Goal: Task Accomplishment & Management: Manage account settings

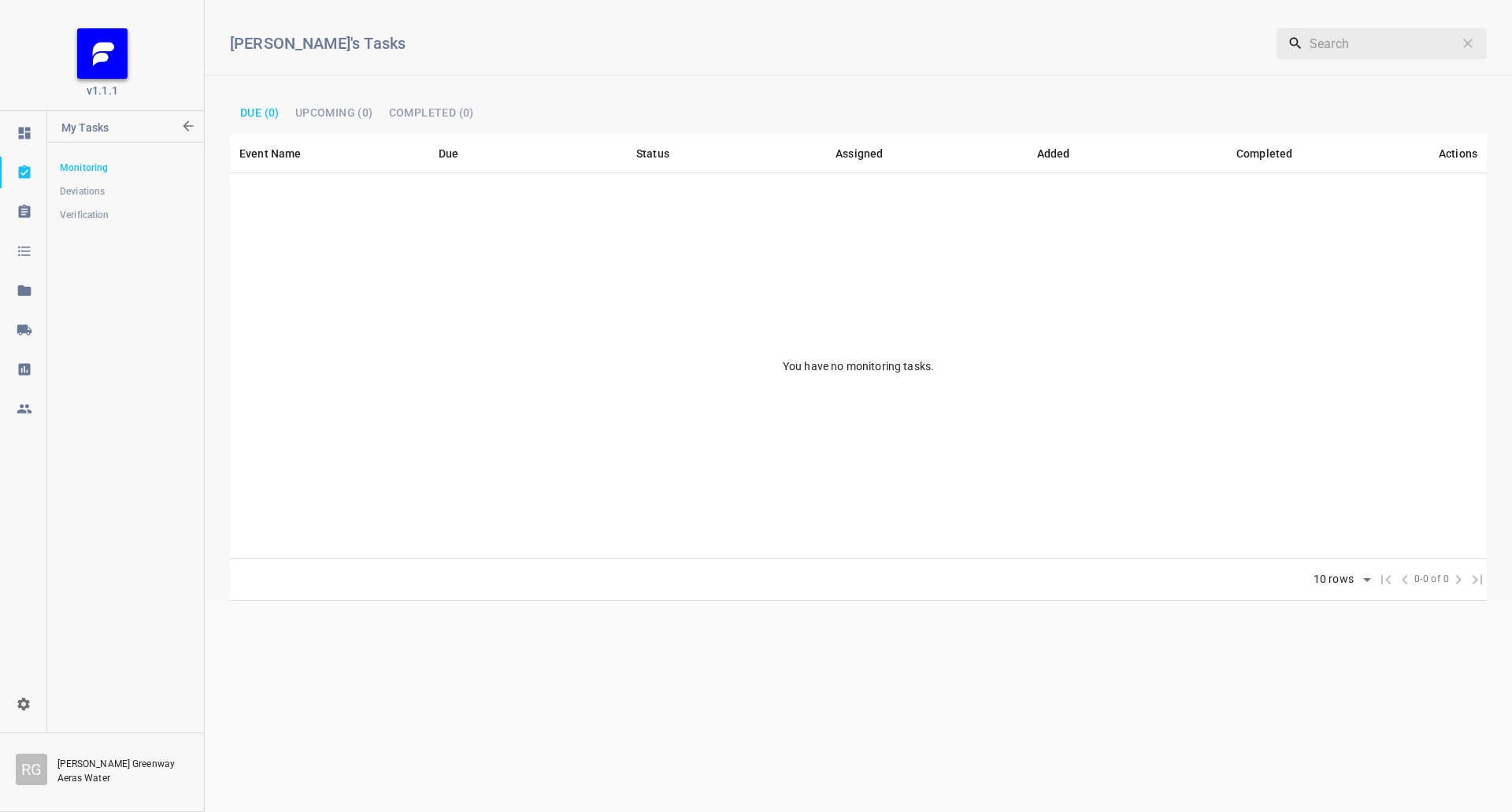
click at [21, 335] on icon at bounding box center [23, 329] width 14 height 10
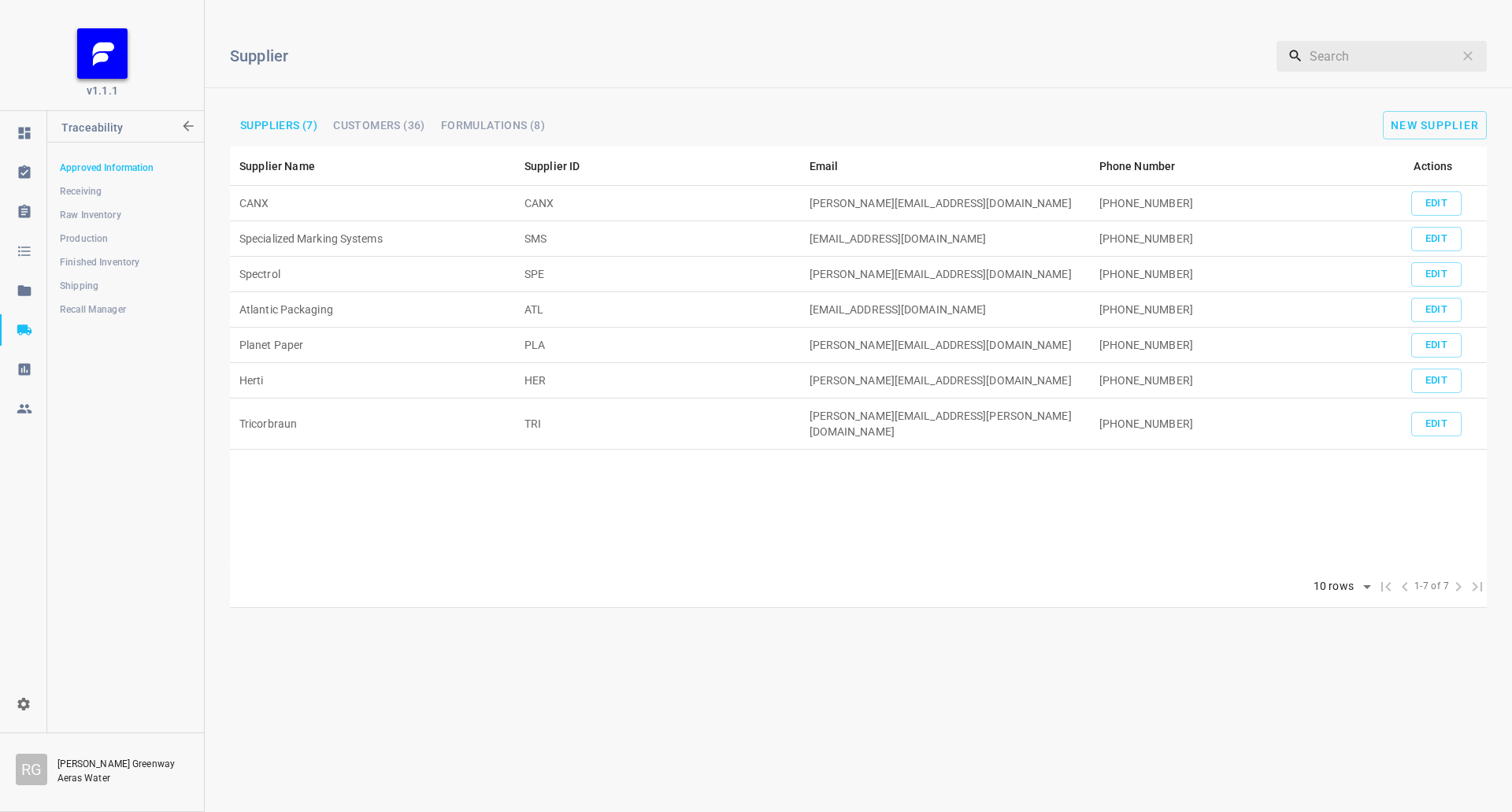
click at [110, 287] on span "Shipping" at bounding box center [125, 285] width 131 height 16
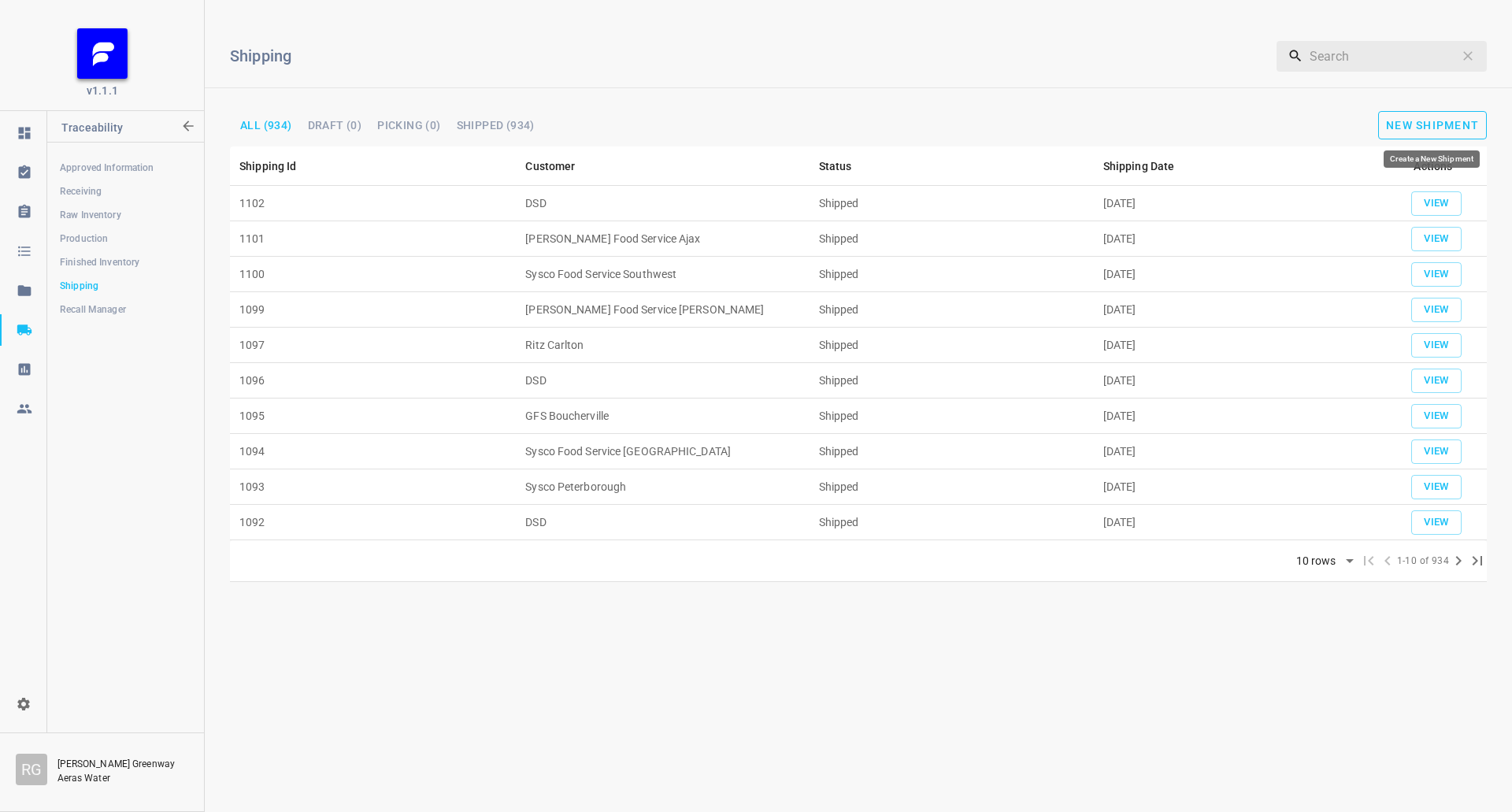
click at [1433, 121] on span "New Shipment" at bounding box center [1432, 125] width 93 height 13
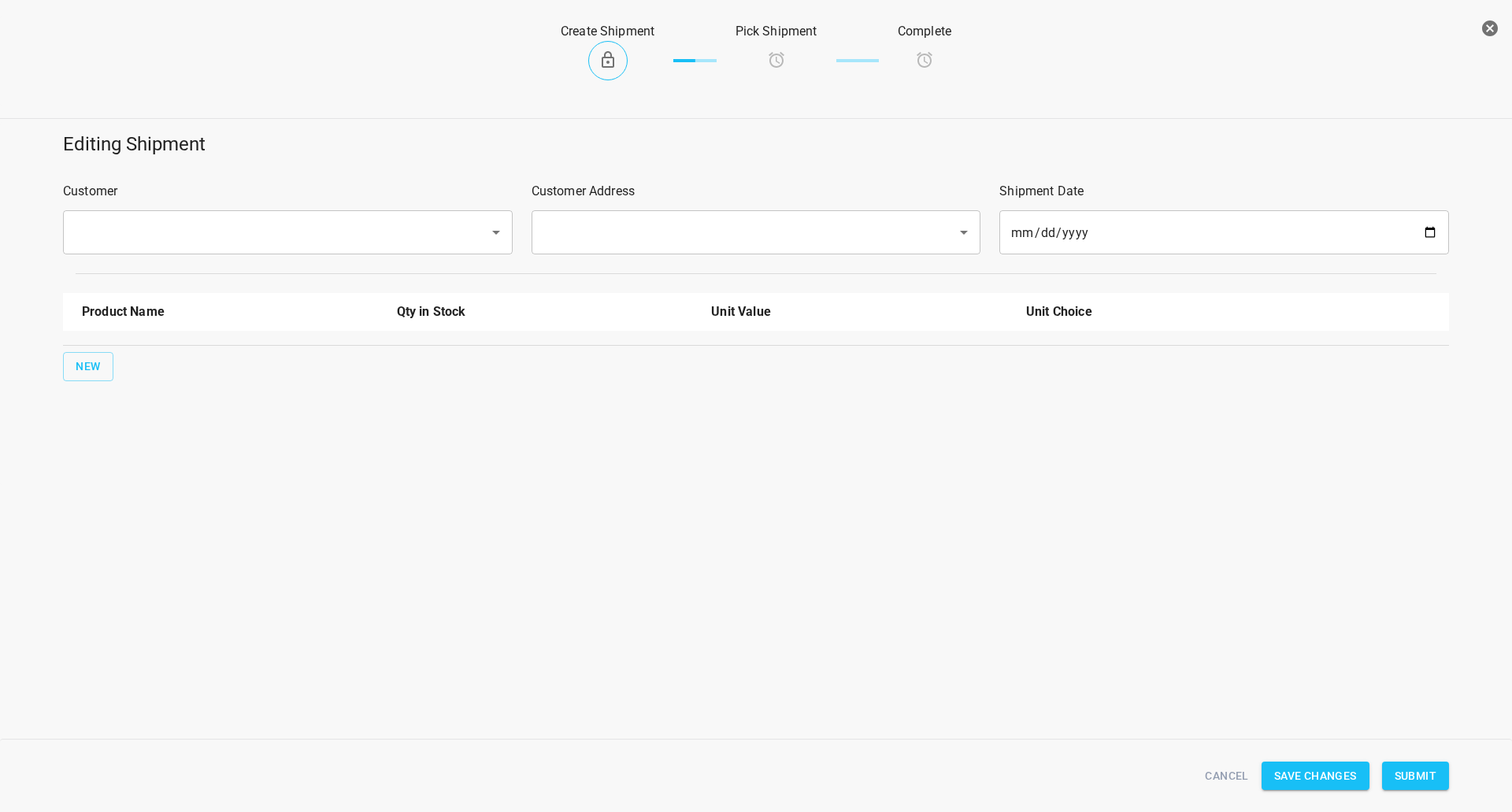
click at [306, 238] on input "text" at bounding box center [265, 232] width 391 height 30
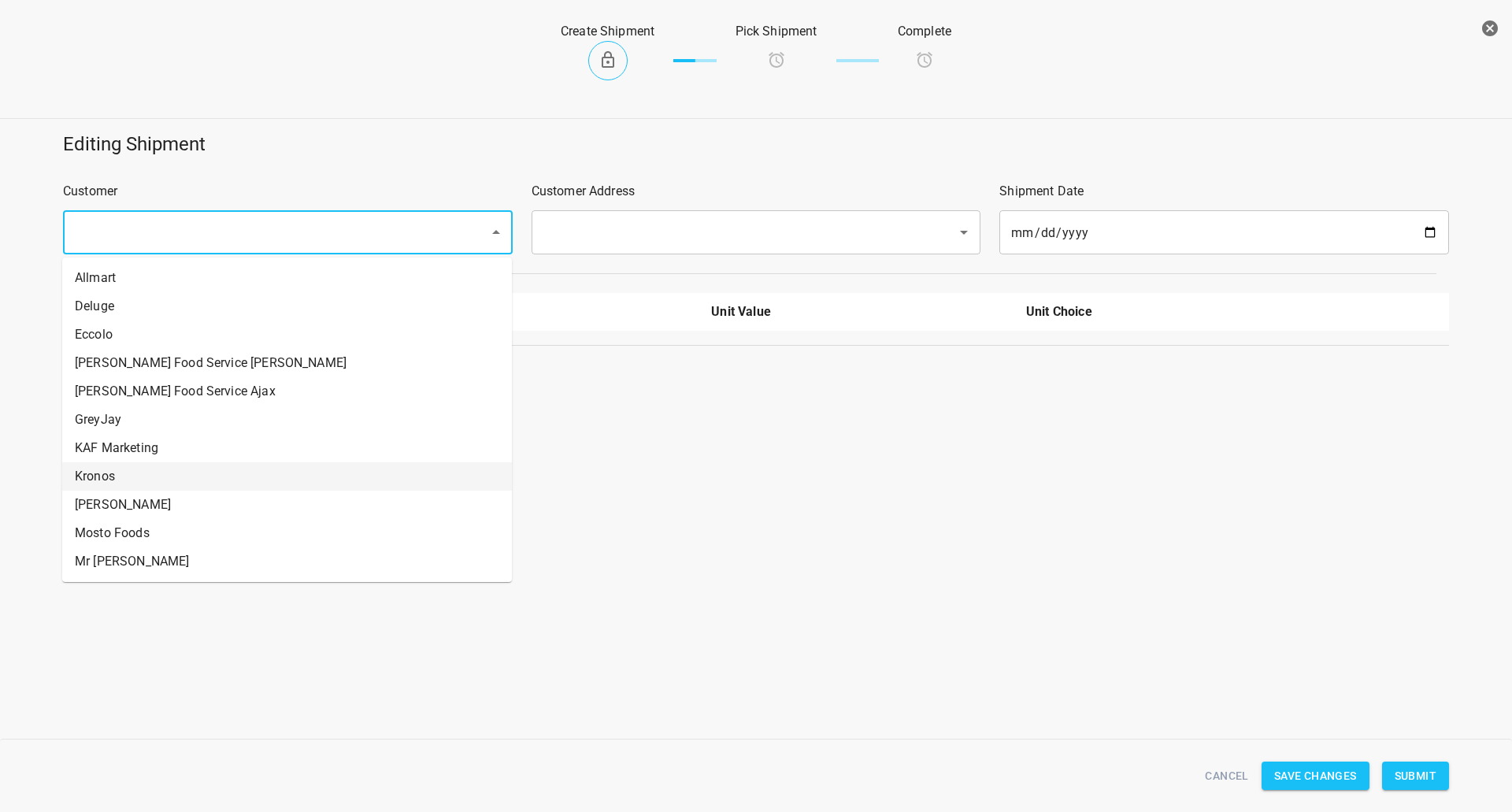
click at [263, 469] on ul "Allmart Deluge Eccolo [PERSON_NAME] Food Service [PERSON_NAME] Food Service Aja…" at bounding box center [287, 420] width 449 height 324
drag, startPoint x: 121, startPoint y: 479, endPoint x: 204, endPoint y: 423, distance: 100.1
click at [122, 480] on li "Kronos" at bounding box center [287, 476] width 449 height 29
type input "Kronos"
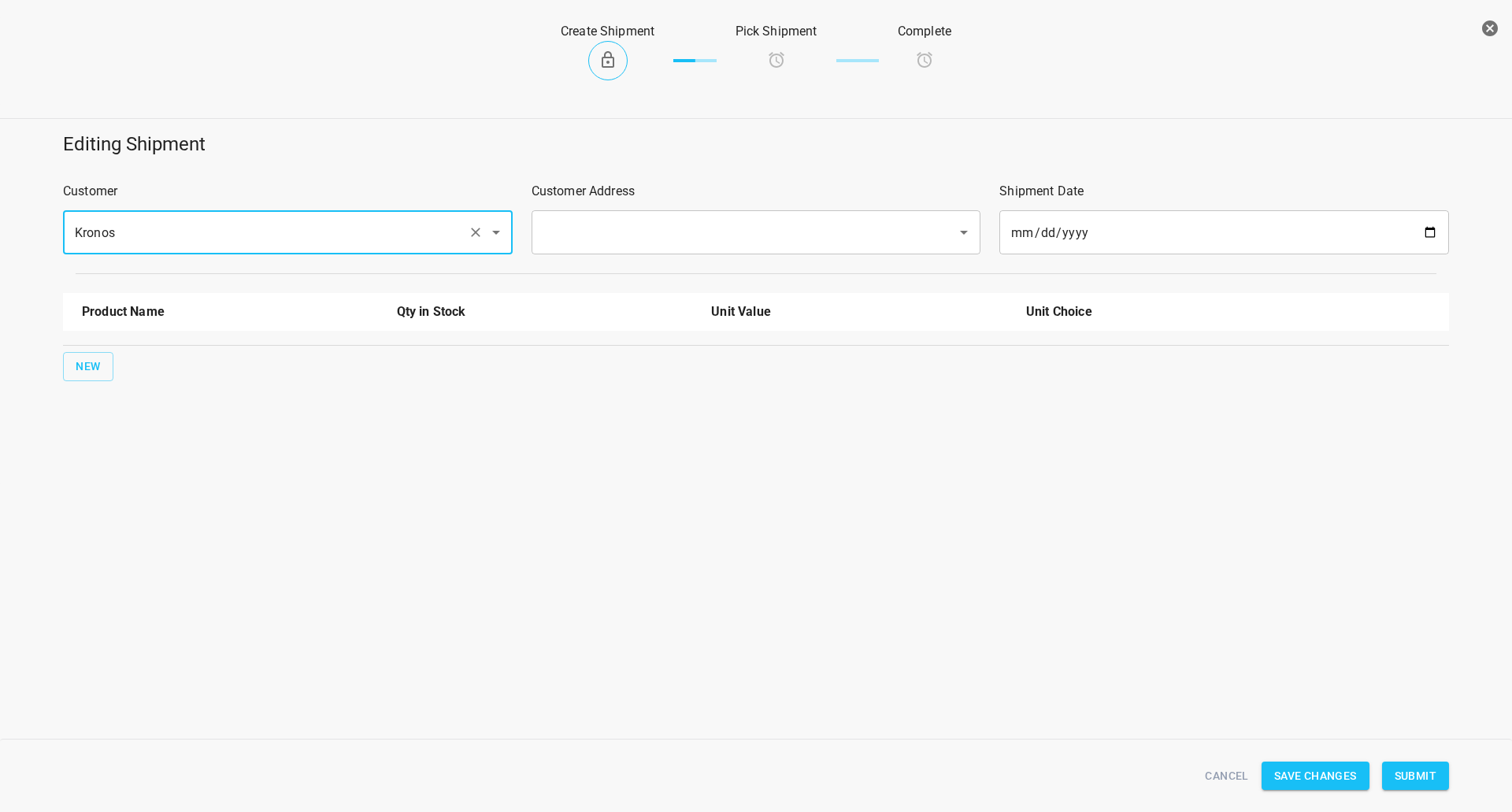
click at [617, 226] on input "text" at bounding box center [733, 232] width 391 height 30
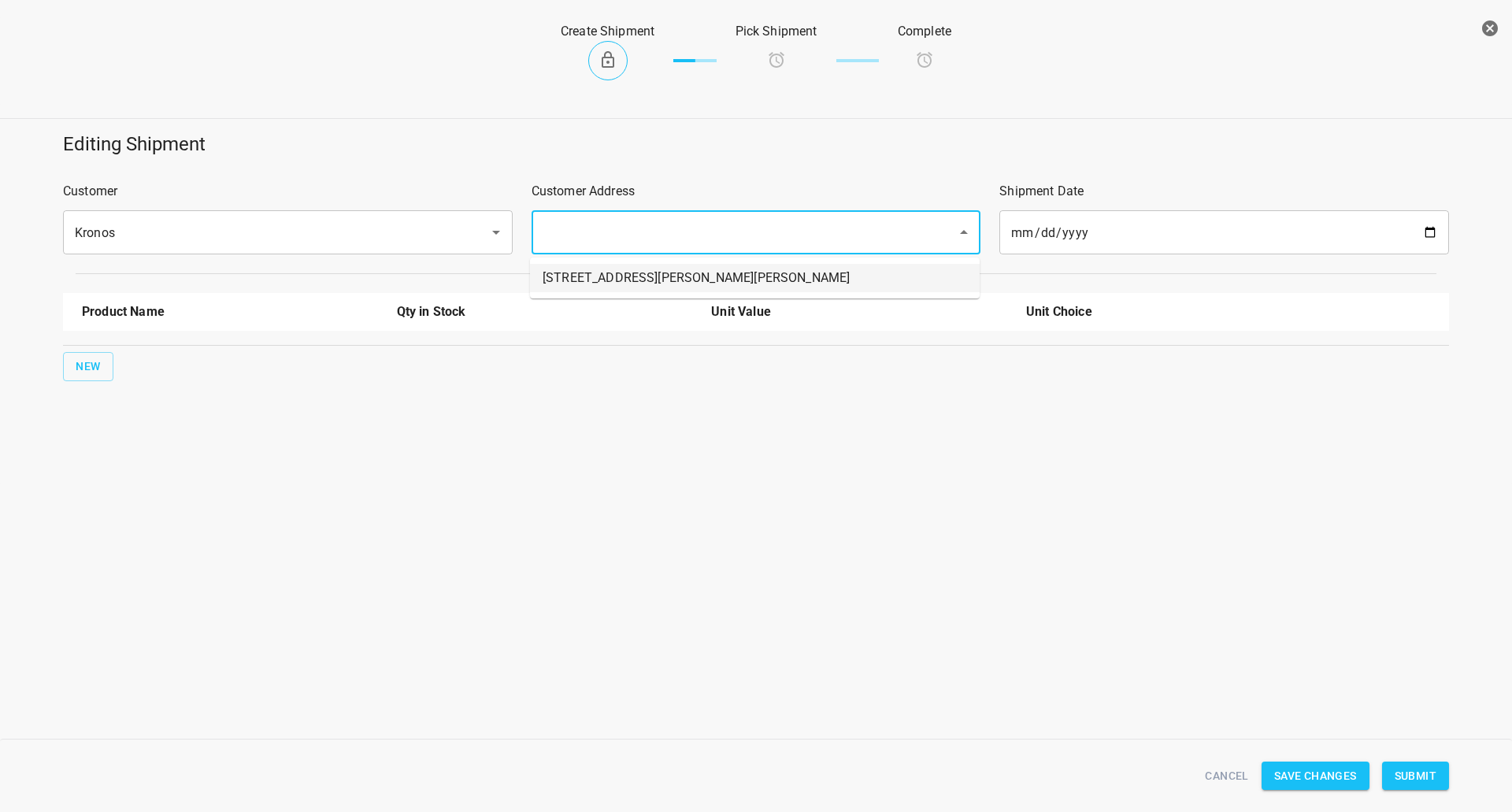
click at [597, 277] on li "[STREET_ADDRESS][PERSON_NAME][PERSON_NAME]" at bounding box center [755, 278] width 449 height 29
type input "[STREET_ADDRESS][PERSON_NAME][PERSON_NAME]"
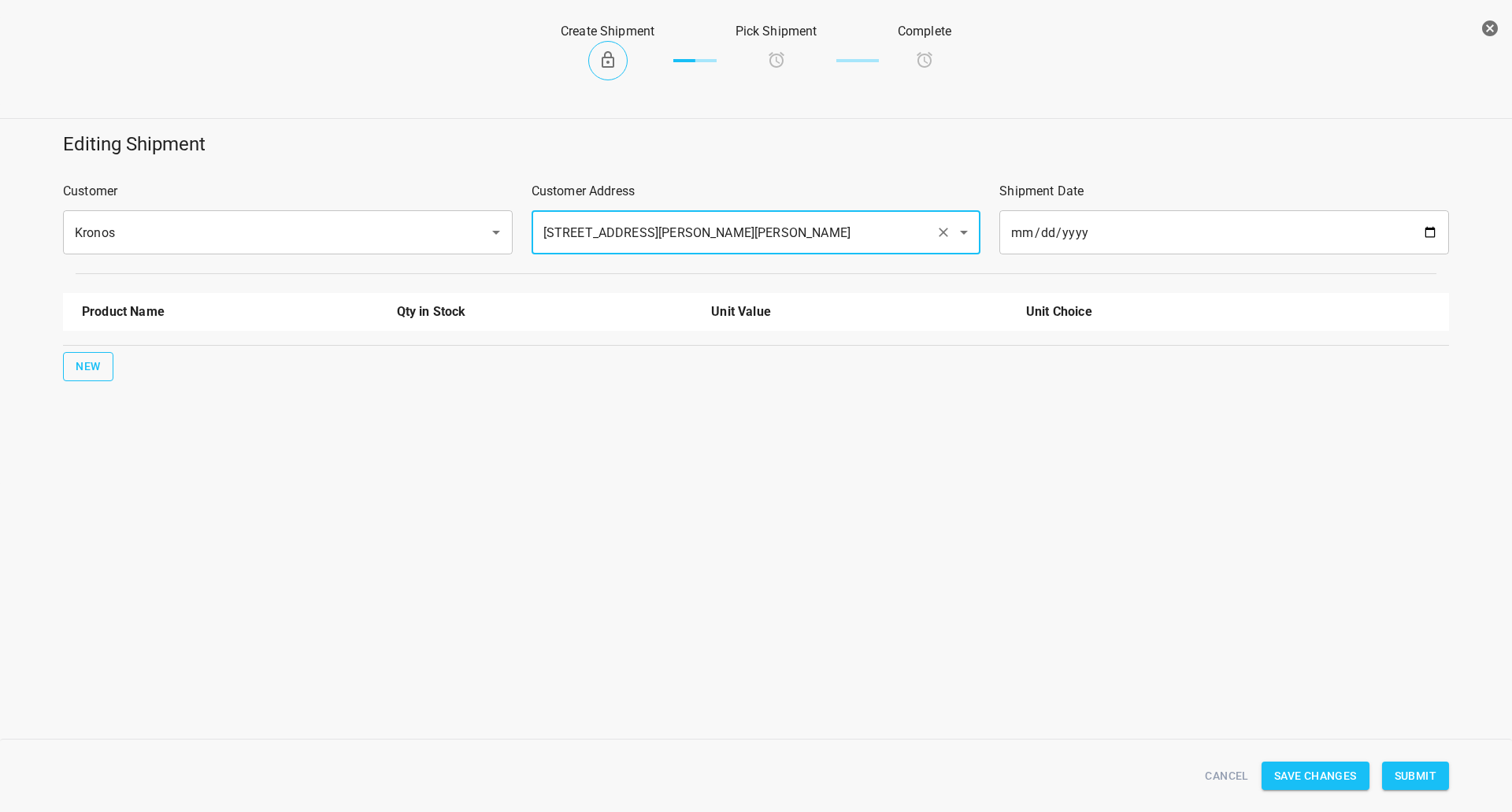
click at [82, 355] on button "New" at bounding box center [87, 366] width 51 height 29
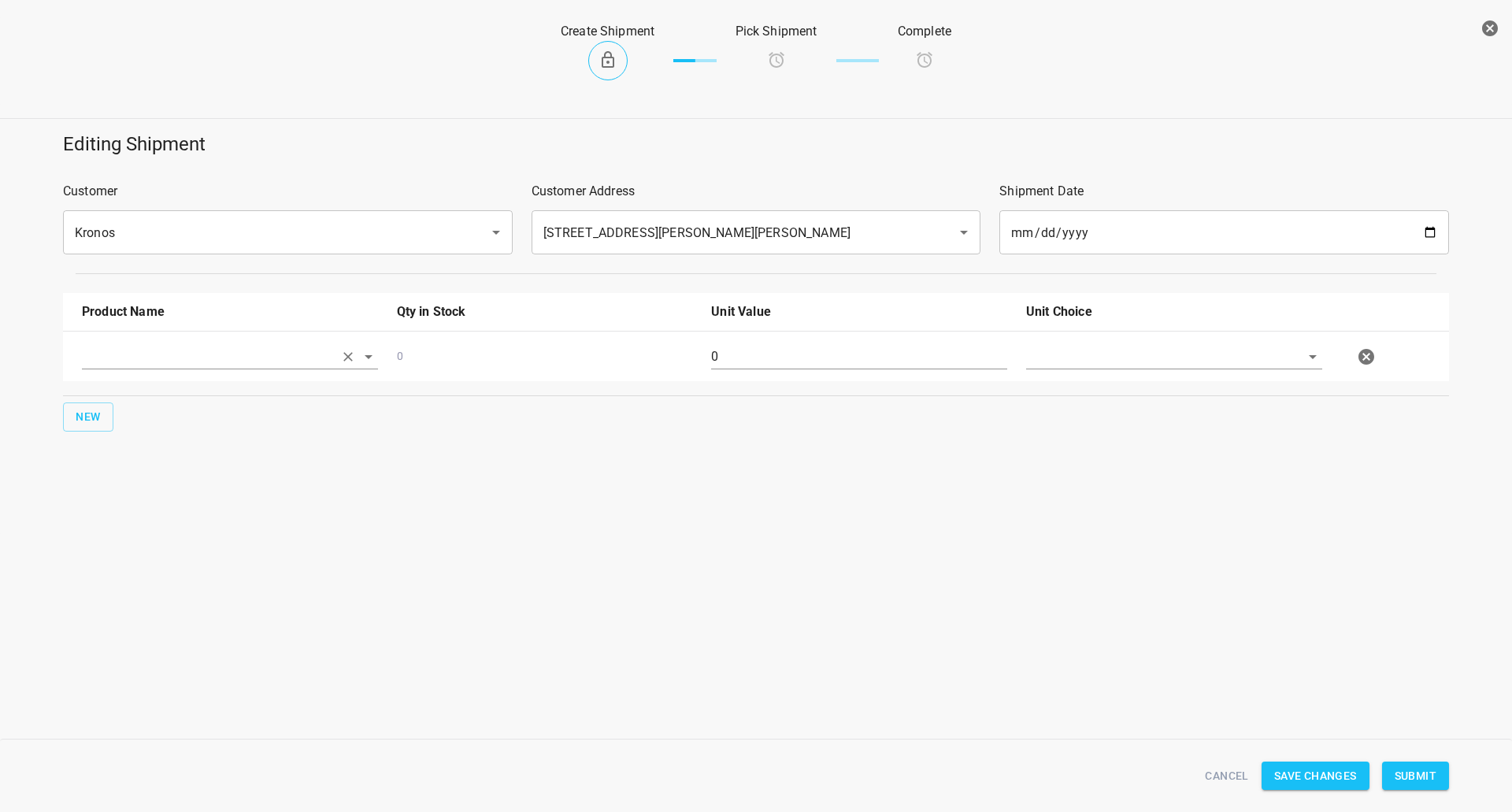
click at [126, 346] on input "text" at bounding box center [208, 356] width 252 height 25
click at [138, 394] on li "330ml Still" at bounding box center [230, 392] width 296 height 29
click at [157, 342] on div "330ml Still" at bounding box center [230, 364] width 315 height 57
click at [157, 356] on input "330ml Still" at bounding box center [208, 356] width 252 height 25
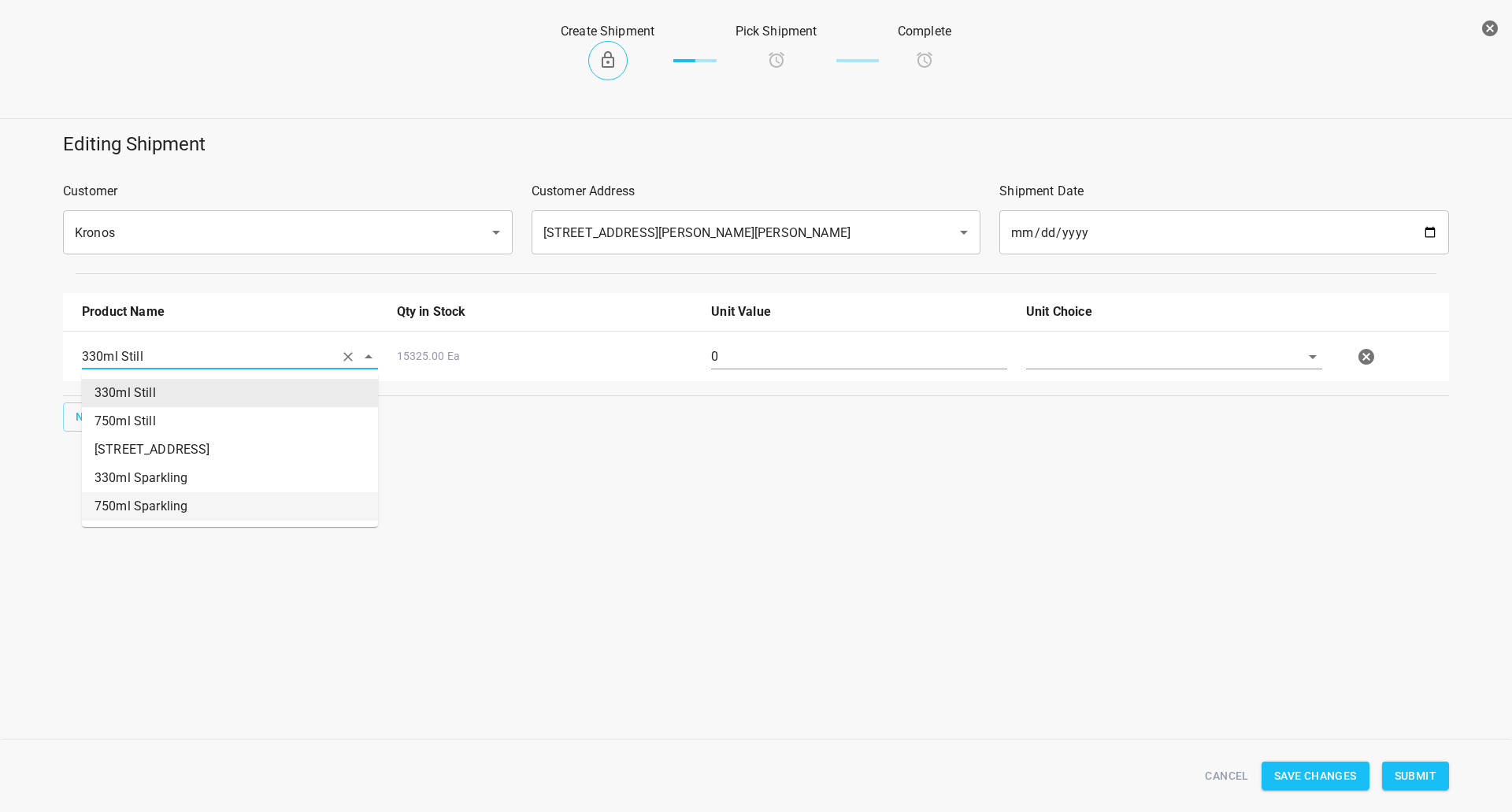
click at [160, 498] on li "750ml Sparkling" at bounding box center [230, 506] width 296 height 29
type input "750ml Sparkling"
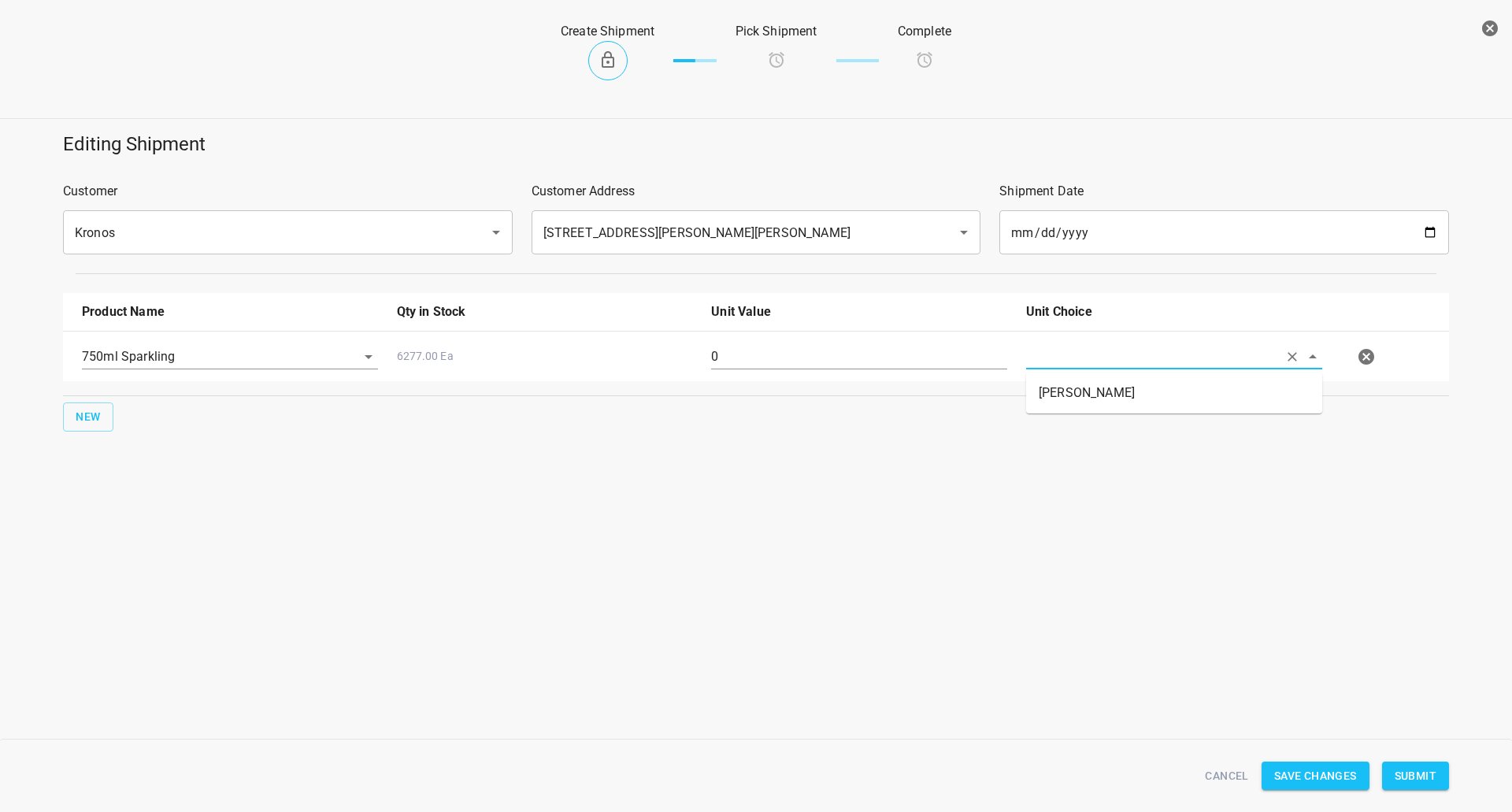
click at [1109, 363] on input "text" at bounding box center [1152, 356] width 252 height 25
click at [1045, 390] on li "[PERSON_NAME]" at bounding box center [1174, 392] width 296 height 29
type input "[PERSON_NAME]"
click at [795, 361] on input "0" at bounding box center [860, 356] width 296 height 25
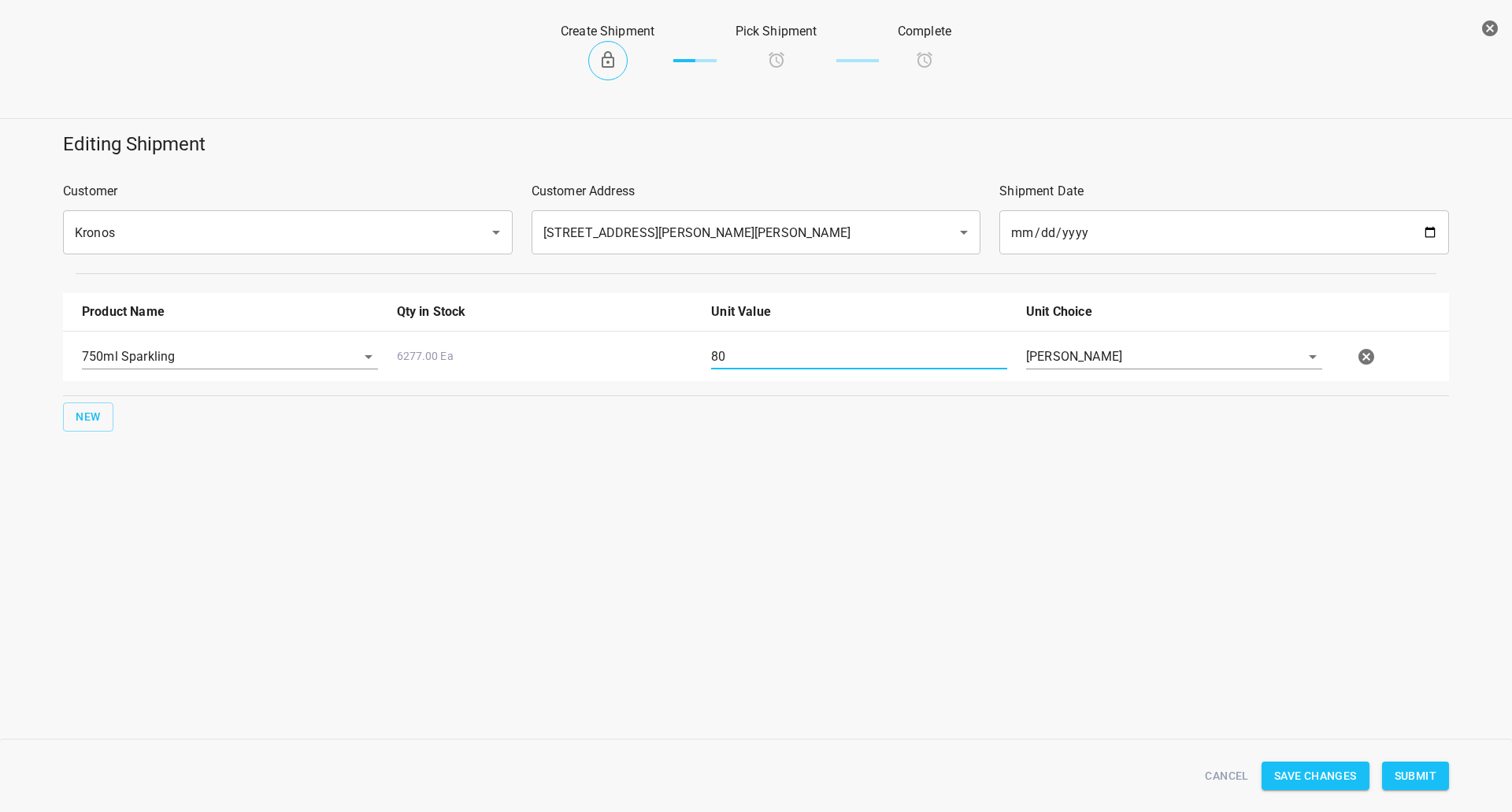
type input "80"
click at [1425, 771] on span "Submit" at bounding box center [1414, 775] width 41 height 19
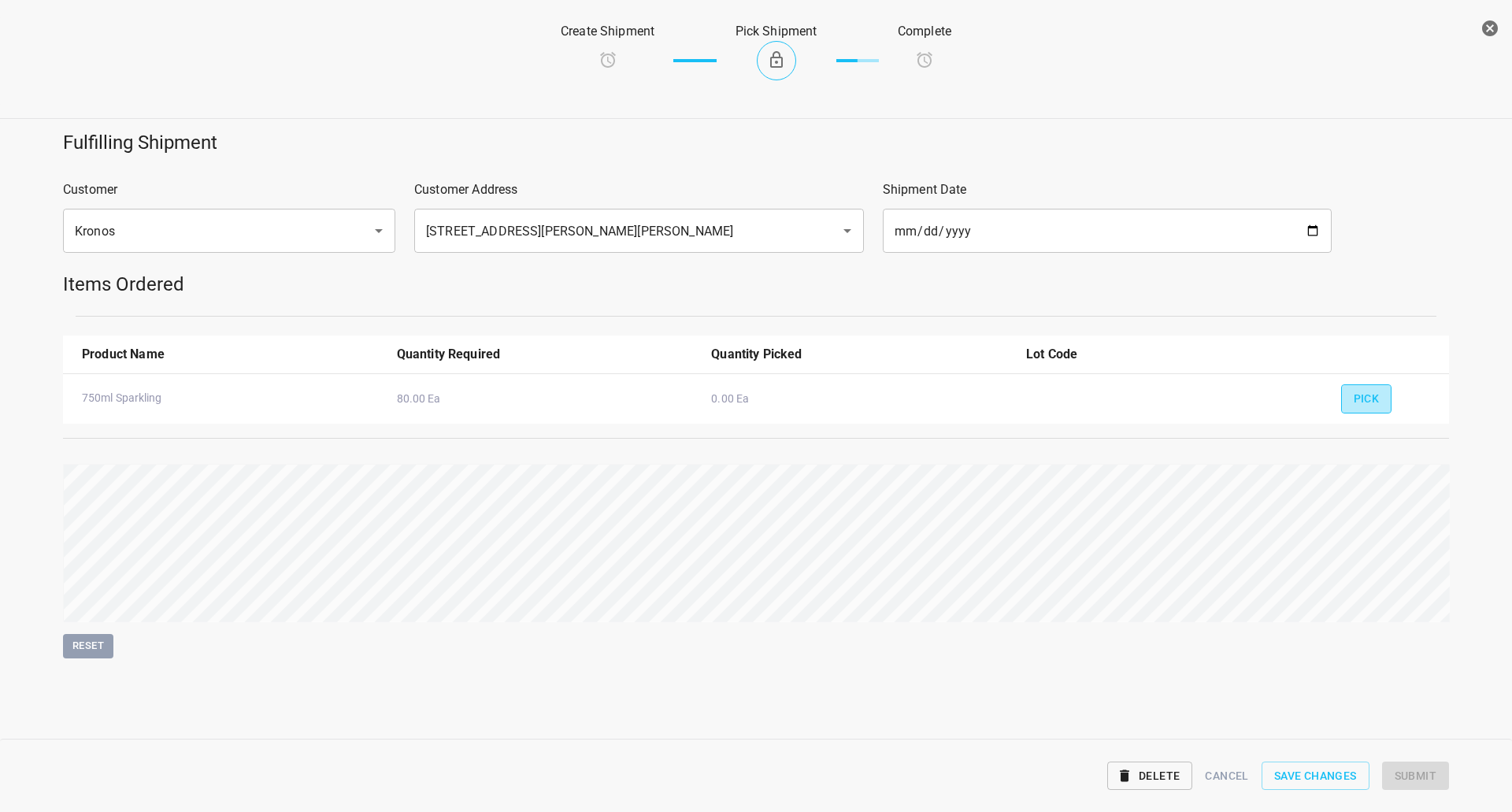
click at [1349, 401] on button "Pick" at bounding box center [1367, 399] width 52 height 29
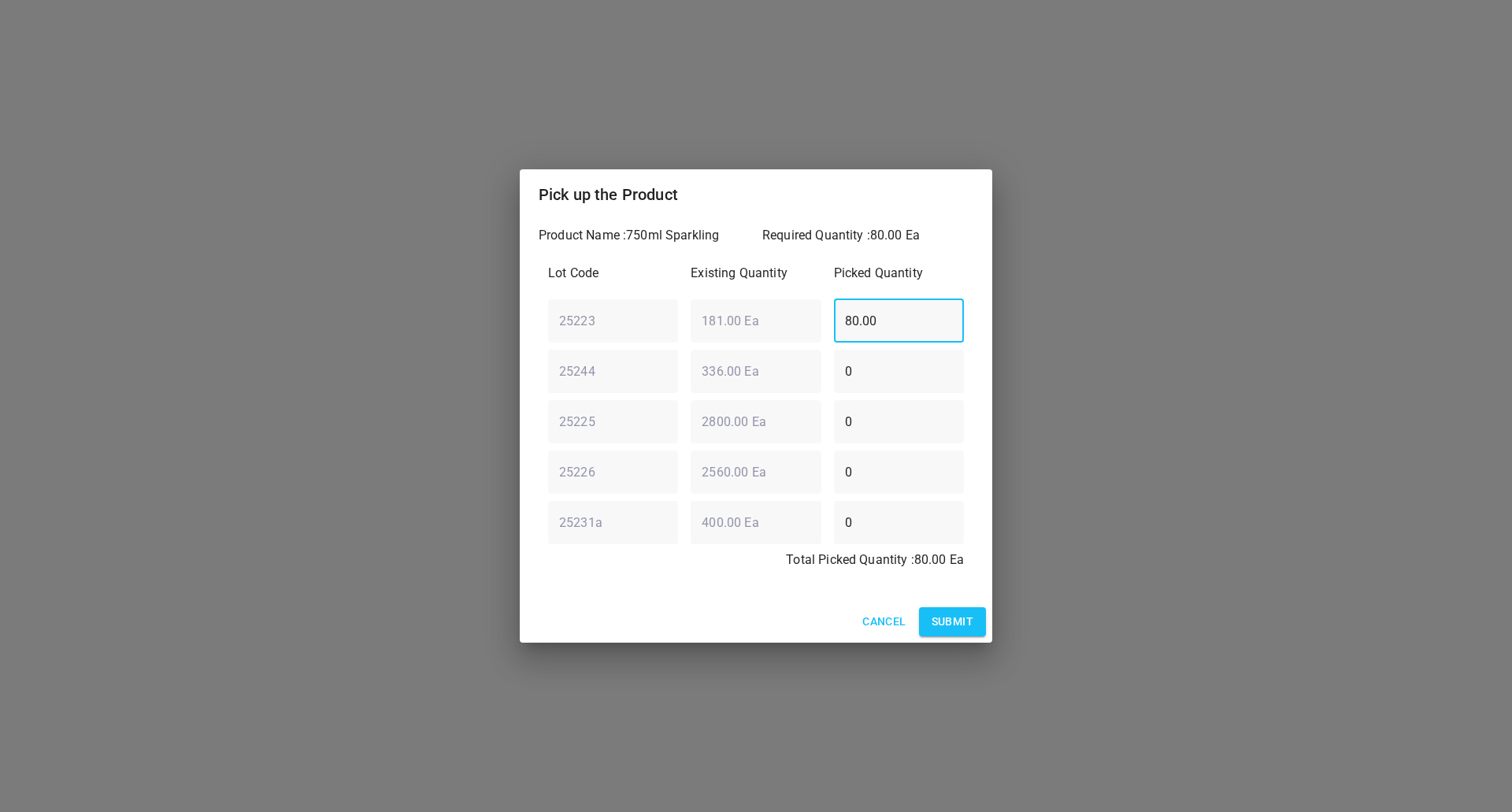
drag, startPoint x: 925, startPoint y: 330, endPoint x: 329, endPoint y: 250, distance: 601.3
click at [283, 330] on div "Pick up the Product Product Name : 750ml Sparkling Required Quantity : 80.00 Ea…" at bounding box center [756, 406] width 1512 height 812
type input "0"
drag, startPoint x: 914, startPoint y: 372, endPoint x: 479, endPoint y: 384, distance: 435.2
click at [537, 384] on div "Product Name : 750ml Sparkling Required Quantity : 80.00 Ea Lot Code Existing Q…" at bounding box center [756, 411] width 472 height 381
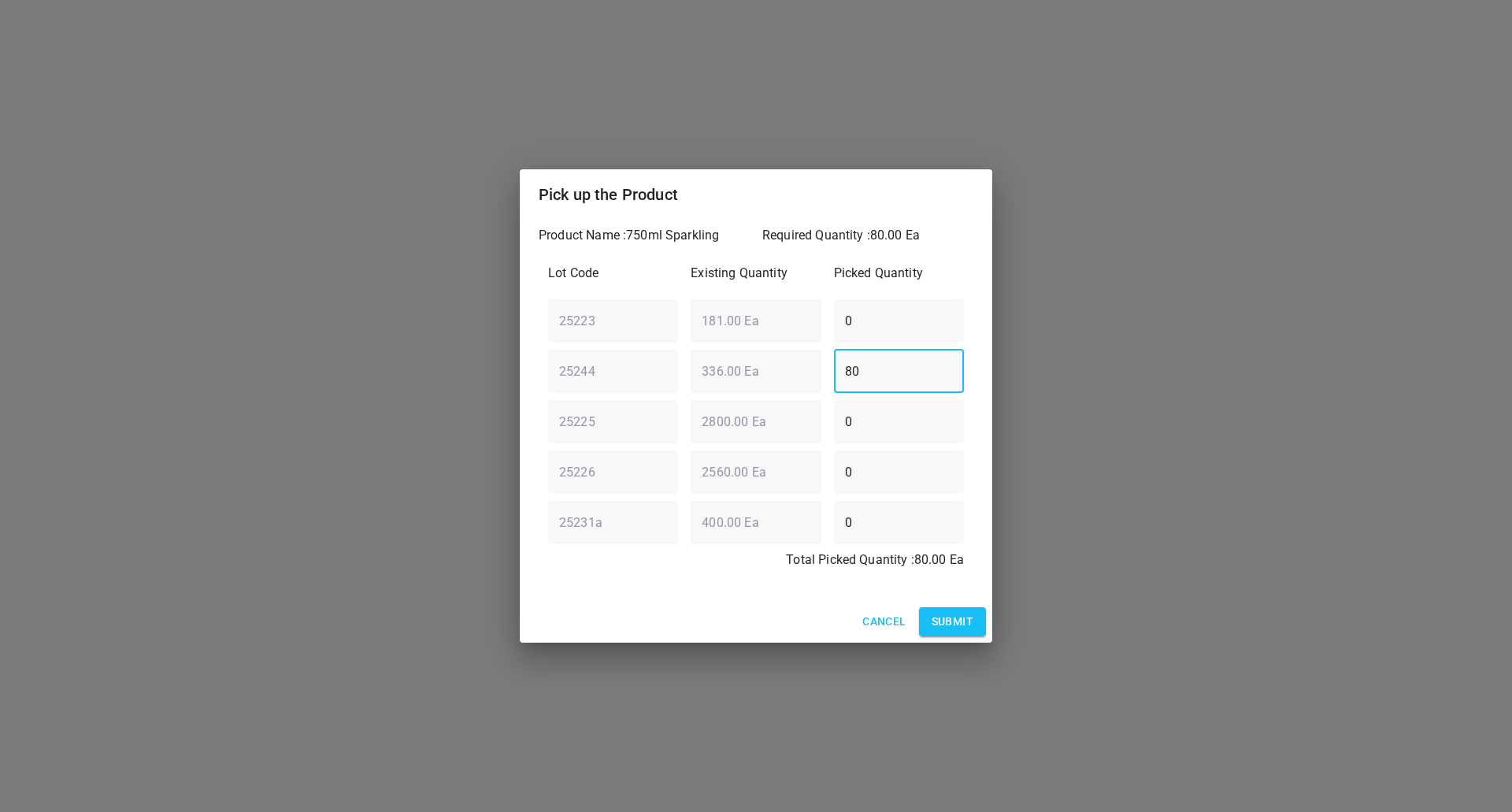
type input "80"
click at [966, 622] on span "Submit" at bounding box center [952, 621] width 41 height 19
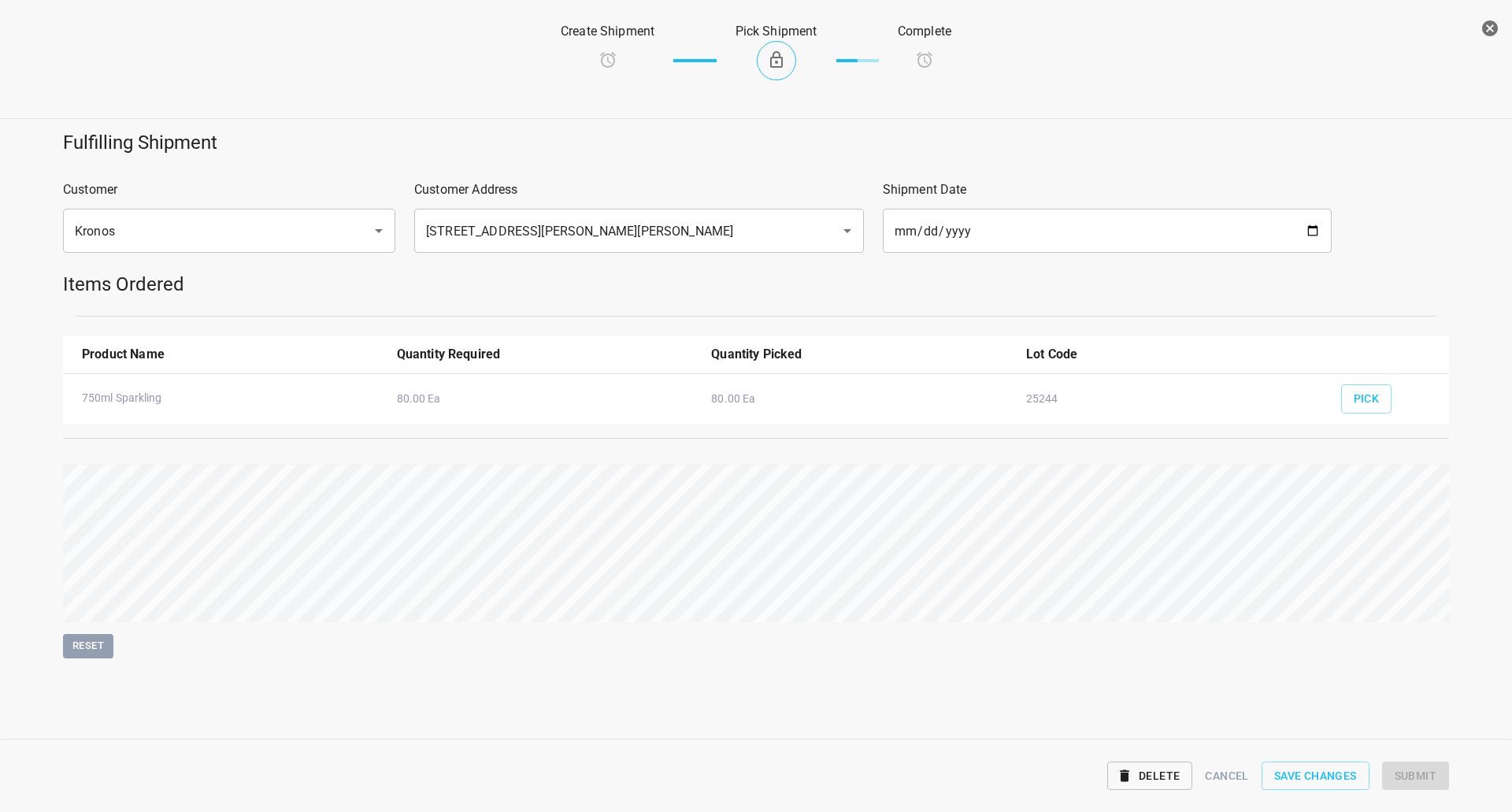
click at [1161, 531] on div "Reset" at bounding box center [756, 561] width 1386 height 194
click at [1447, 767] on button "Submit" at bounding box center [1414, 776] width 67 height 29
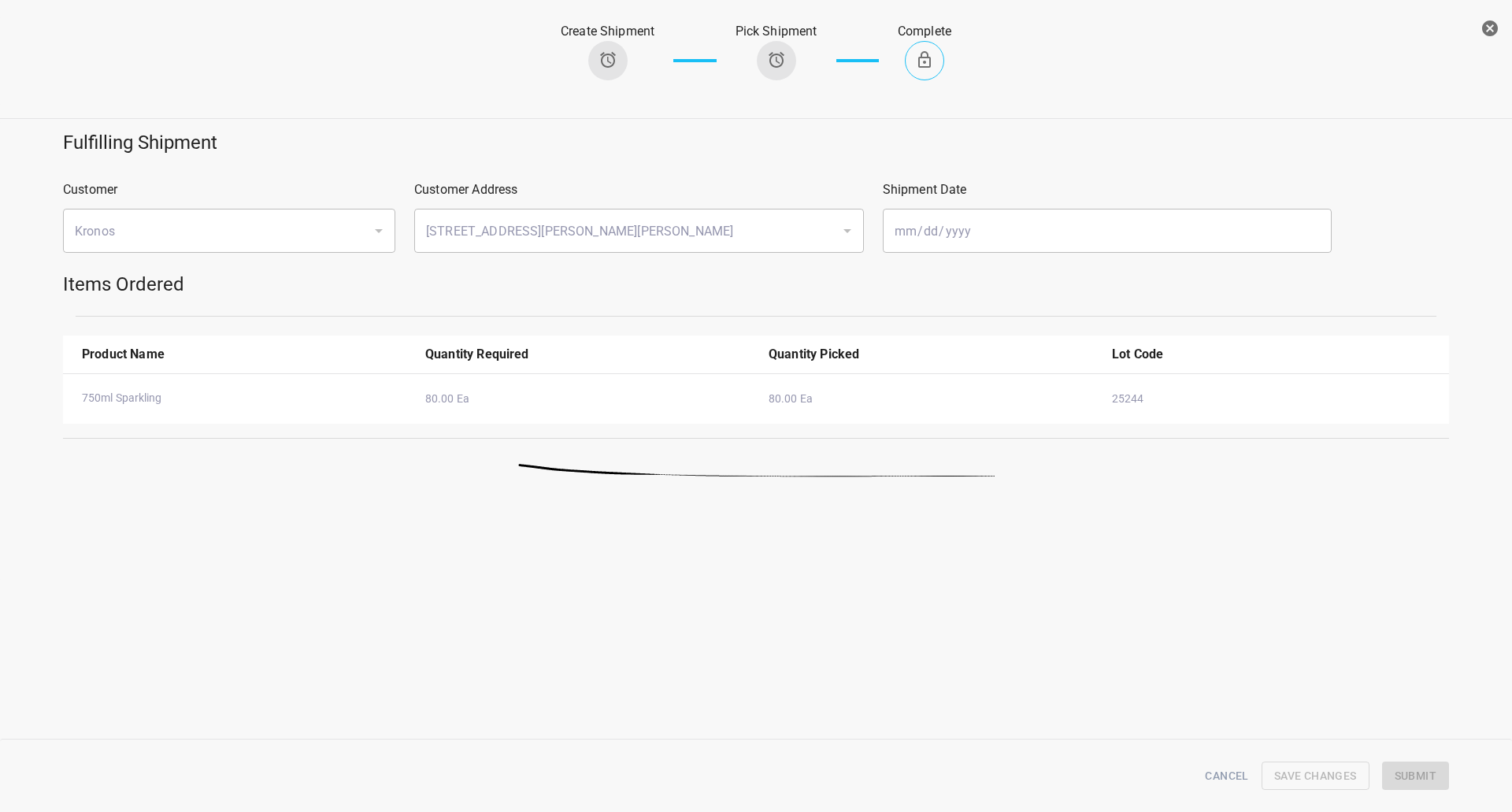
click at [1498, 26] on icon "button" at bounding box center [1489, 29] width 19 height 19
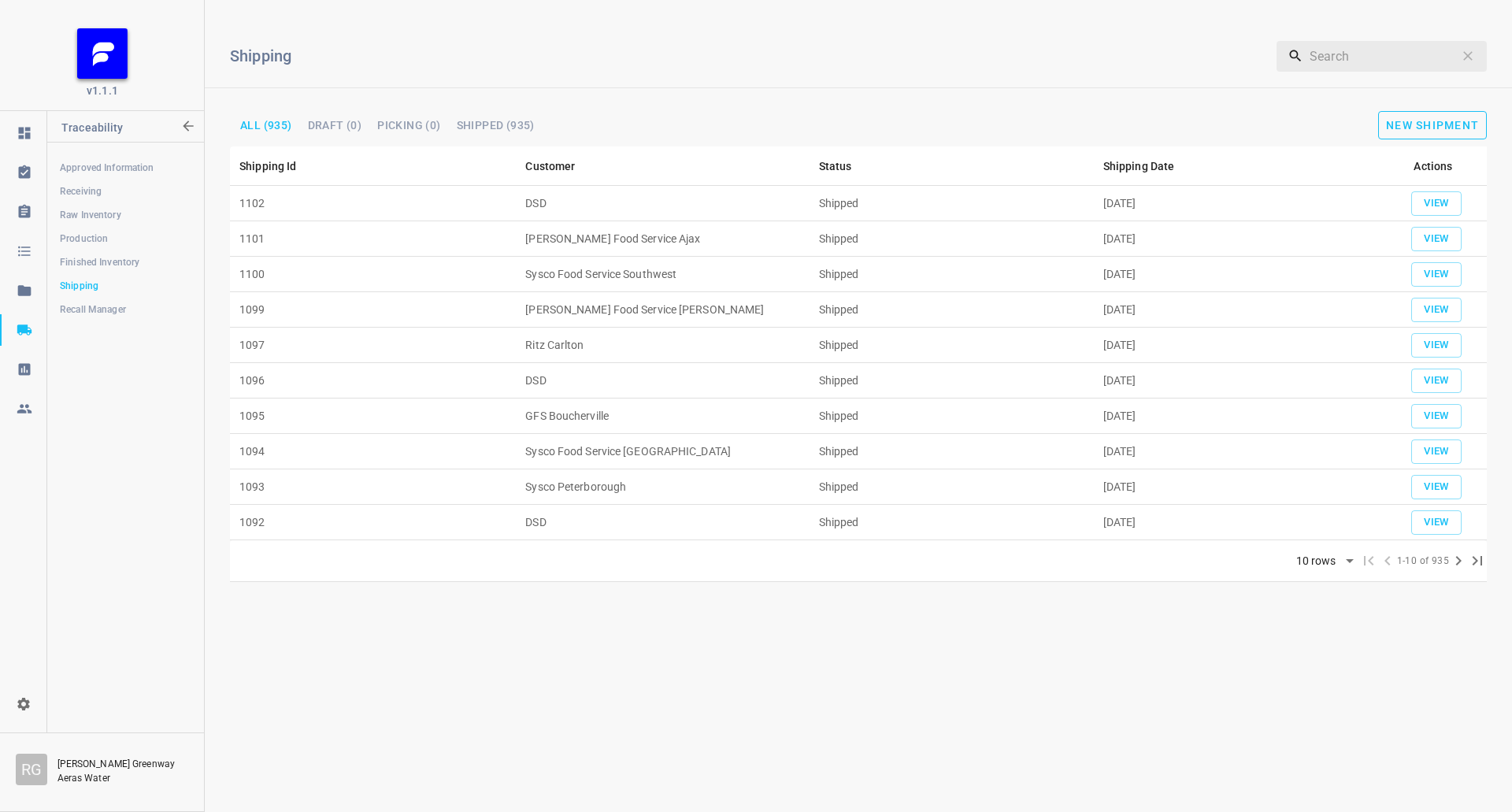
click at [1403, 111] on button "New Shipment" at bounding box center [1432, 125] width 109 height 29
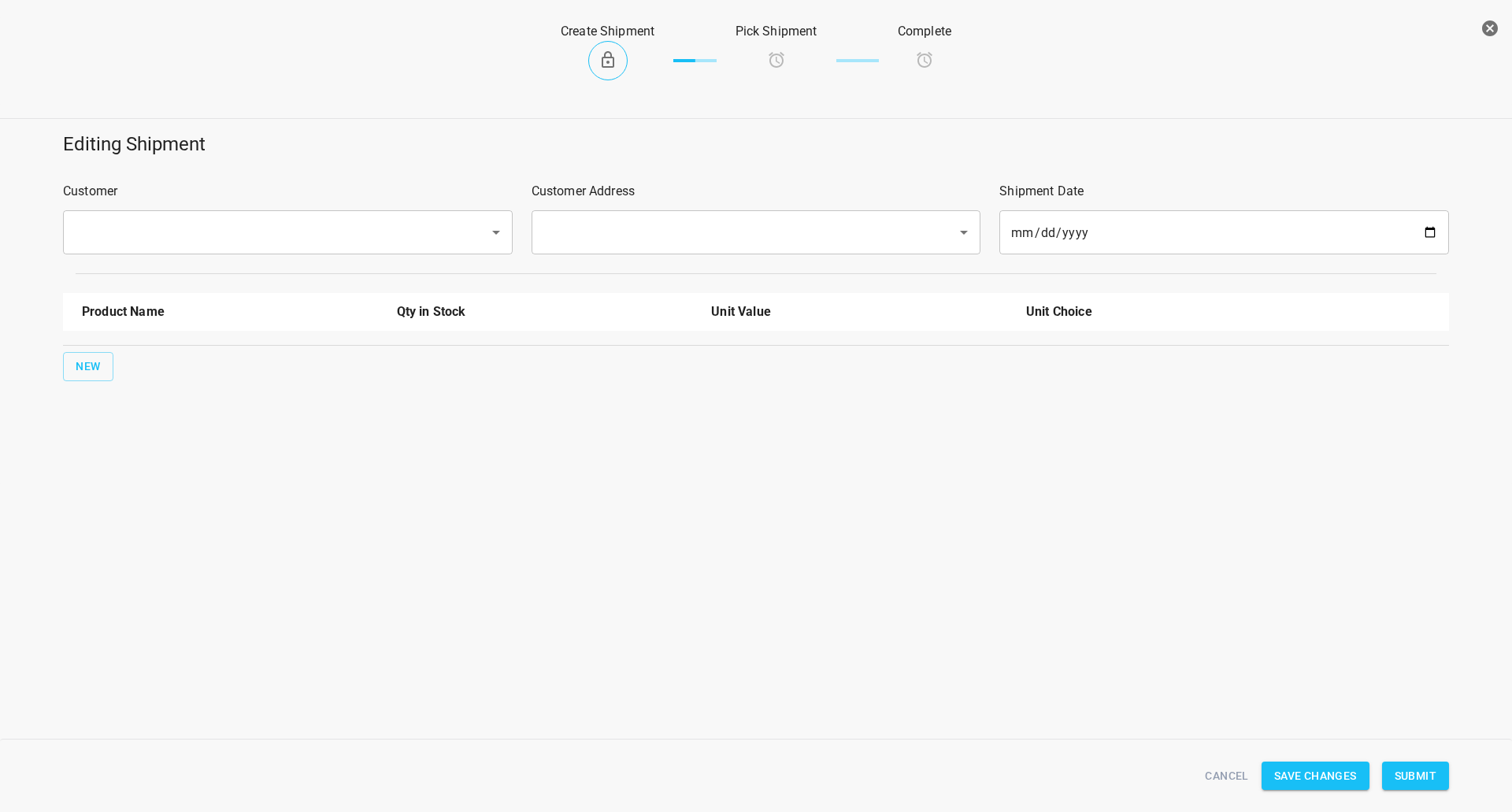
click at [352, 232] on input "text" at bounding box center [265, 232] width 391 height 30
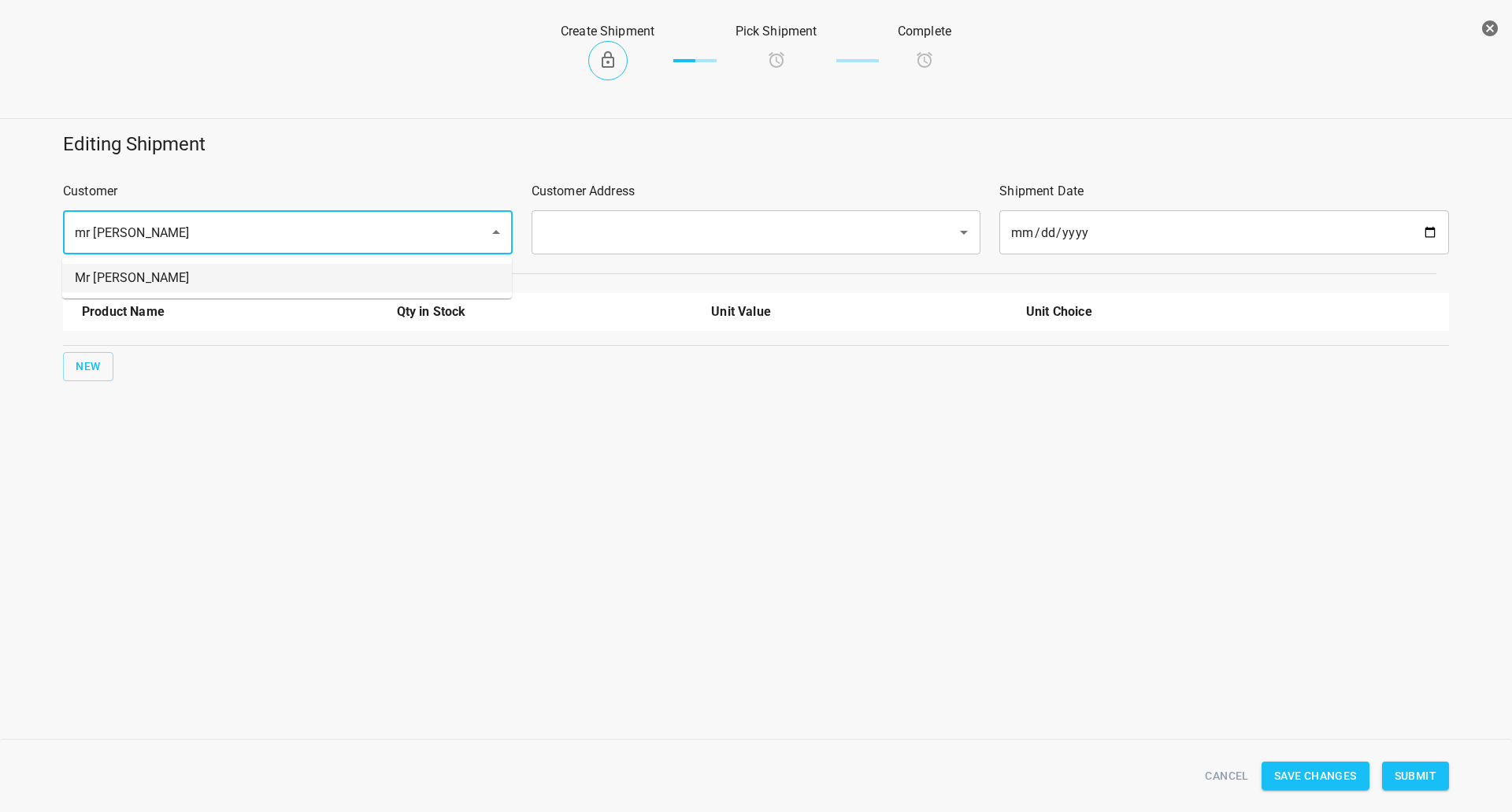
click at [329, 283] on li "Mr [PERSON_NAME]" at bounding box center [287, 278] width 449 height 29
type input "Mr [PERSON_NAME]"
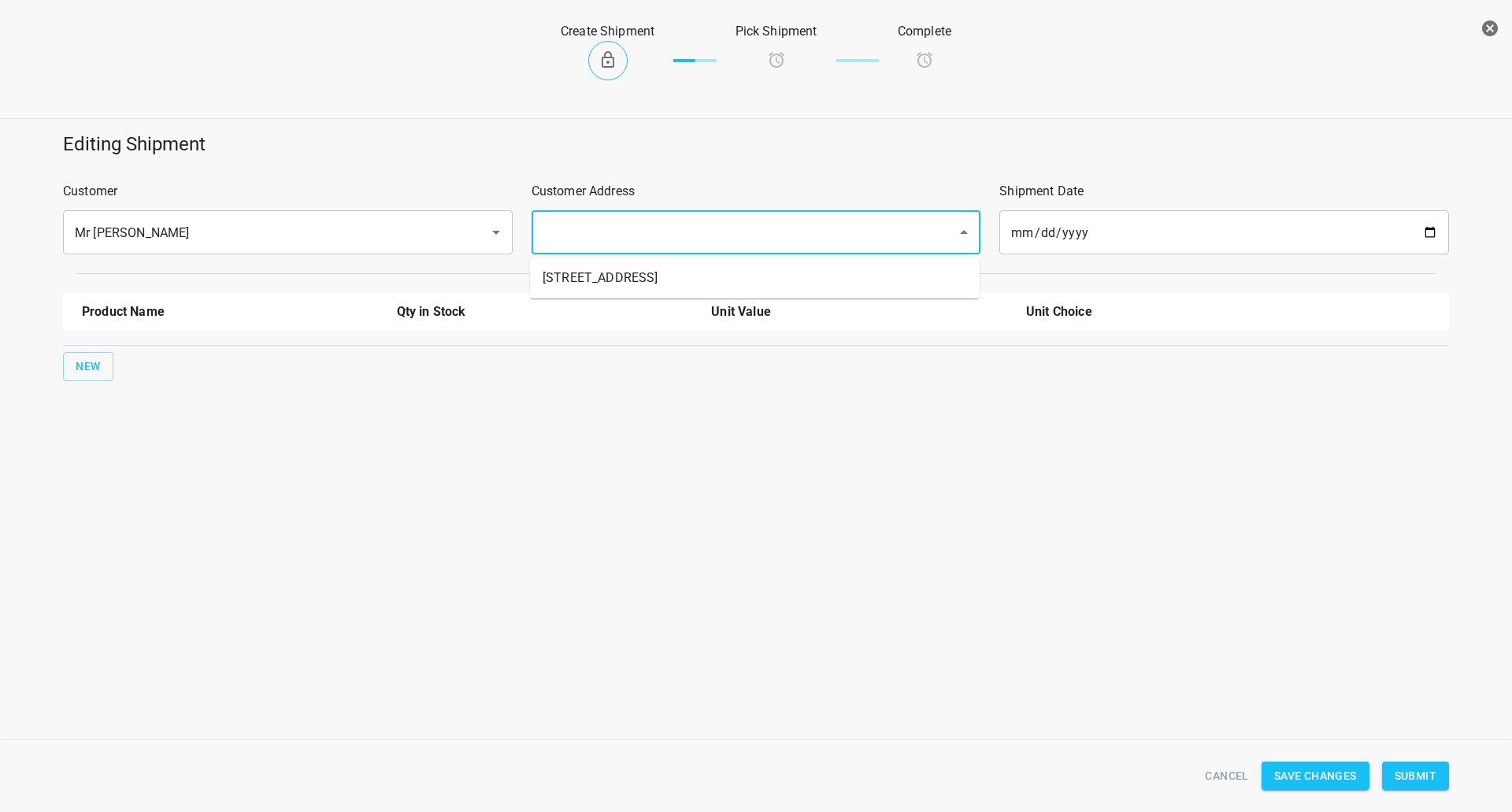
click at [592, 238] on input "text" at bounding box center [733, 232] width 391 height 30
click at [596, 274] on li "[STREET_ADDRESS]" at bounding box center [755, 278] width 449 height 29
type input "[STREET_ADDRESS]"
click at [95, 364] on span "New" at bounding box center [87, 366] width 25 height 19
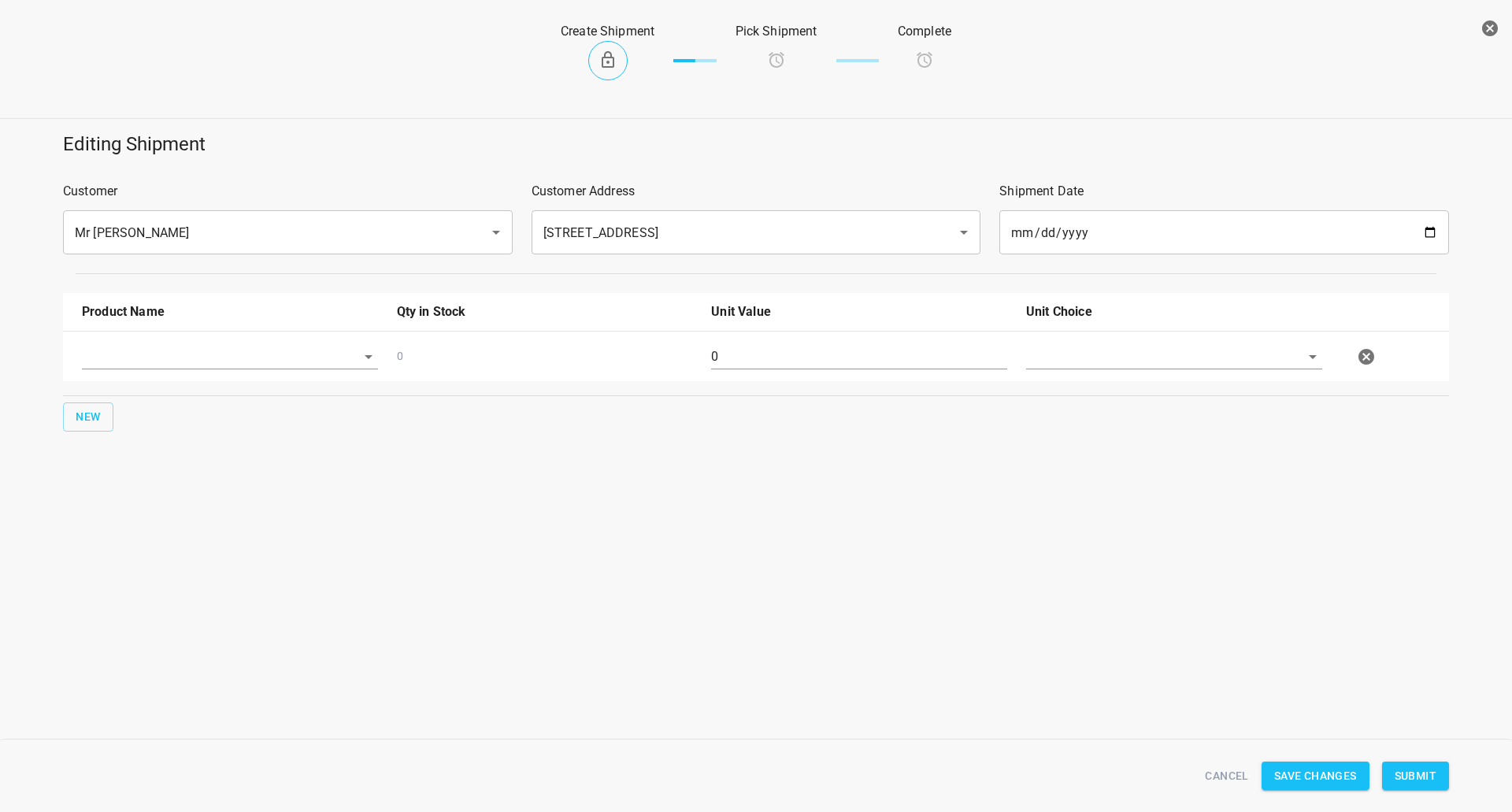
click at [187, 341] on div at bounding box center [230, 364] width 315 height 57
click at [174, 371] on div at bounding box center [230, 364] width 315 height 57
click at [193, 352] on input "text" at bounding box center [208, 356] width 252 height 25
click at [172, 486] on li "330ml Sparkling" at bounding box center [230, 478] width 296 height 29
type input "330ml Sparkling"
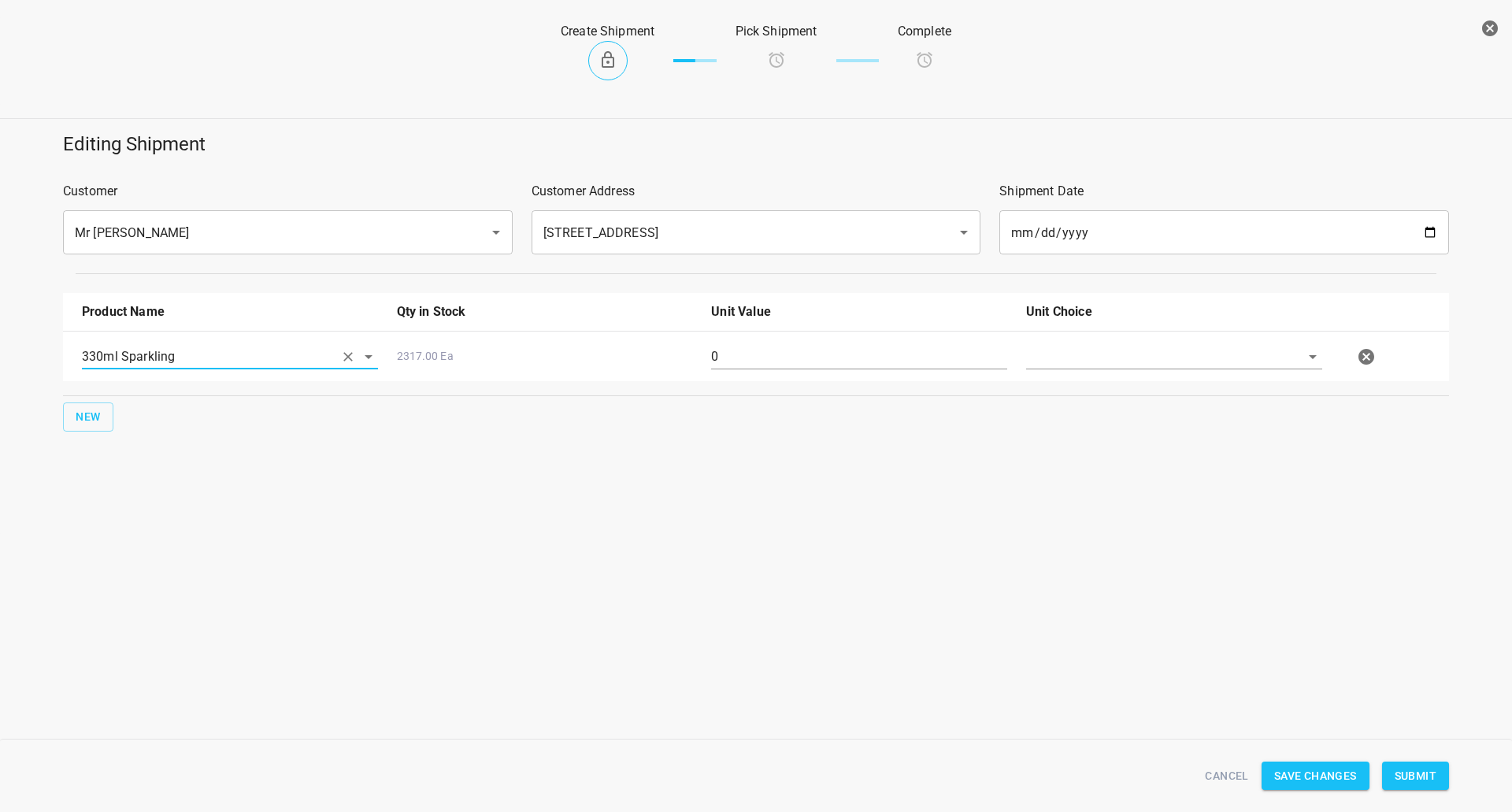
click at [940, 363] on input "0" at bounding box center [860, 356] width 296 height 25
type input "126"
click at [1125, 357] on input "text" at bounding box center [1152, 356] width 252 height 25
drag, startPoint x: 1131, startPoint y: 395, endPoint x: 1137, endPoint y: 400, distance: 7.8
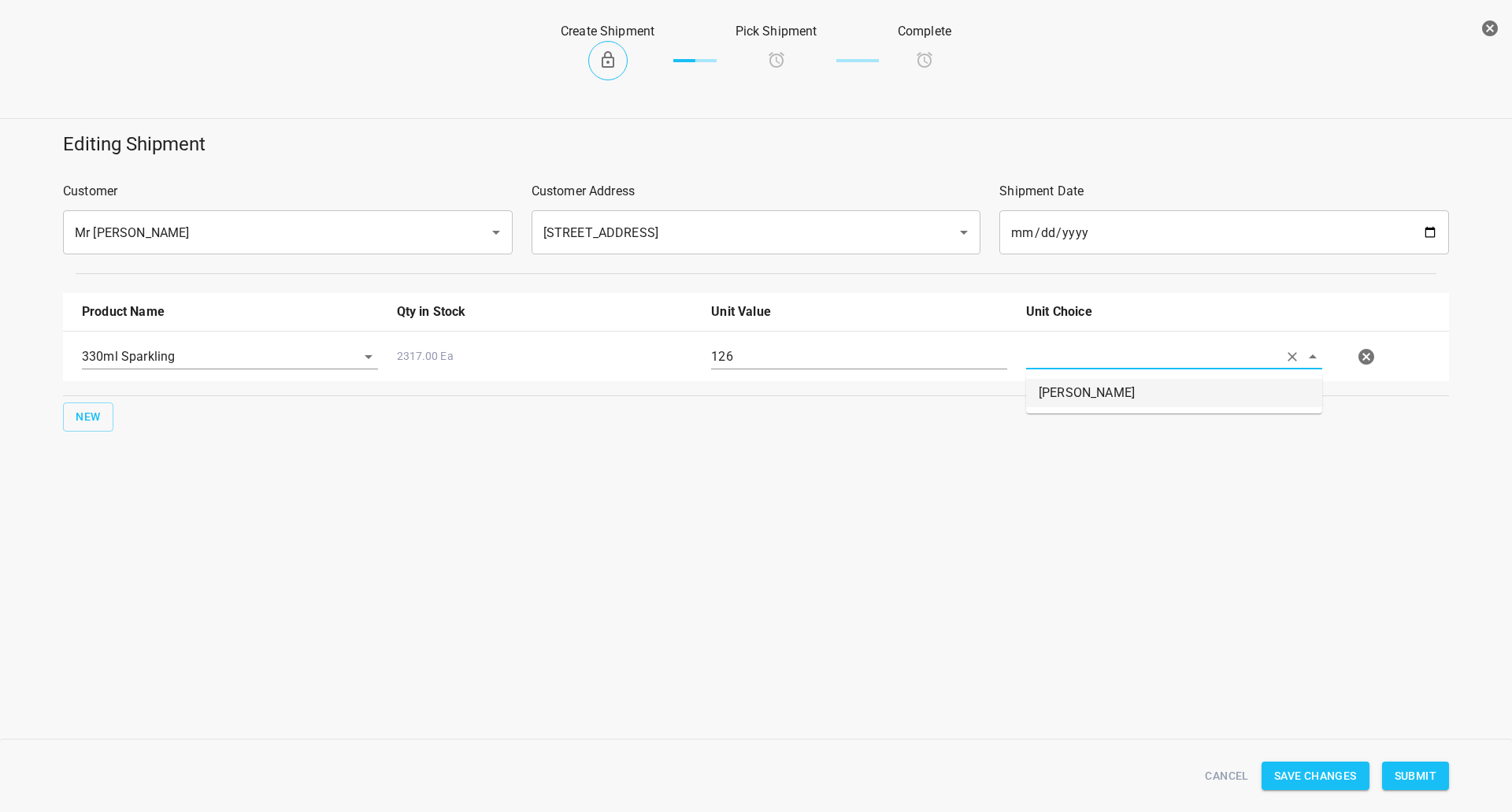
click at [1131, 395] on li "[PERSON_NAME]" at bounding box center [1174, 392] width 296 height 29
type input "[PERSON_NAME]"
click at [1425, 772] on span "Submit" at bounding box center [1414, 775] width 41 height 19
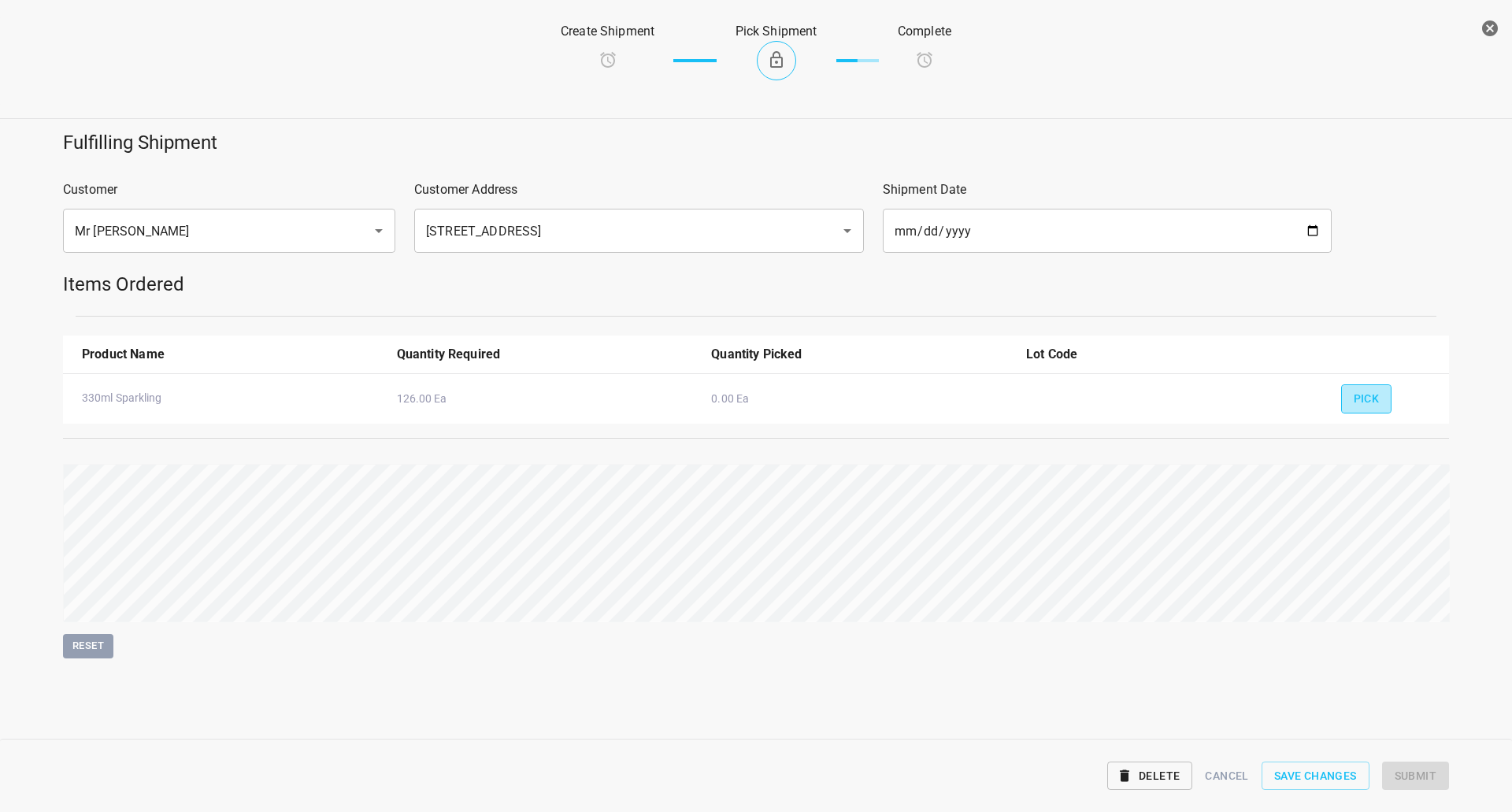
click at [1376, 400] on span "Pick" at bounding box center [1367, 399] width 26 height 19
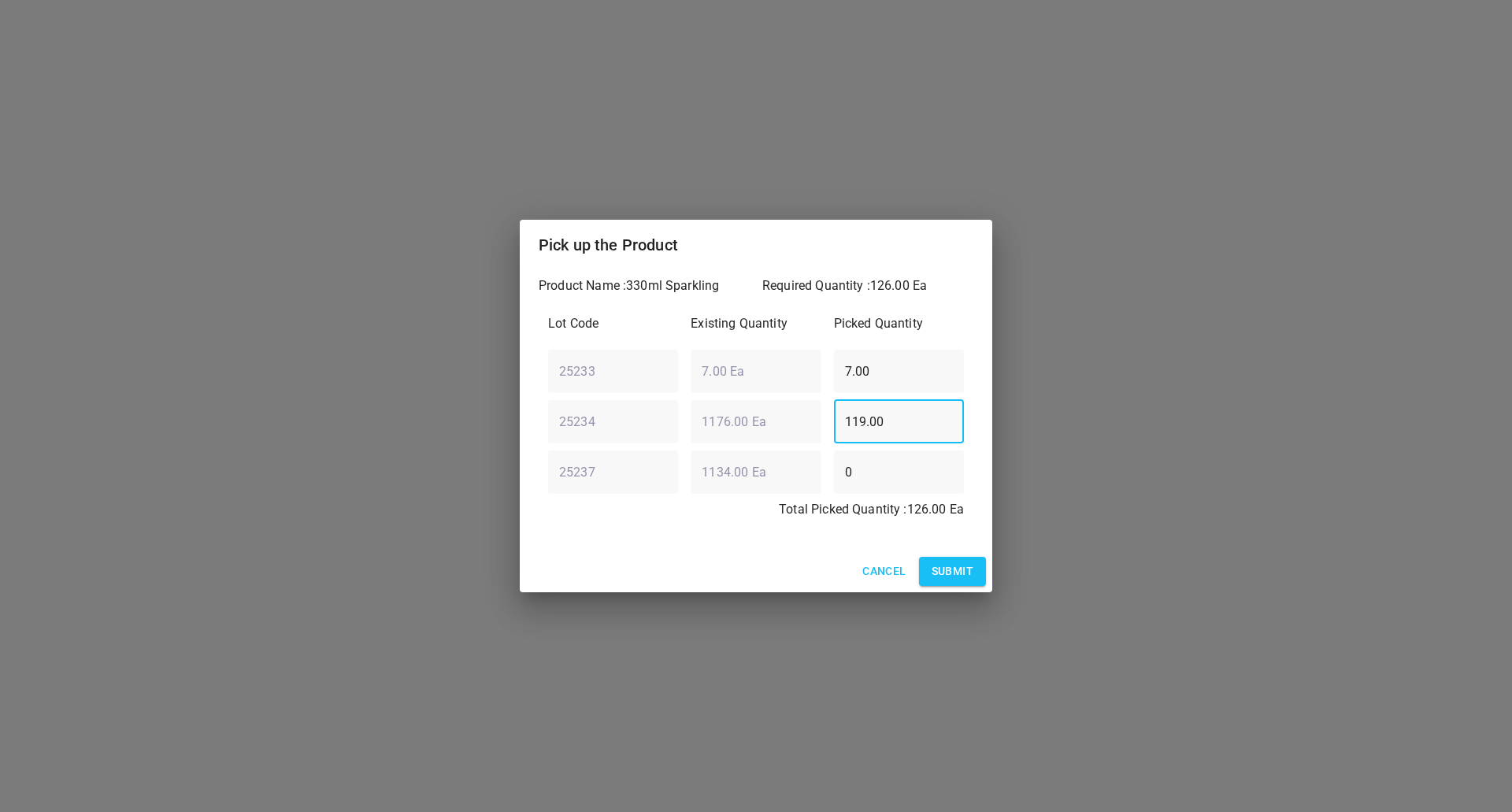
drag, startPoint x: 926, startPoint y: 412, endPoint x: 392, endPoint y: 487, distance: 539.2
click at [545, 457] on div "Lot Code Existing Quantity Picked Quantity 25233 ​ 7.00 Ea ​ 7.00 ​ 25234 ​ 117…" at bounding box center [756, 421] width 434 height 233
type input "126"
click at [607, 423] on div "Lot Code Existing Quantity Picked Quantity 25233 ​ 7.00 Ea ​ 7.00 ​ 25234 ​ 117…" at bounding box center [756, 421] width 434 height 233
type input "0"
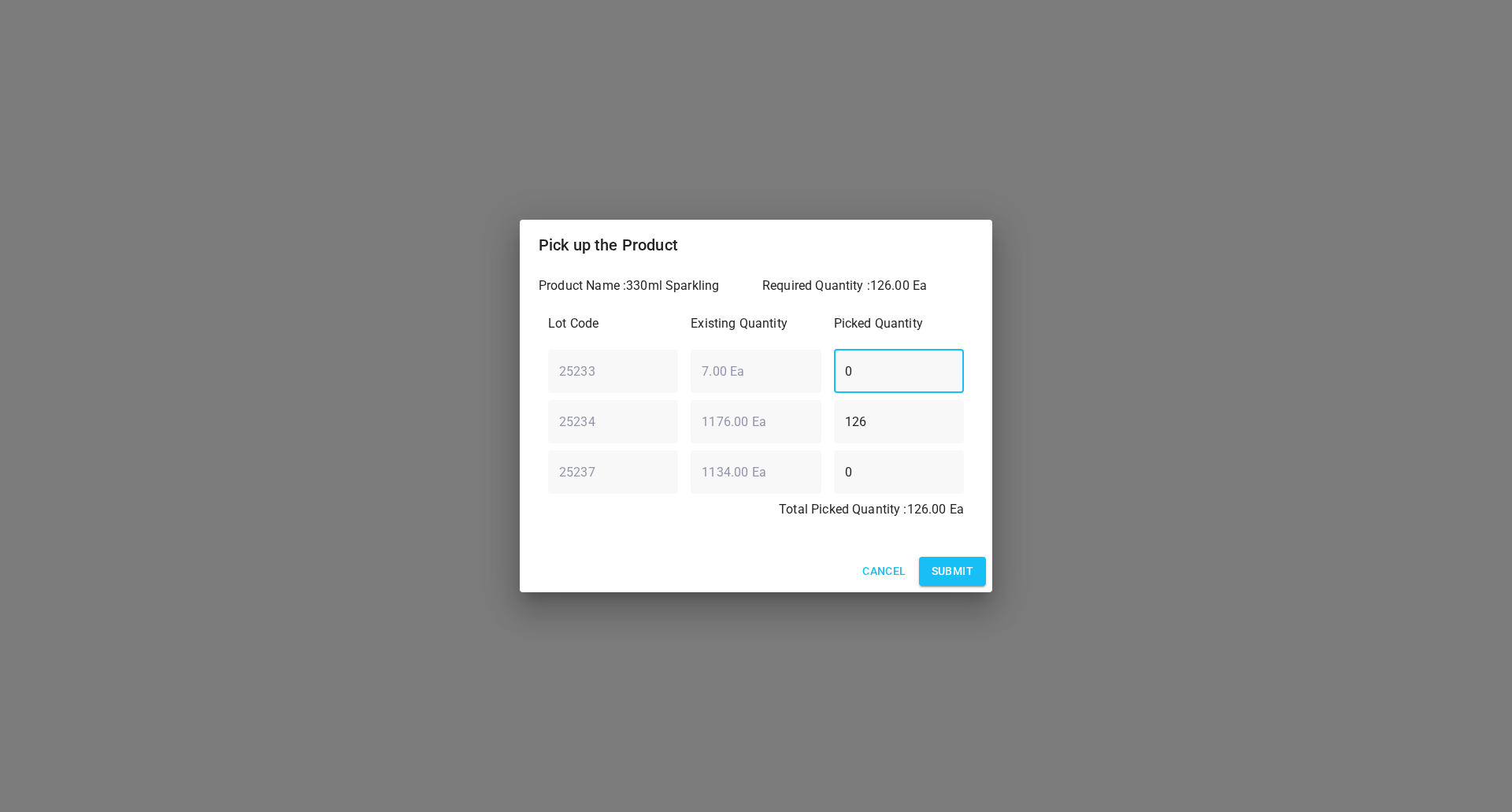
click at [976, 576] on button "Submit" at bounding box center [952, 572] width 67 height 29
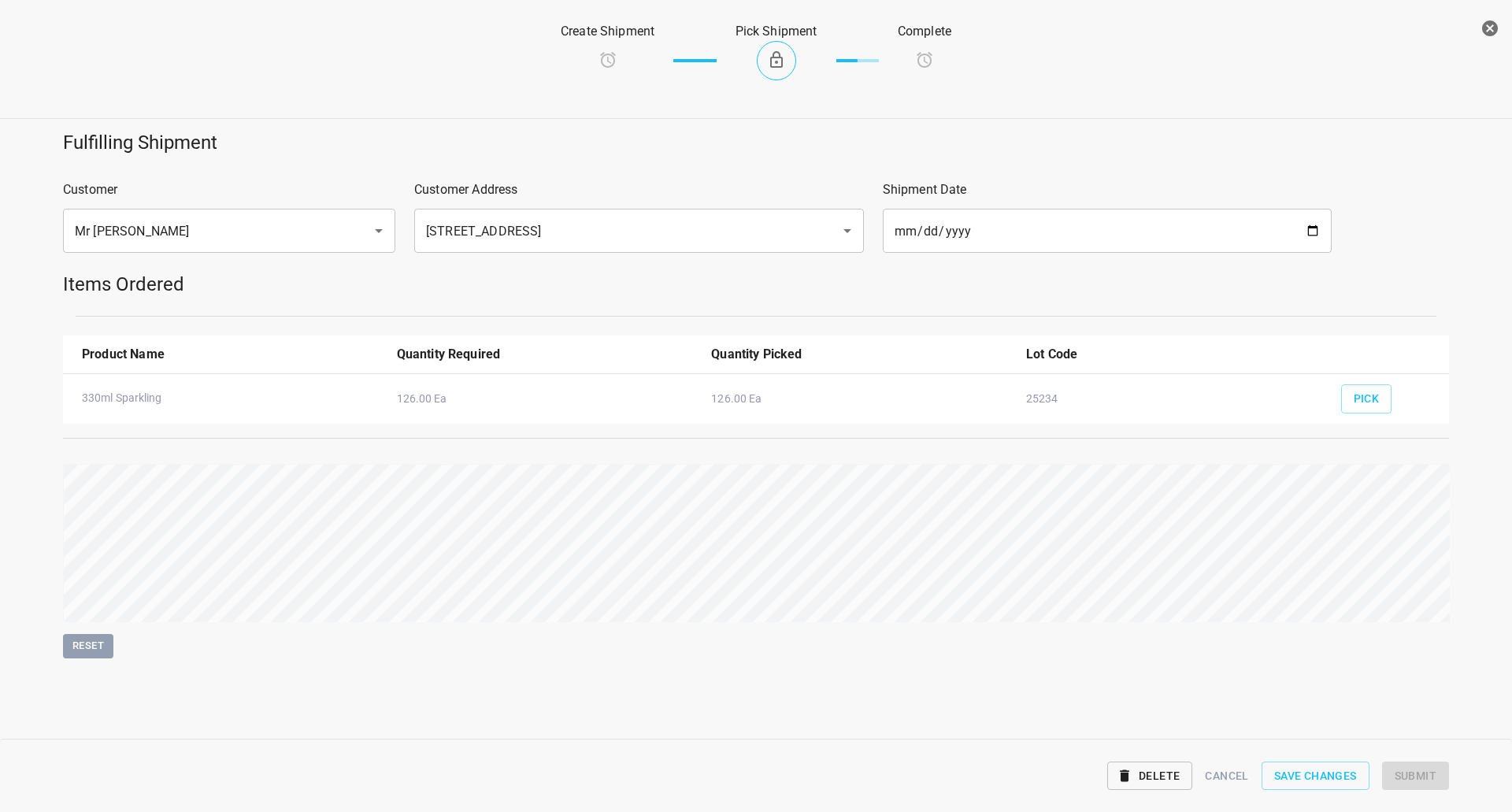
click at [1354, 575] on div "Reset" at bounding box center [756, 561] width 1386 height 194
click at [1402, 771] on span "Submit" at bounding box center [1414, 775] width 41 height 19
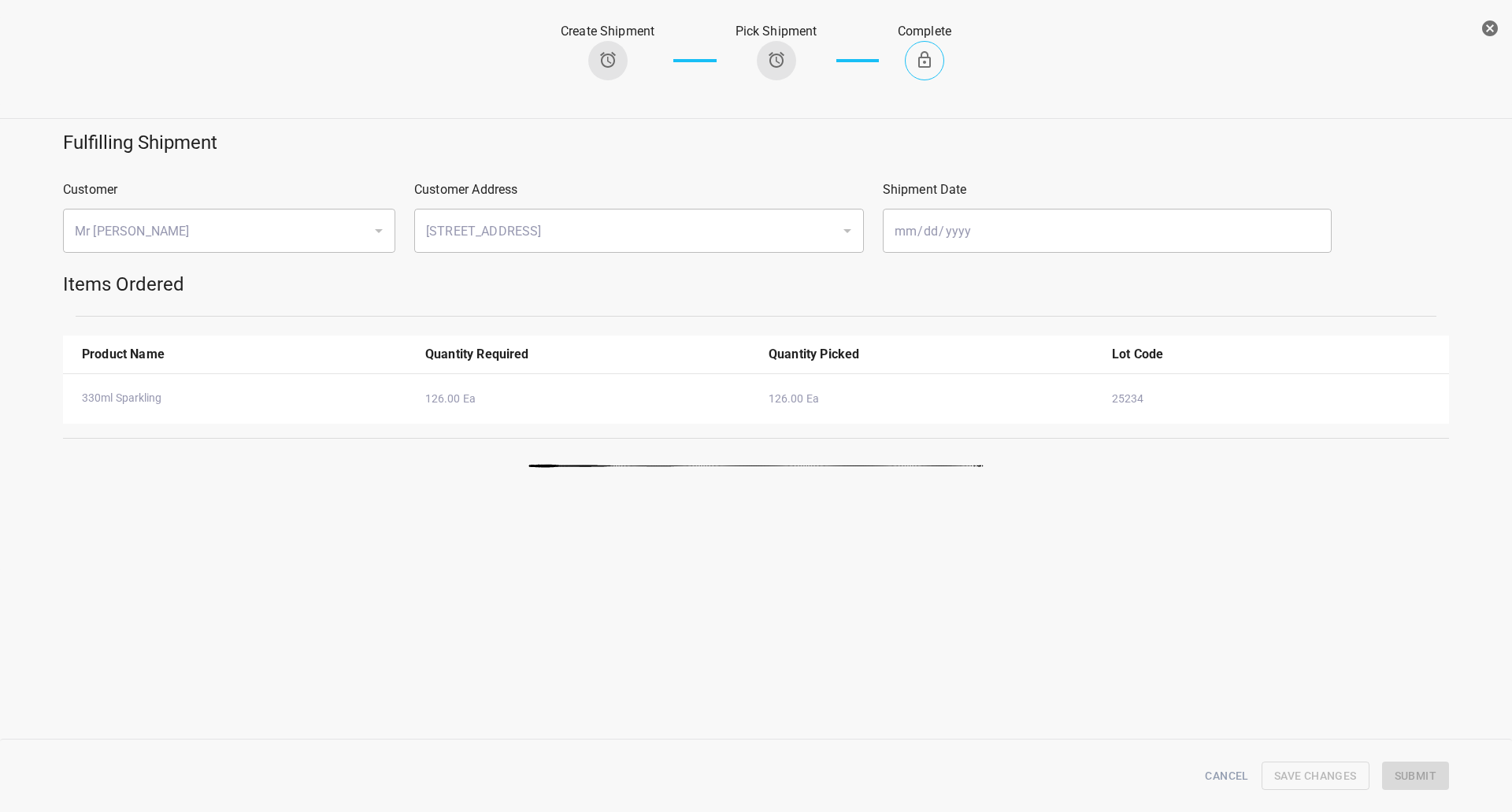
drag, startPoint x: 1485, startPoint y: 32, endPoint x: 1359, endPoint y: 77, distance: 133.8
click at [1485, 33] on icon "button" at bounding box center [1489, 28] width 16 height 16
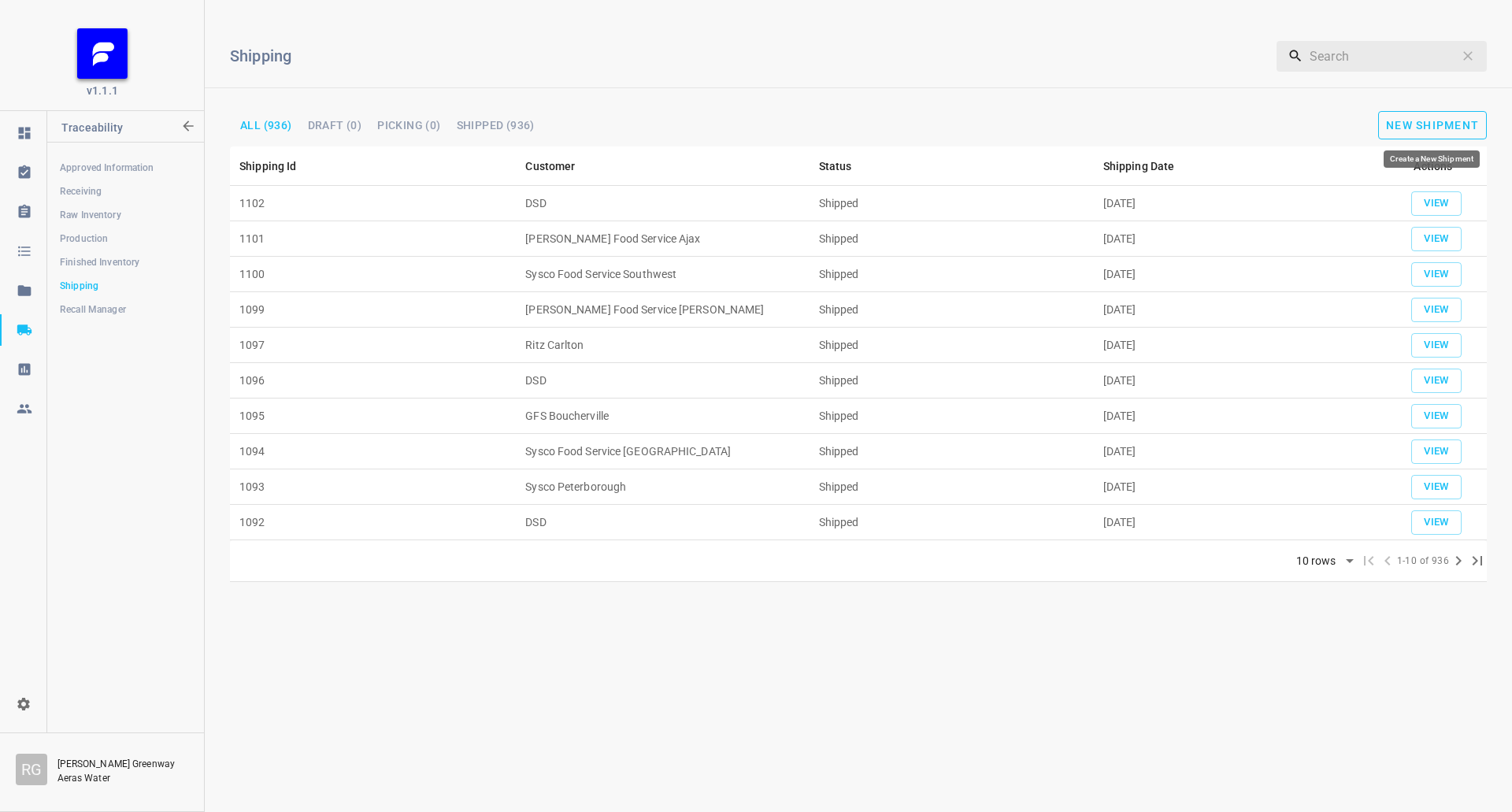
click at [1432, 124] on span "New Shipment" at bounding box center [1432, 125] width 93 height 13
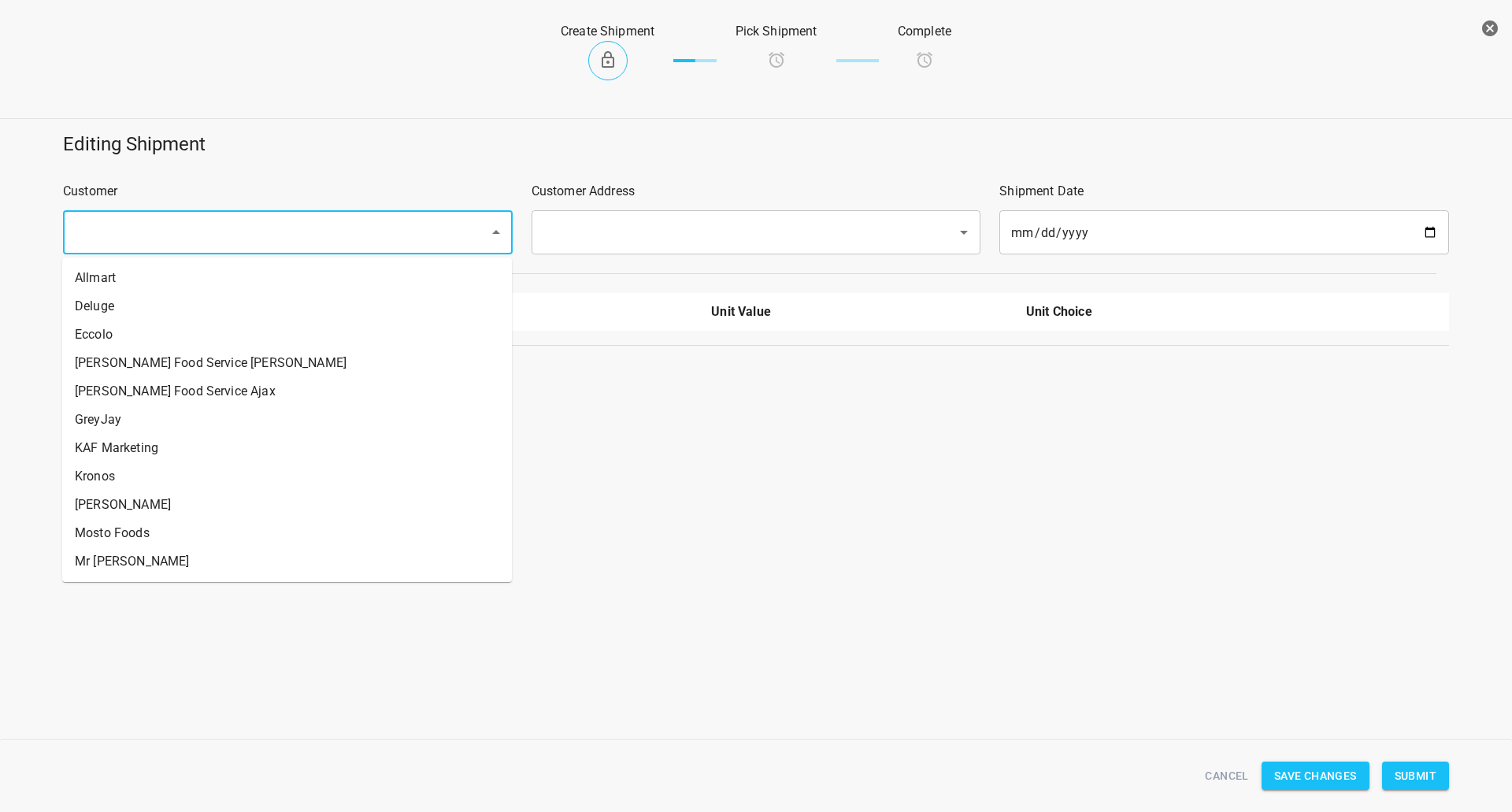
click at [318, 238] on input "text" at bounding box center [265, 232] width 391 height 30
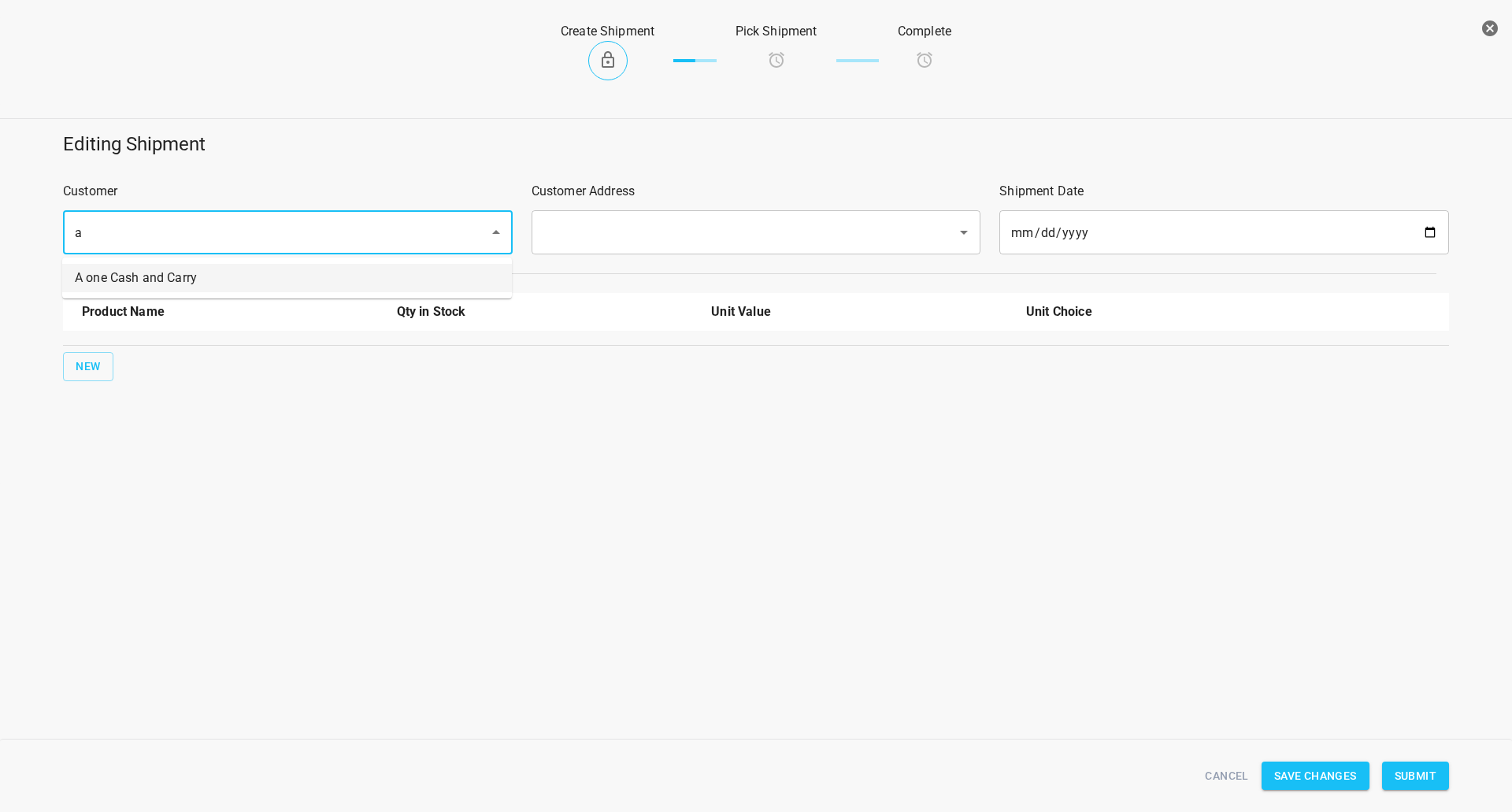
drag, startPoint x: 178, startPoint y: 290, endPoint x: 343, endPoint y: 236, distance: 173.6
click at [179, 290] on li "A one Cash and Carry" at bounding box center [287, 278] width 449 height 29
type input "A one Cash and Carry"
click at [618, 244] on input "text" at bounding box center [733, 232] width 391 height 30
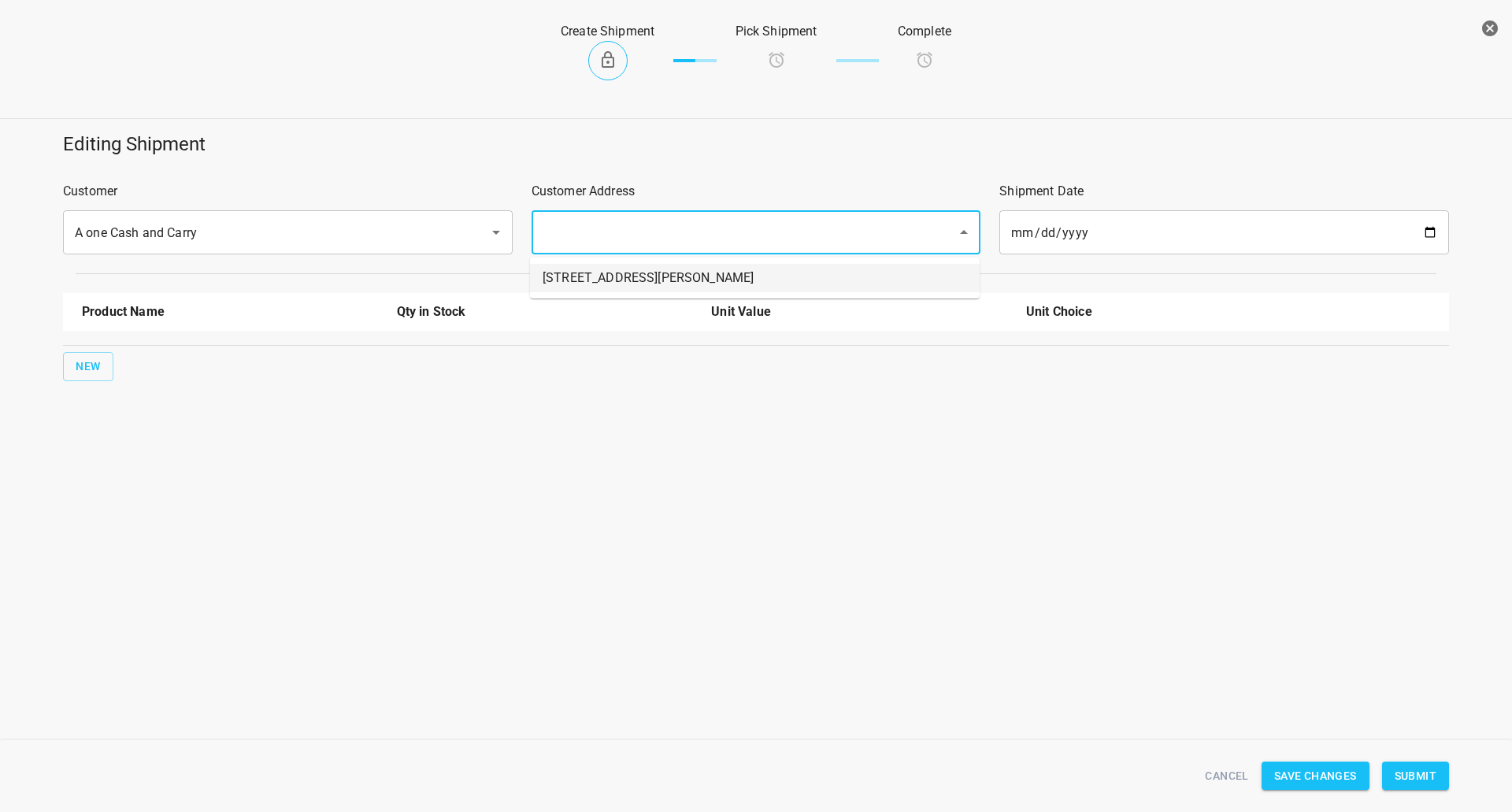
click at [608, 259] on ul "[STREET_ADDRESS][PERSON_NAME]" at bounding box center [755, 278] width 449 height 41
drag, startPoint x: 600, startPoint y: 268, endPoint x: 61, endPoint y: 424, distance: 561.1
click at [597, 270] on li "[STREET_ADDRESS][PERSON_NAME]" at bounding box center [755, 278] width 449 height 29
type input "[STREET_ADDRESS][PERSON_NAME]"
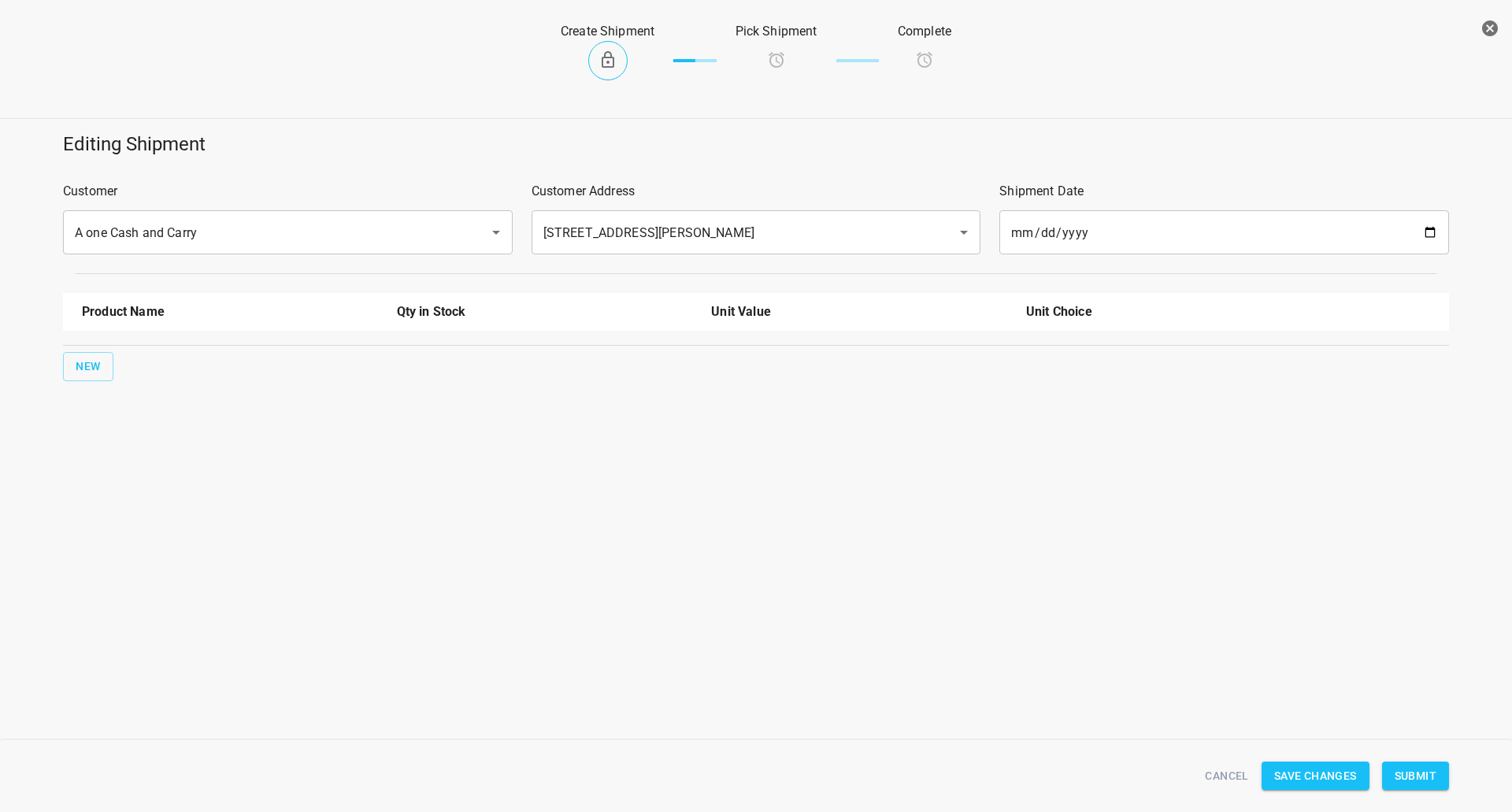
click at [108, 381] on div "New" at bounding box center [756, 366] width 1391 height 35
click at [106, 360] on button "New" at bounding box center [87, 366] width 51 height 29
click at [177, 358] on input "text" at bounding box center [208, 356] width 252 height 25
drag, startPoint x: 179, startPoint y: 481, endPoint x: 144, endPoint y: 455, distance: 43.6
click at [180, 481] on li "330ml Sparkling" at bounding box center [230, 478] width 296 height 29
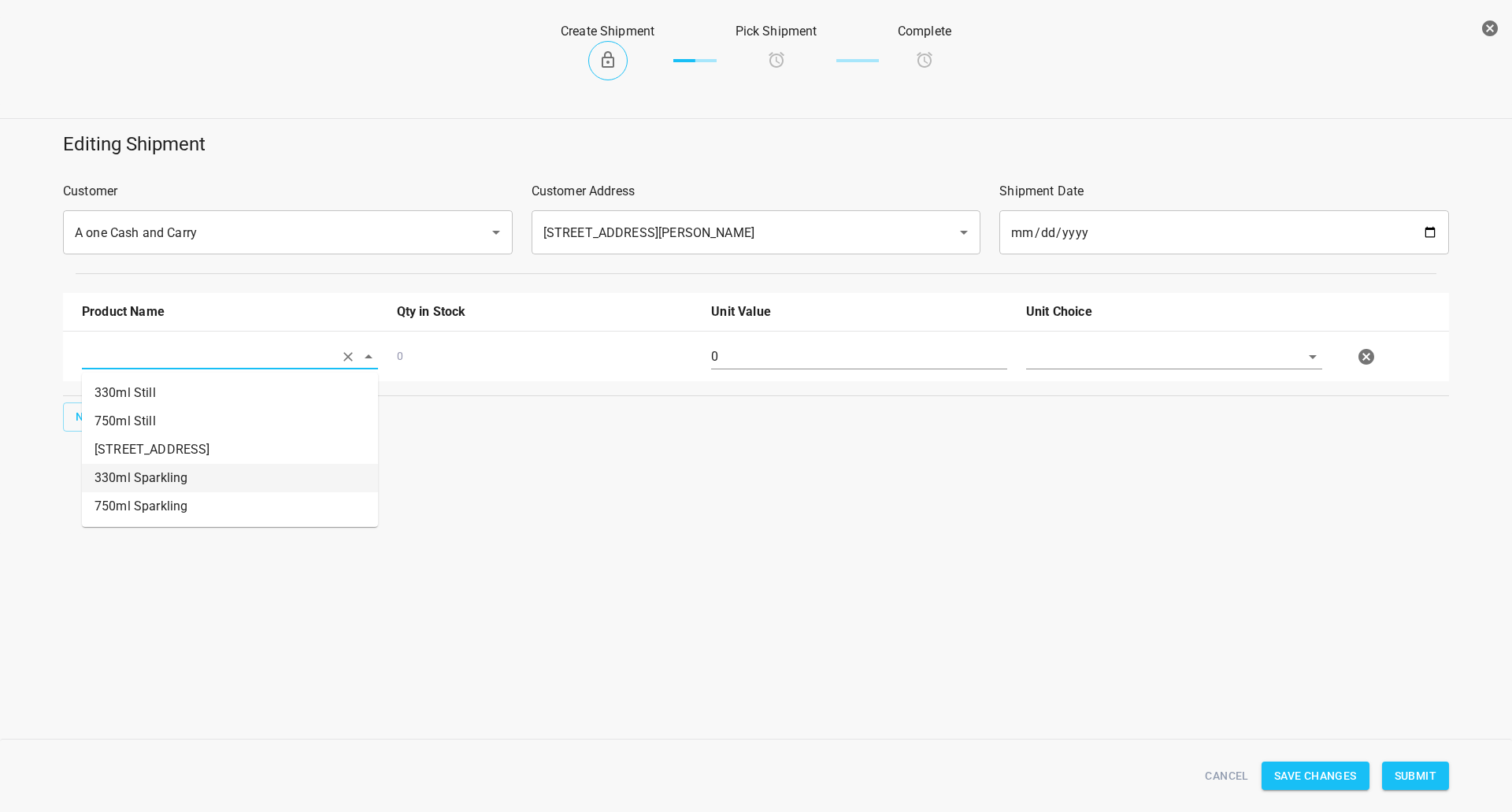
type input "330ml Sparkling"
click at [105, 422] on button "New" at bounding box center [87, 417] width 51 height 29
click at [121, 418] on input "text" at bounding box center [208, 407] width 252 height 25
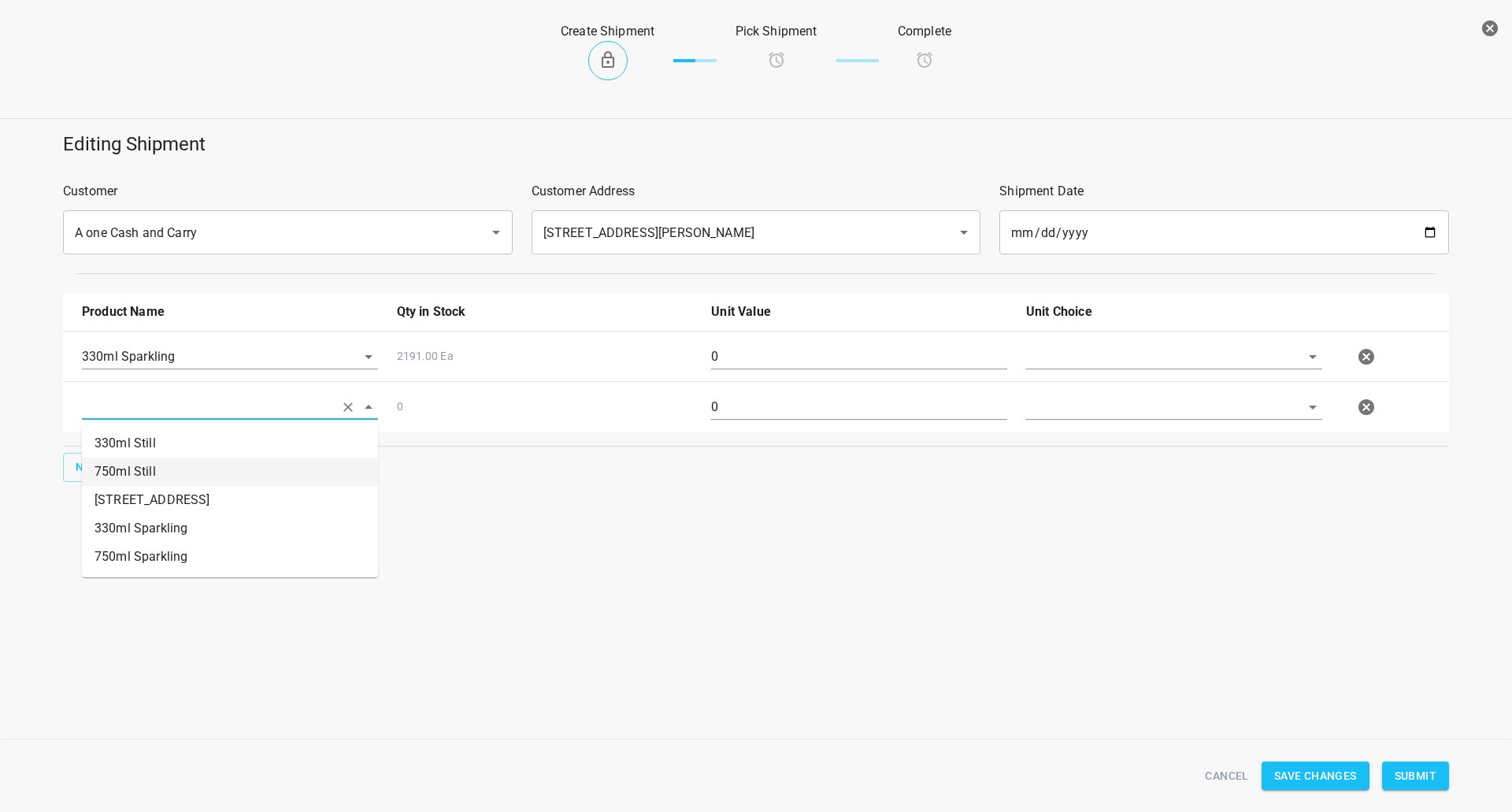
click at [186, 480] on li "750ml Still" at bounding box center [230, 471] width 296 height 29
type input "750ml Still"
click at [1091, 356] on input "text" at bounding box center [1152, 356] width 252 height 25
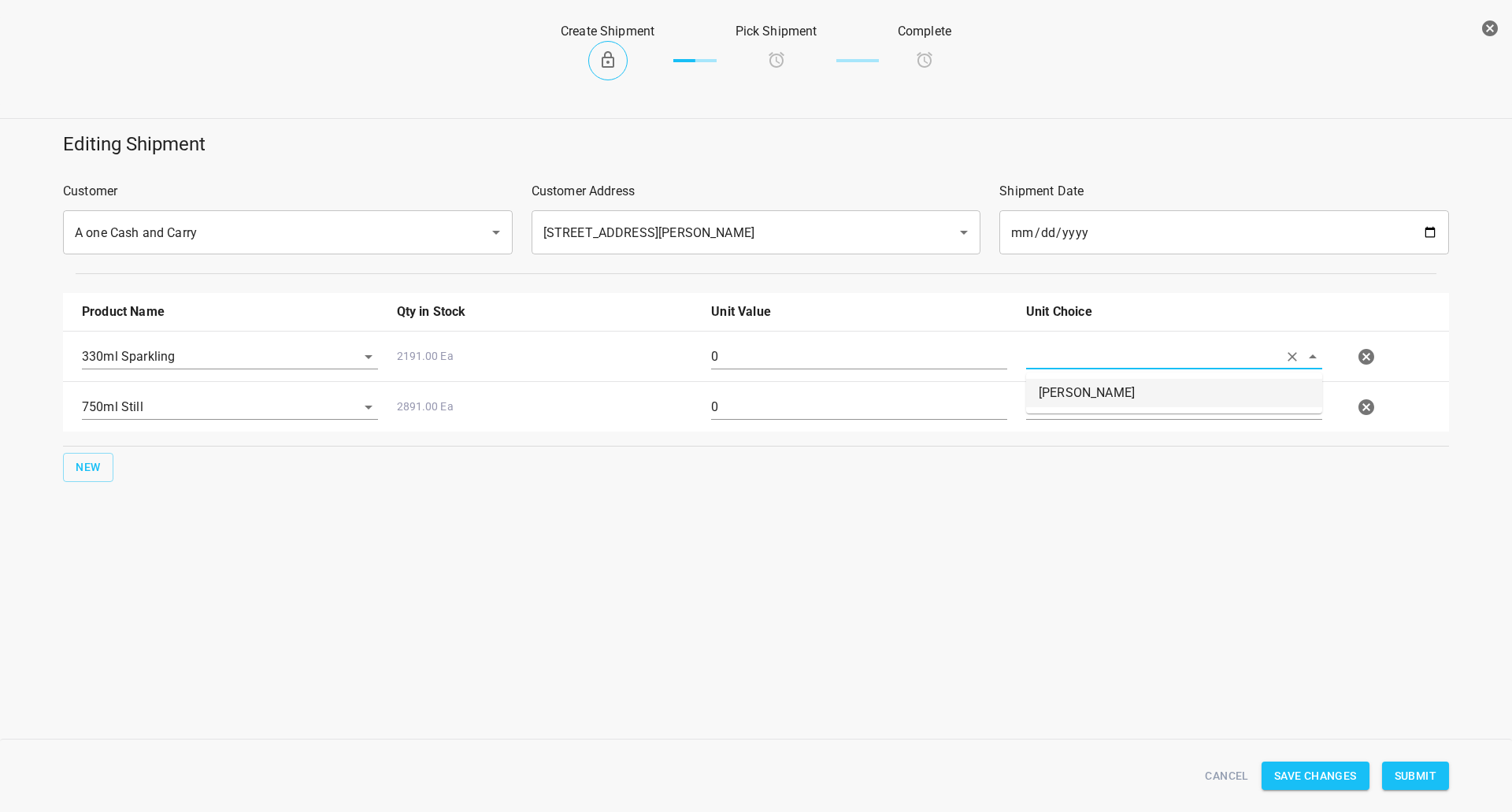
click at [1084, 390] on li "[PERSON_NAME]" at bounding box center [1174, 392] width 296 height 29
type input "[PERSON_NAME]"
click at [1082, 403] on input "text" at bounding box center [1152, 407] width 252 height 25
drag, startPoint x: 1081, startPoint y: 415, endPoint x: 1077, endPoint y: 423, distance: 8.9
click at [1080, 437] on div at bounding box center [1173, 413] width 315 height 57
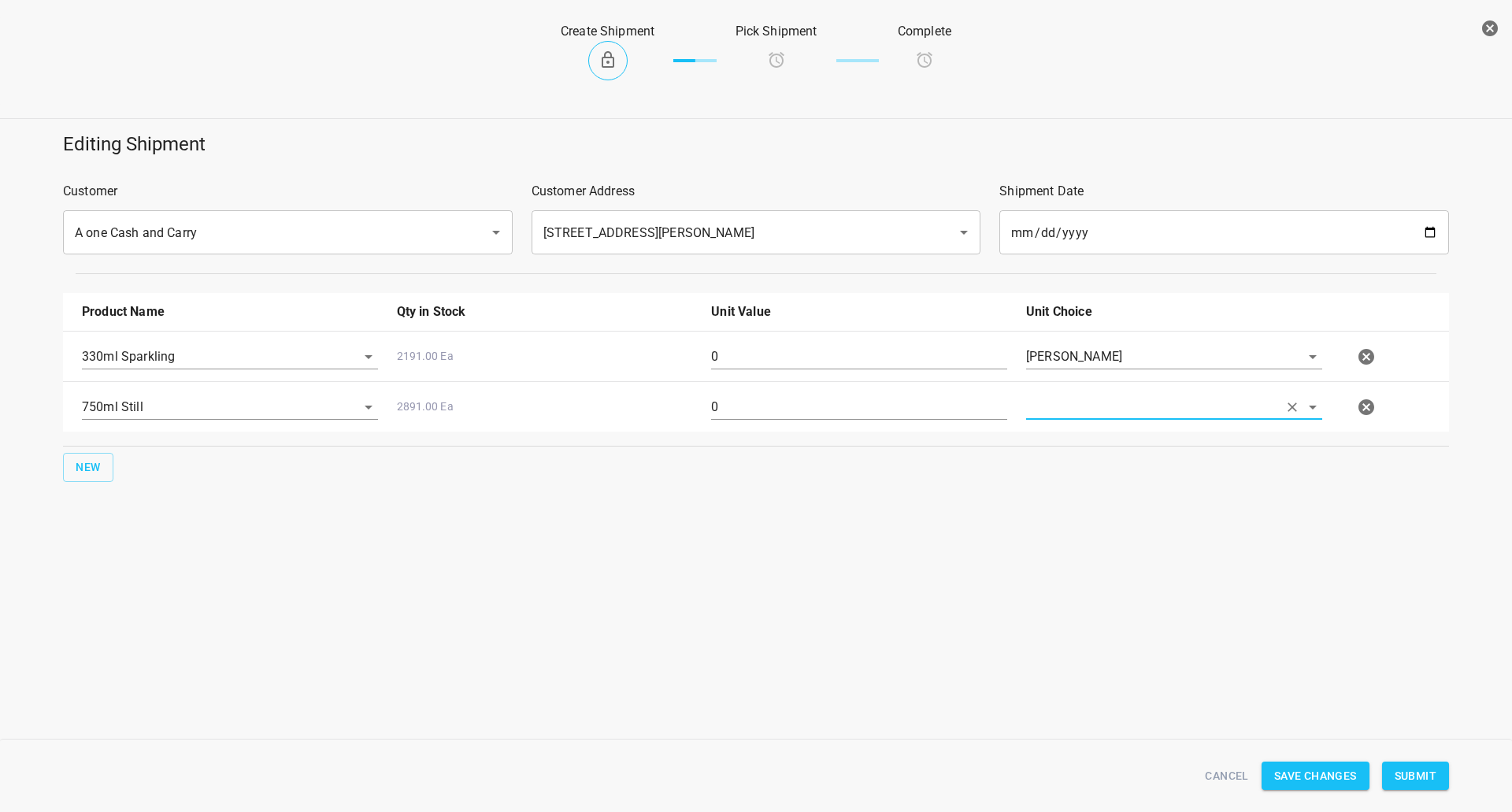
click at [1077, 422] on div at bounding box center [1173, 413] width 315 height 57
click at [1087, 404] on input "text" at bounding box center [1152, 407] width 252 height 25
drag, startPoint x: 1074, startPoint y: 451, endPoint x: 747, endPoint y: 408, distance: 329.8
click at [1073, 452] on li "[PERSON_NAME]" at bounding box center [1174, 443] width 296 height 29
type input "[PERSON_NAME]"
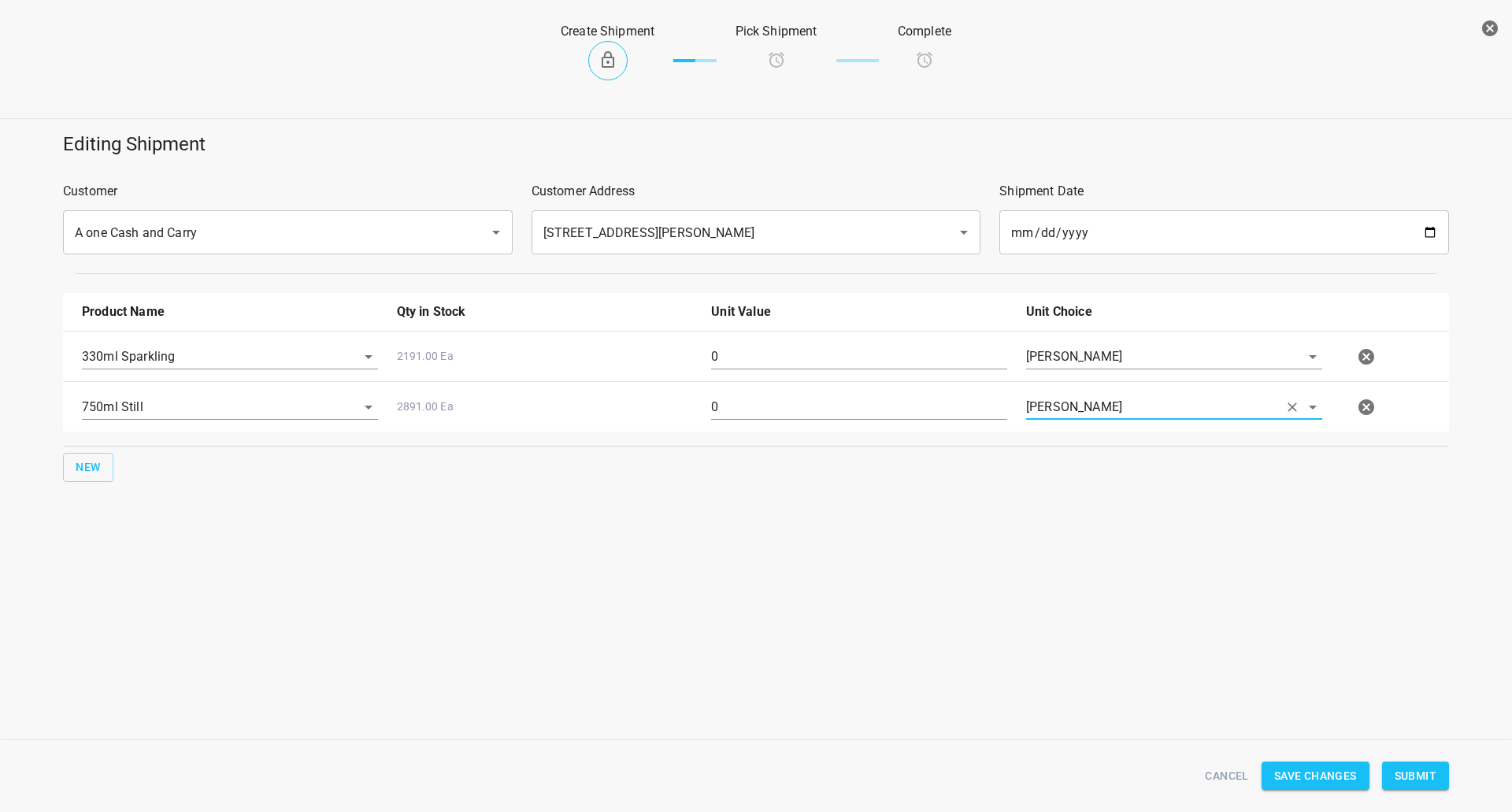
click at [793, 370] on div "0" at bounding box center [859, 364] width 315 height 57
click at [794, 370] on div "0" at bounding box center [859, 364] width 315 height 57
click at [796, 367] on input "0" at bounding box center [860, 356] width 296 height 25
click at [795, 355] on input "0" at bounding box center [860, 356] width 296 height 25
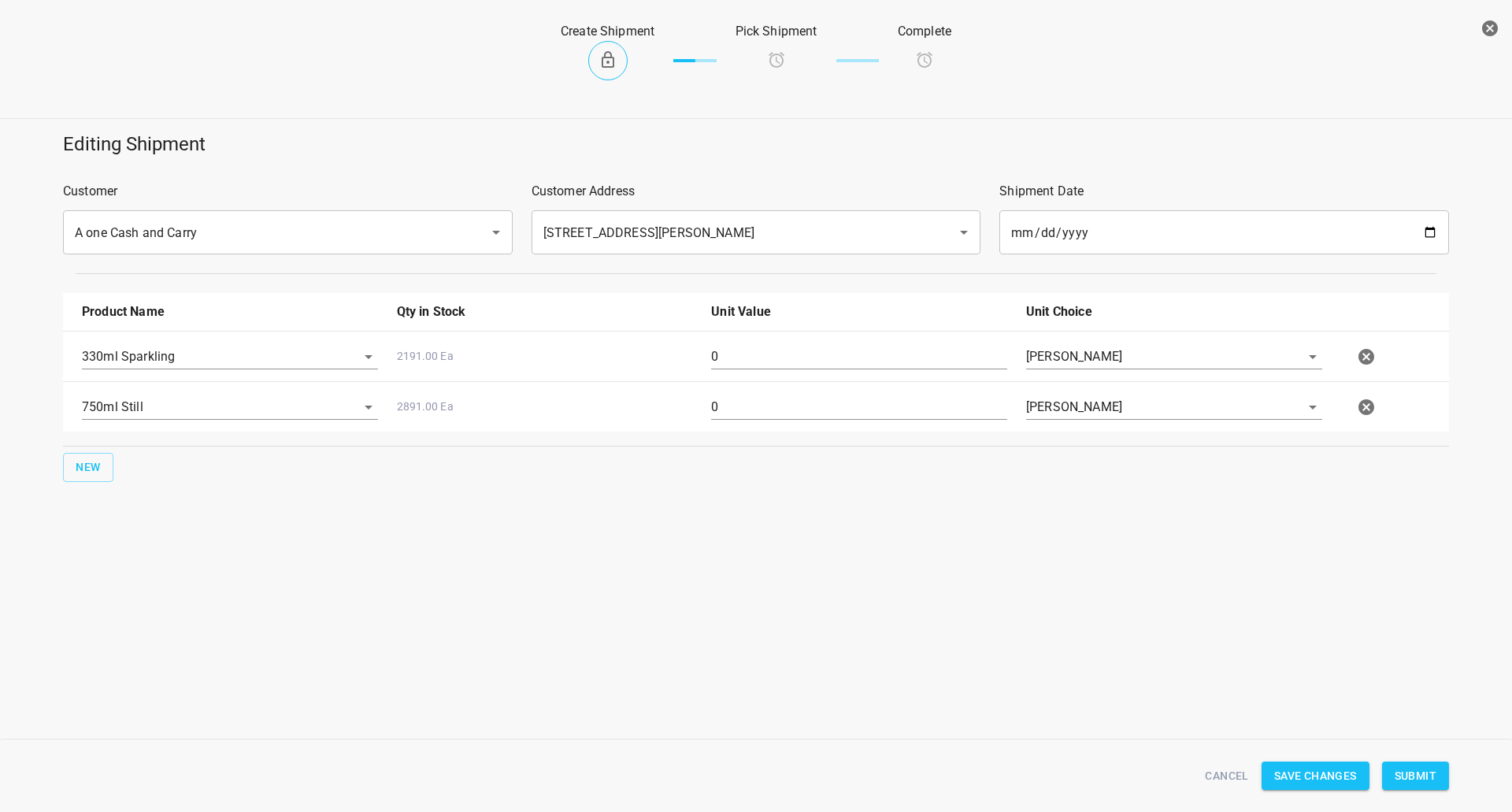
click at [888, 679] on div "Create Shipment Pick Shipment Complete Editing Shipment Customer A one Cash and…" at bounding box center [756, 406] width 1512 height 812
click at [786, 353] on input "0" at bounding box center [860, 356] width 296 height 25
type input "63"
type input "80"
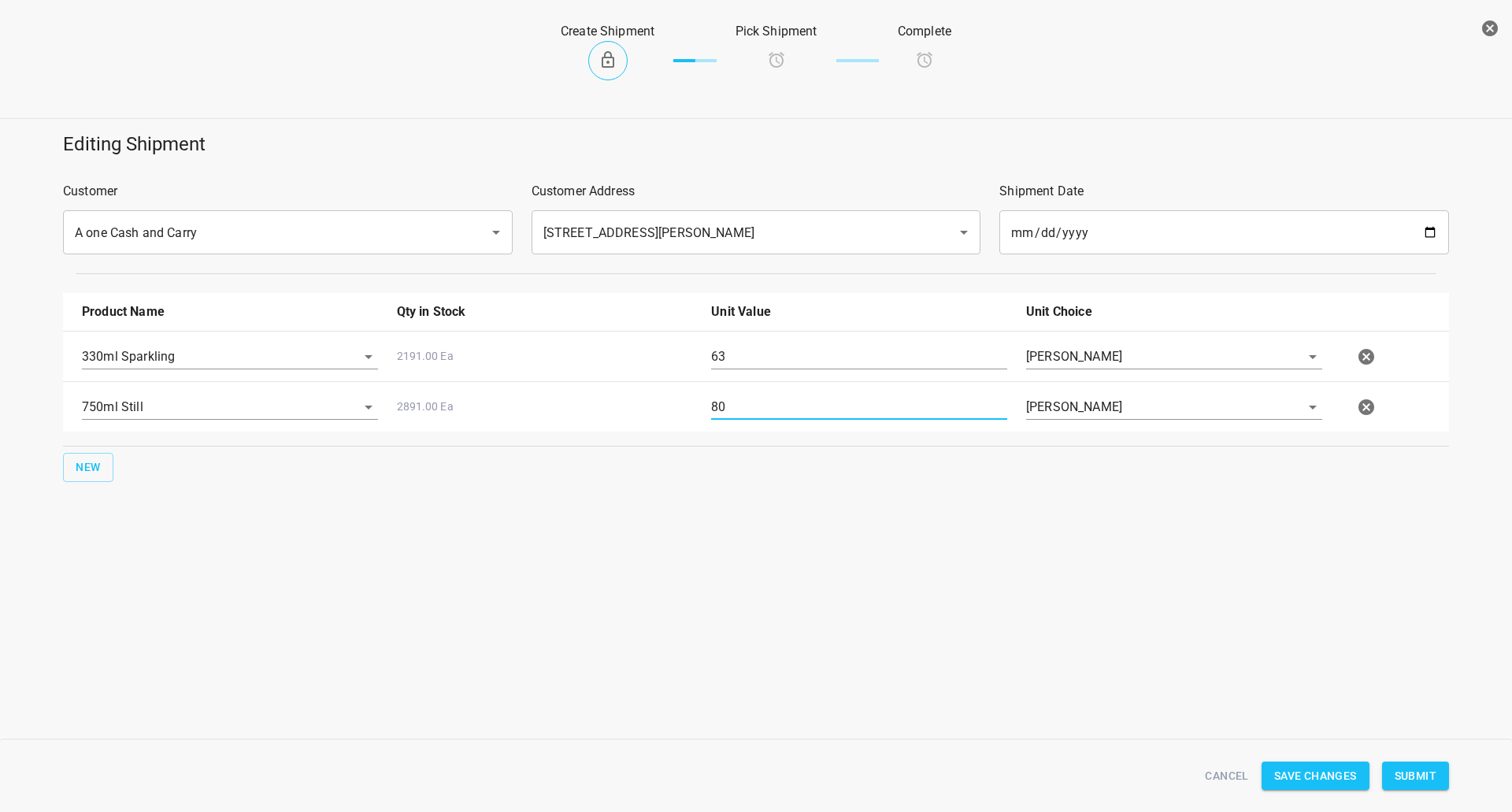
click at [1432, 767] on span "Submit" at bounding box center [1414, 775] width 41 height 19
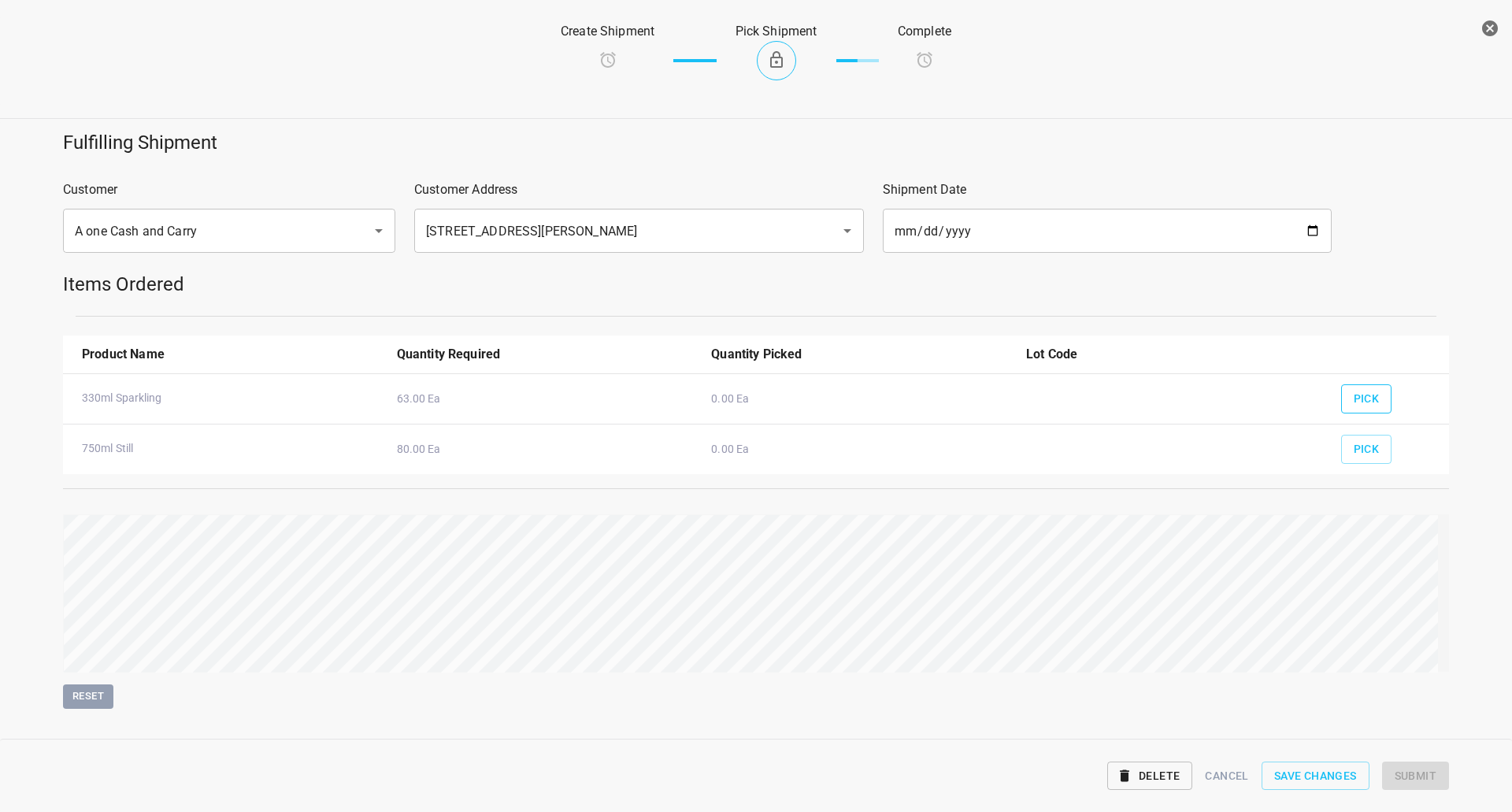
click at [1360, 404] on span "Pick" at bounding box center [1367, 399] width 26 height 19
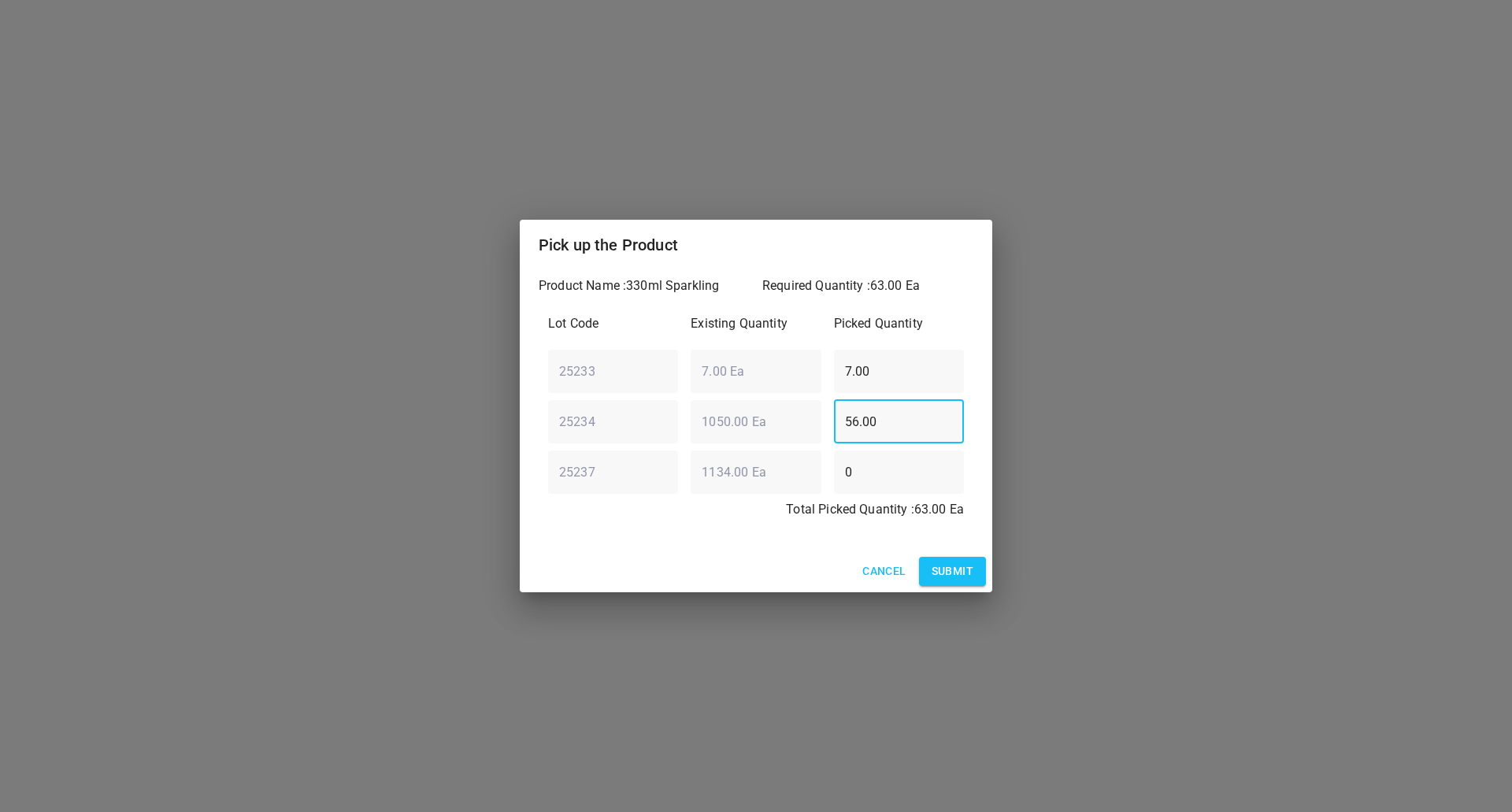
drag, startPoint x: 900, startPoint y: 441, endPoint x: 684, endPoint y: 449, distance: 216.1
click at [684, 449] on div "Lot Code Existing Quantity Picked Quantity 25233 ​ 7.00 Ea ​ 7.00 ​ 25234 ​ 105…" at bounding box center [756, 421] width 434 height 233
type input "63"
click at [635, 406] on div "Lot Code Existing Quantity Picked Quantity 25233 ​ 7.00 Ea ​ 7.00 ​ 25234 ​ 105…" at bounding box center [756, 421] width 434 height 233
type input "0"
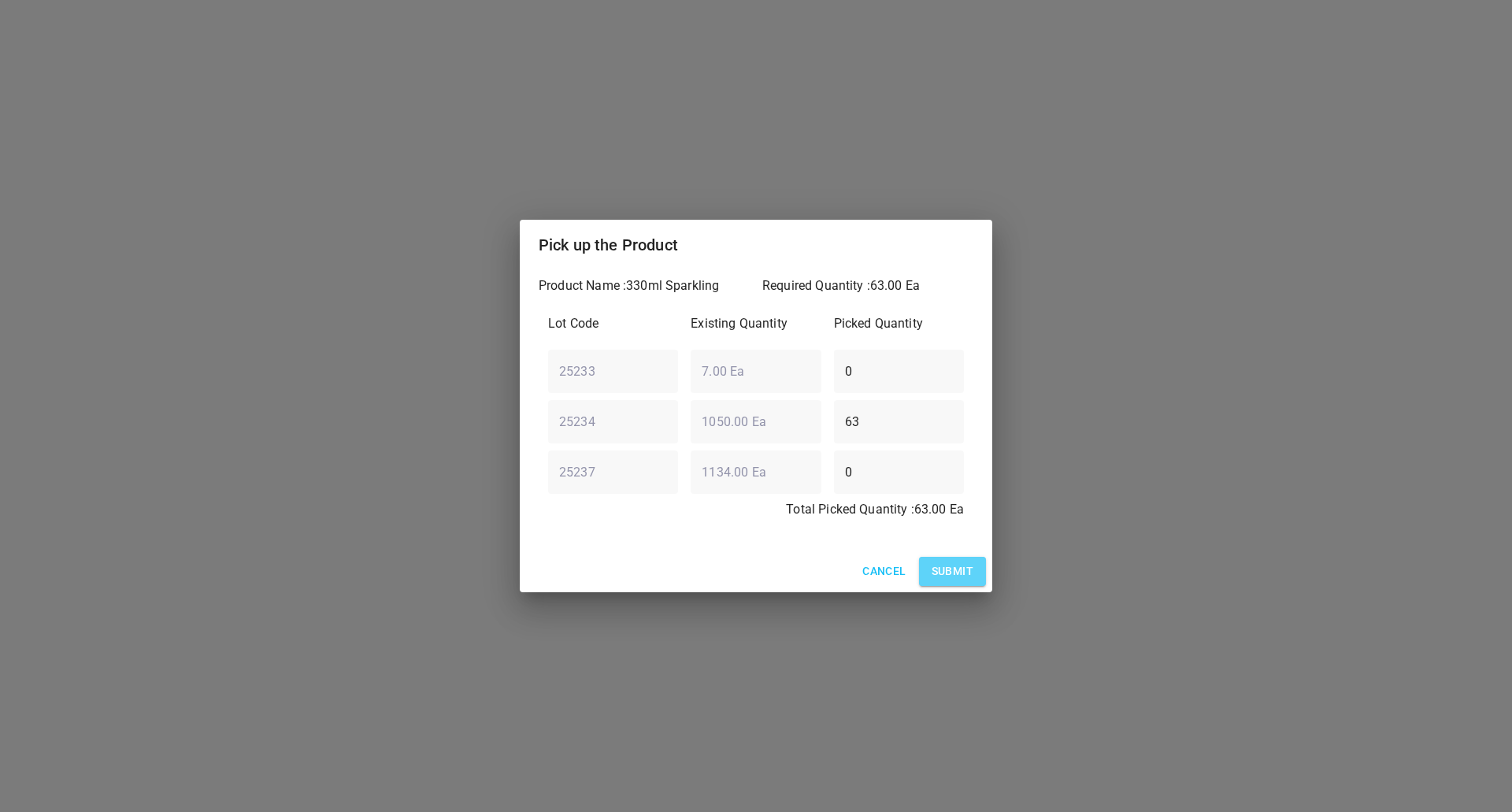
click at [976, 570] on button "Submit" at bounding box center [952, 572] width 67 height 29
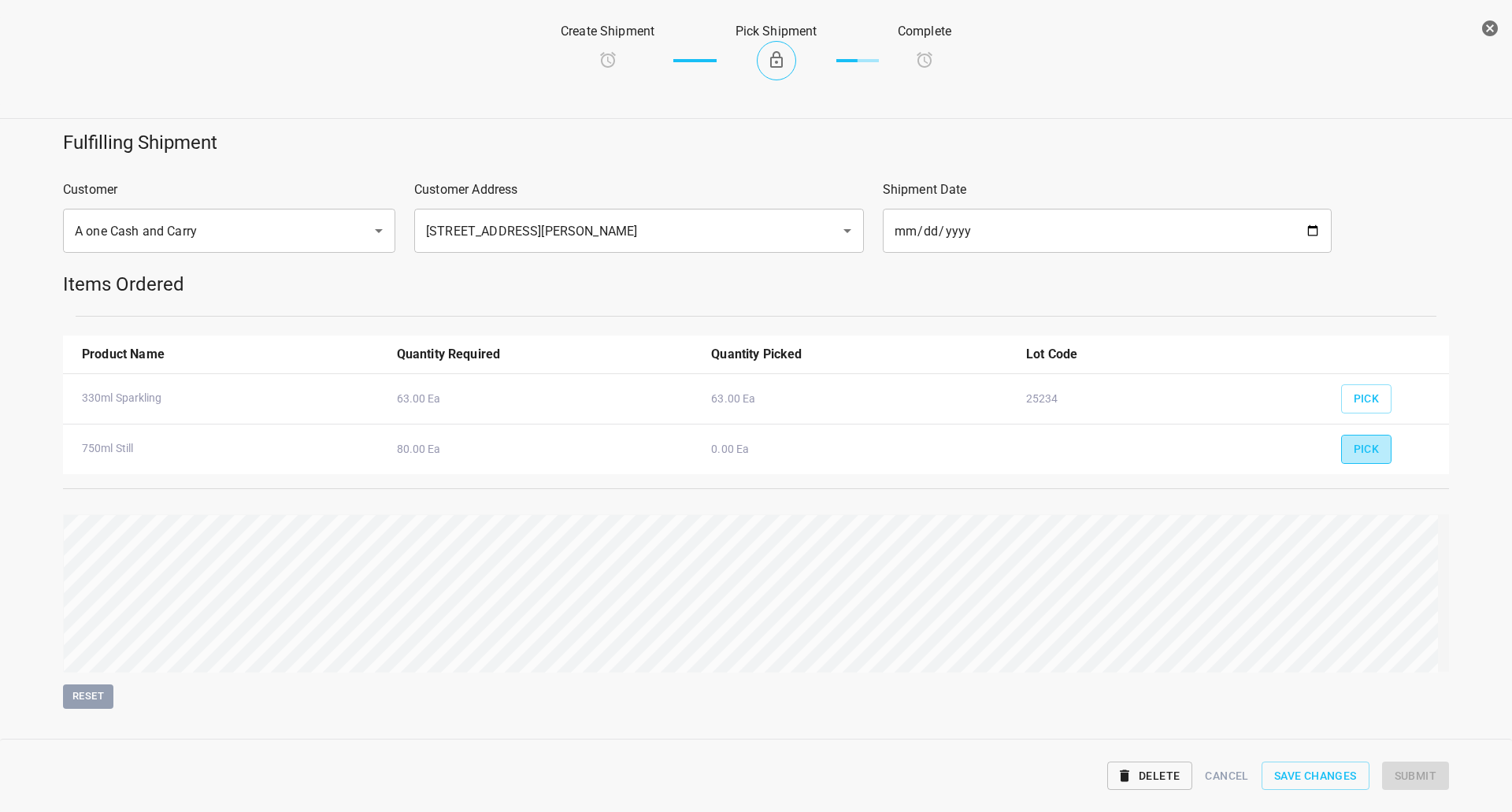
click at [1358, 443] on span "Pick" at bounding box center [1367, 448] width 26 height 19
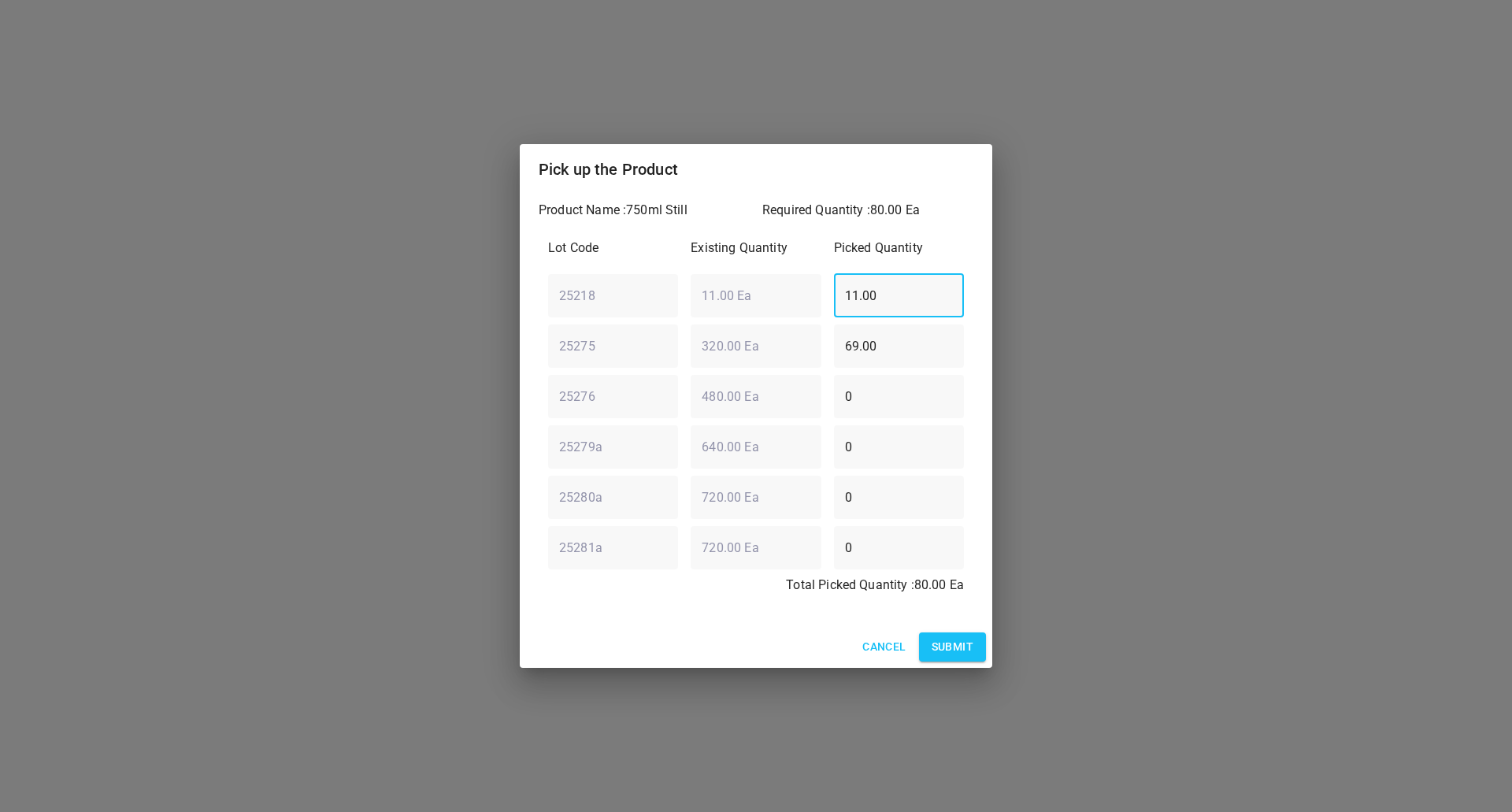
click at [744, 348] on div "Lot Code Existing Quantity Picked Quantity 25218 ​ 11.00 Ea ​ 11.00 ​ 25275 ​ 3…" at bounding box center [756, 421] width 434 height 384
type input "0"
drag, startPoint x: 937, startPoint y: 368, endPoint x: 528, endPoint y: 419, distance: 412.2
click at [507, 423] on div "Pick up the Product Product Name : 750ml Still Required Quantity : 80.00 Ea Lot…" at bounding box center [756, 406] width 1512 height 812
type input "80"
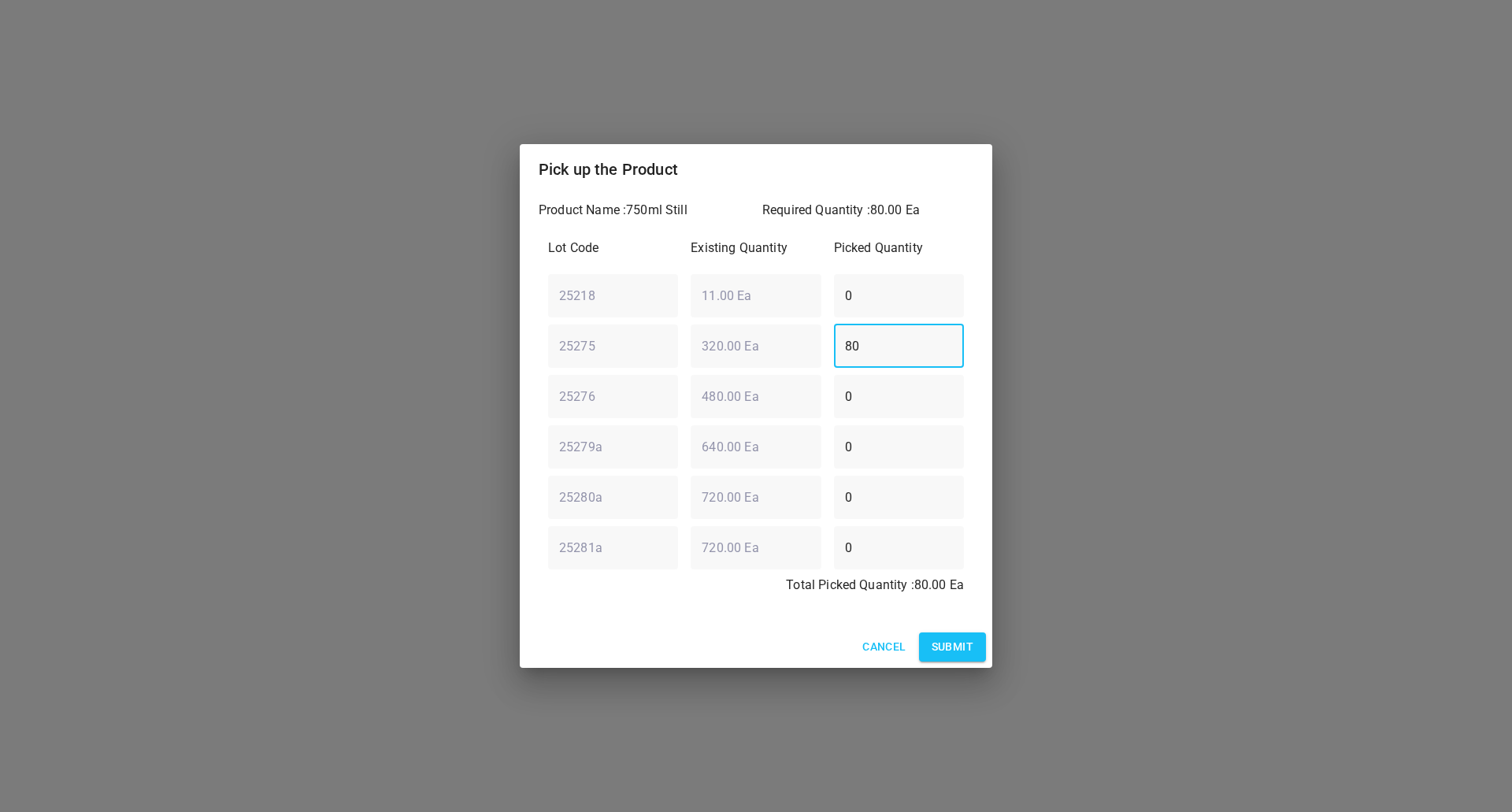
click at [953, 638] on span "Submit" at bounding box center [952, 646] width 41 height 19
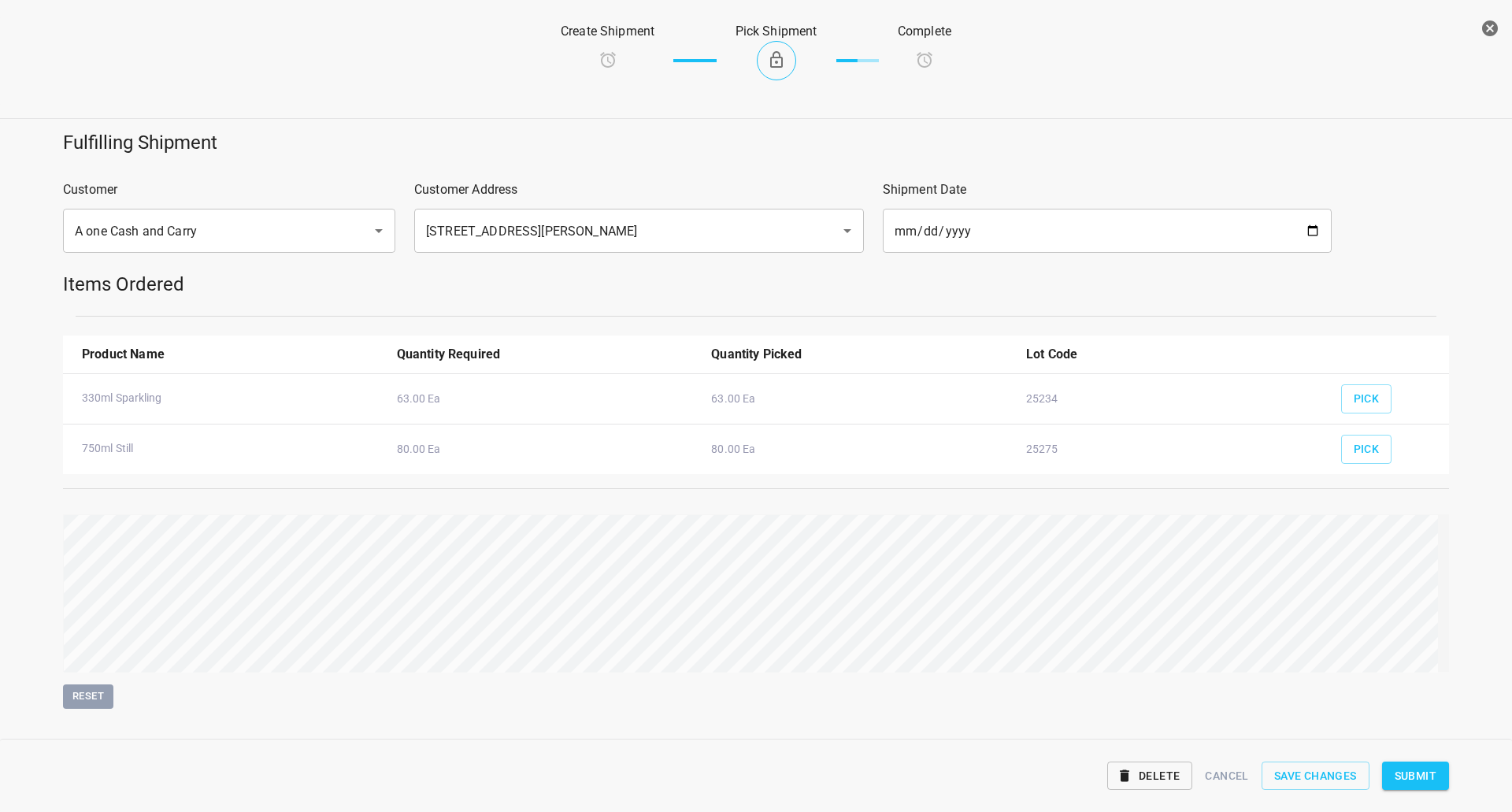
click at [1419, 782] on span "Submit" at bounding box center [1414, 775] width 41 height 19
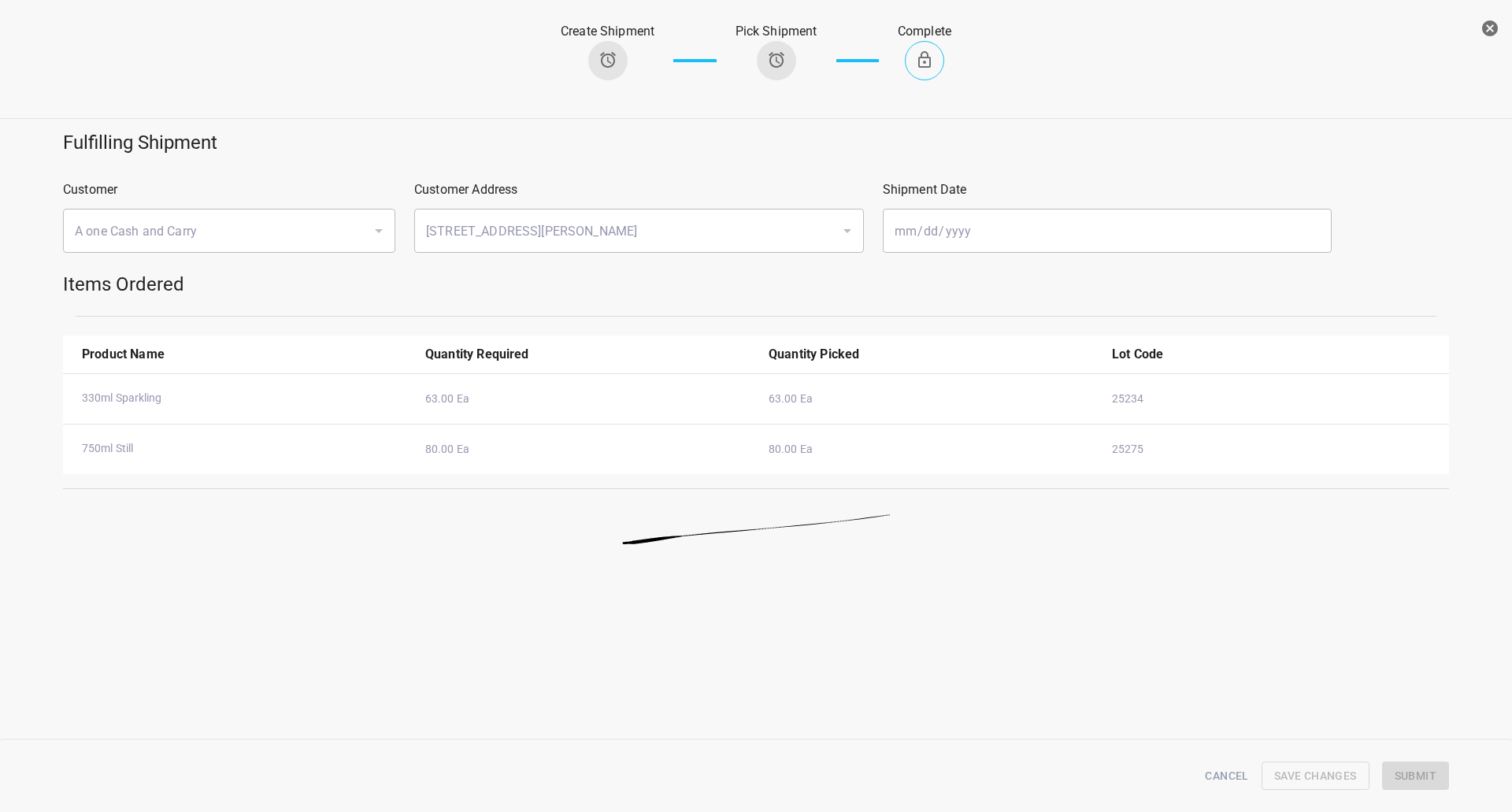
click at [1498, 31] on icon "button" at bounding box center [1489, 29] width 19 height 19
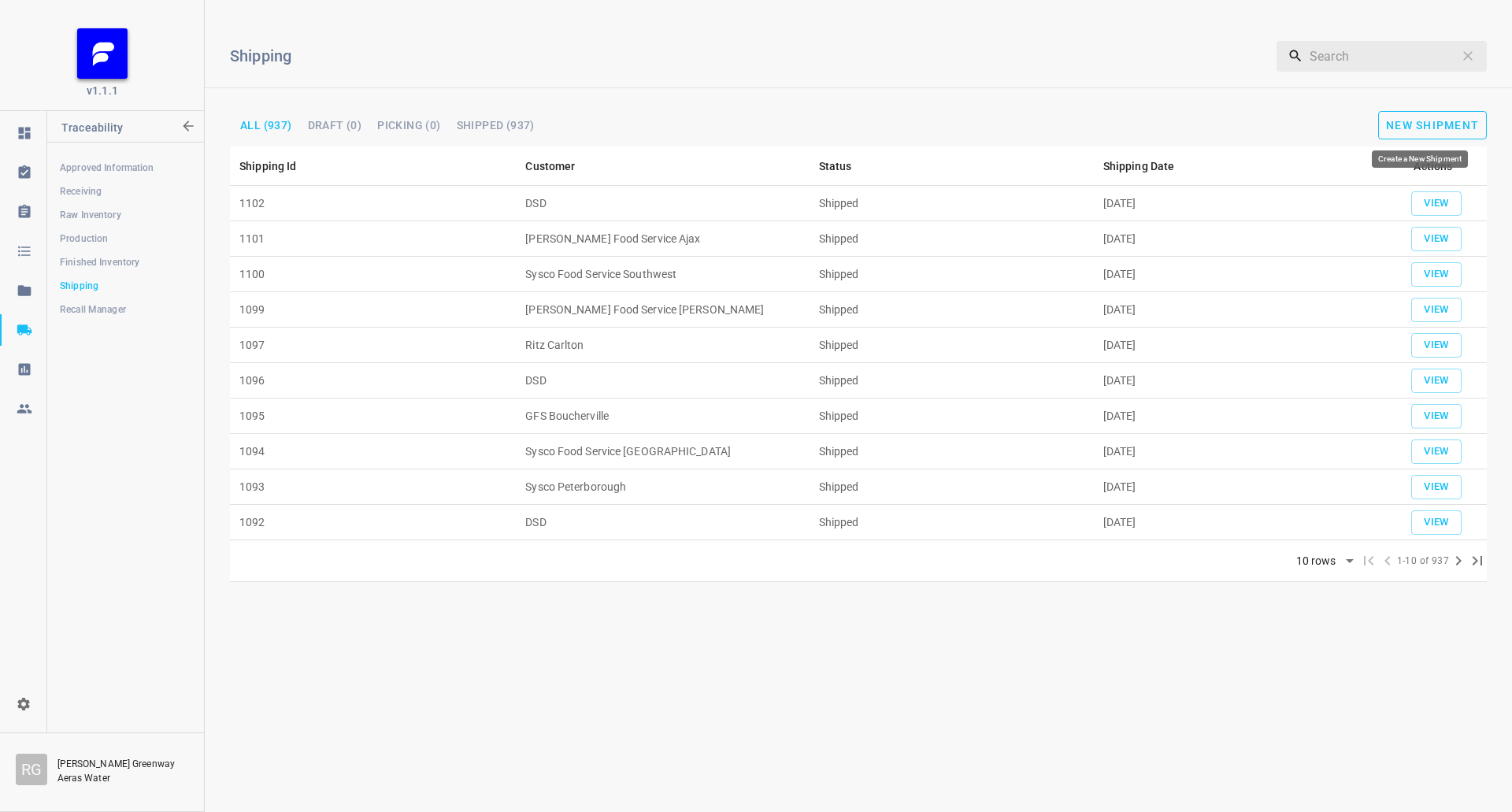
click at [1408, 115] on button "New Shipment" at bounding box center [1432, 125] width 109 height 29
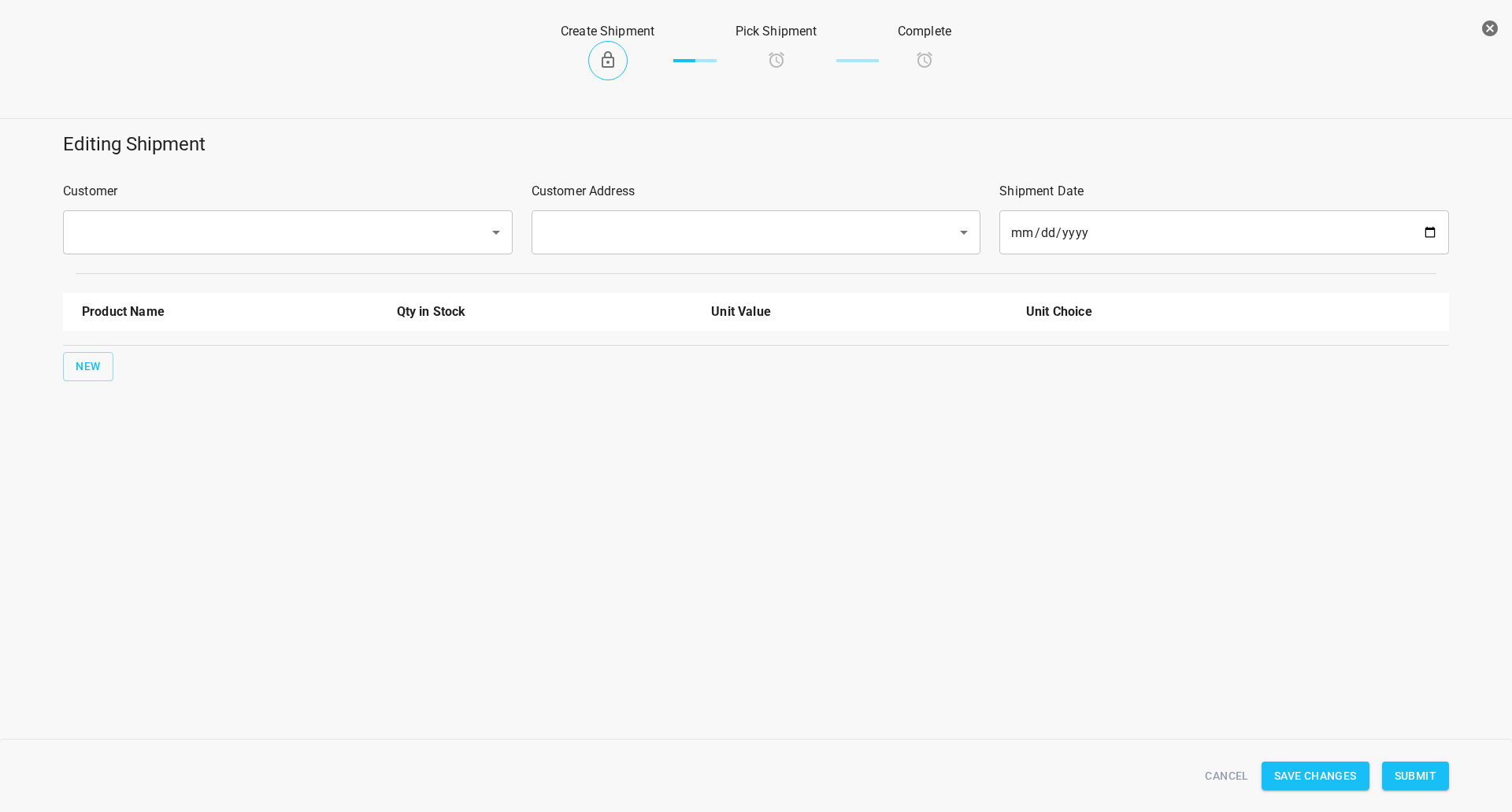
click at [297, 244] on input "text" at bounding box center [265, 232] width 391 height 30
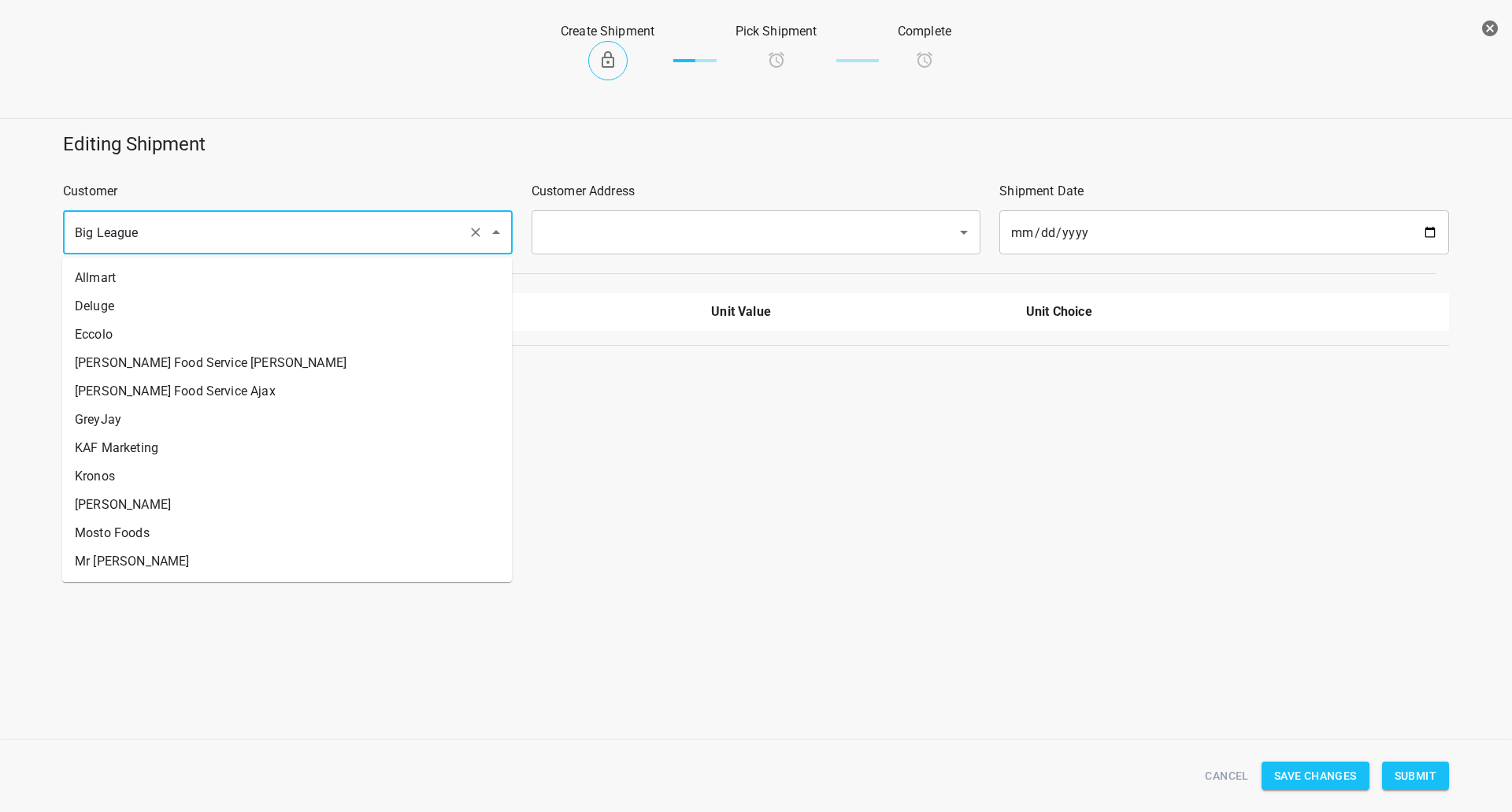
scroll to position [337, 0]
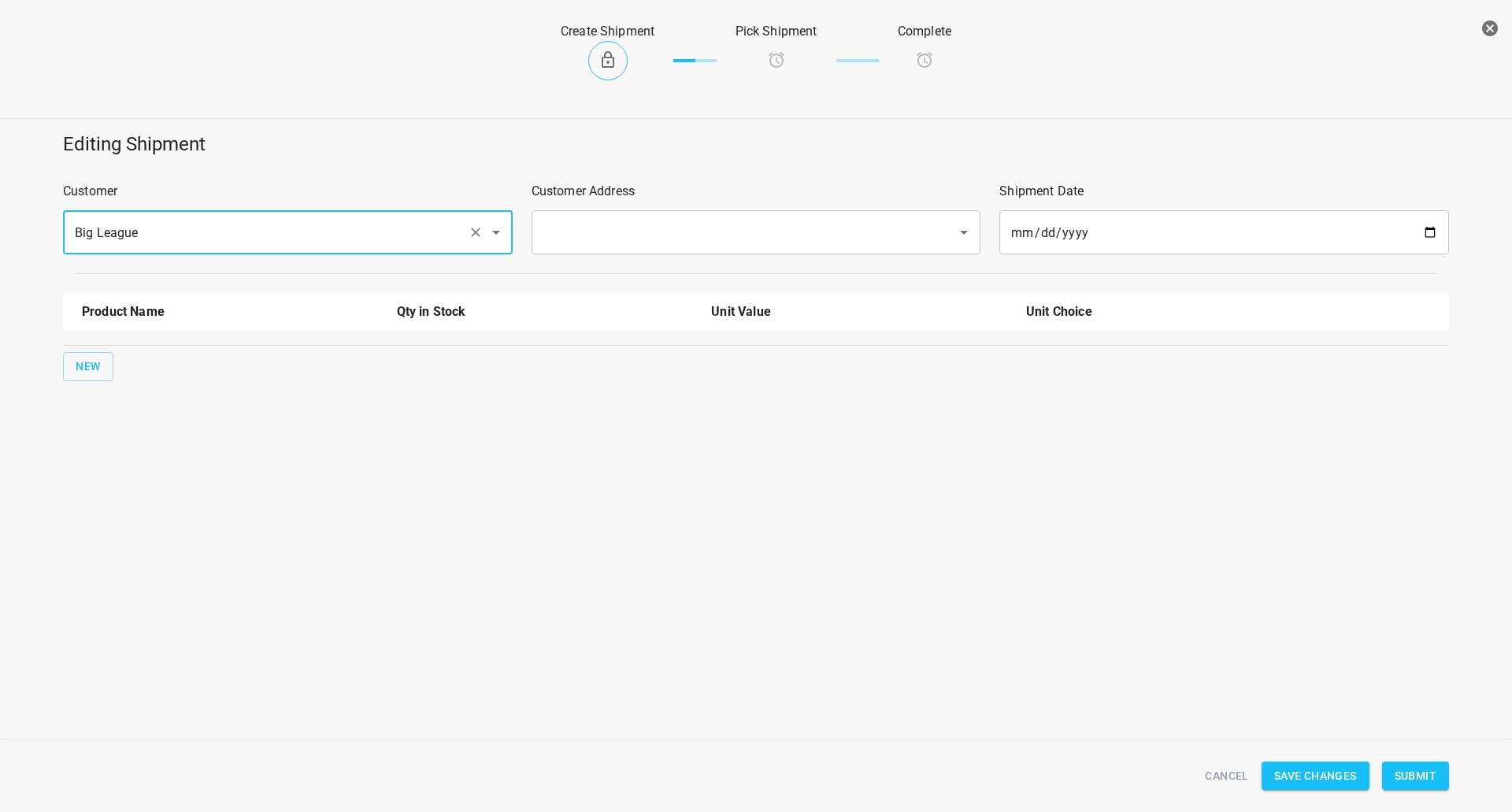
type input "Big League"
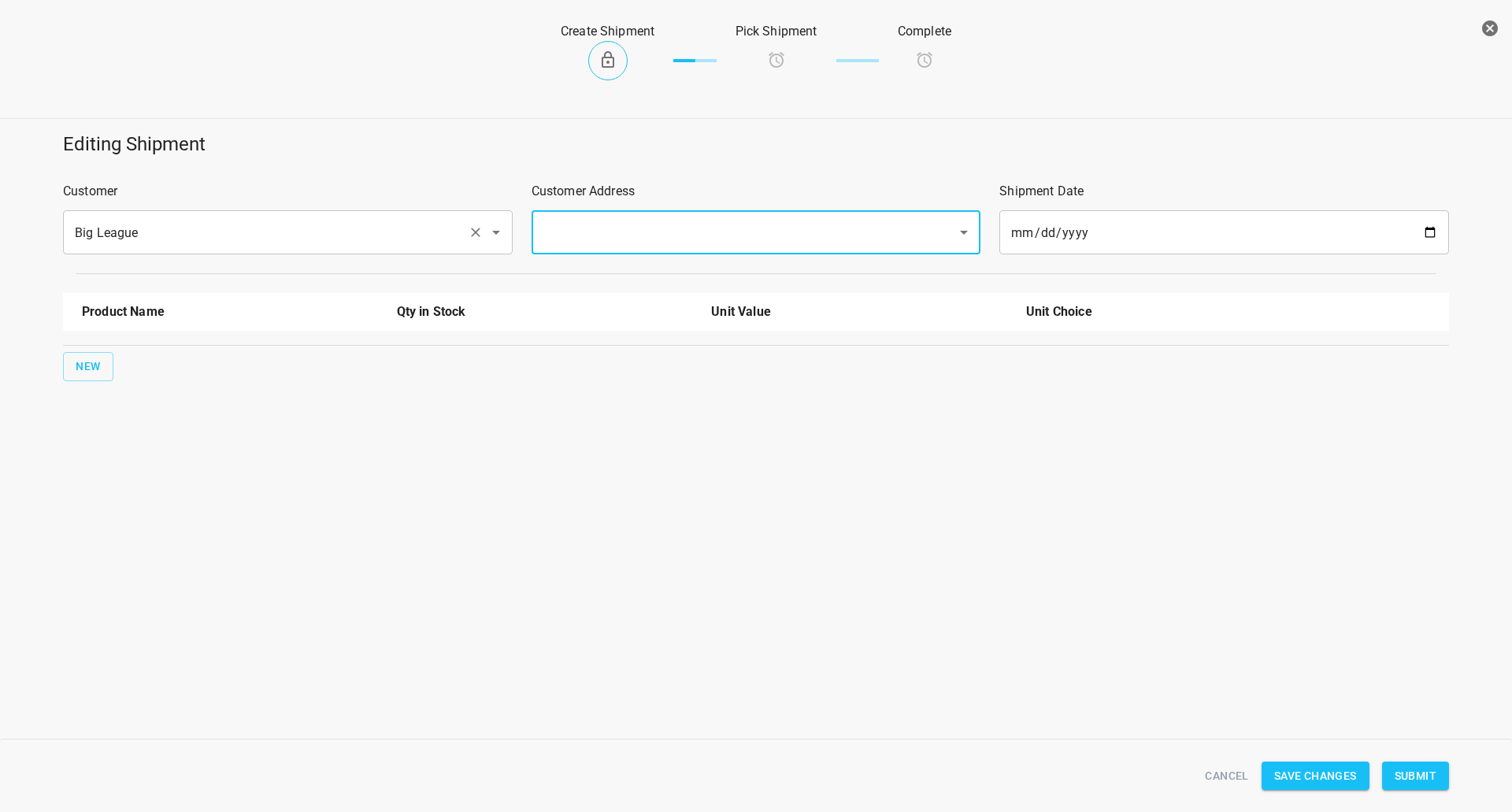
type input "1"
type input "[STREET_ADDRESS][PERSON_NAME]"
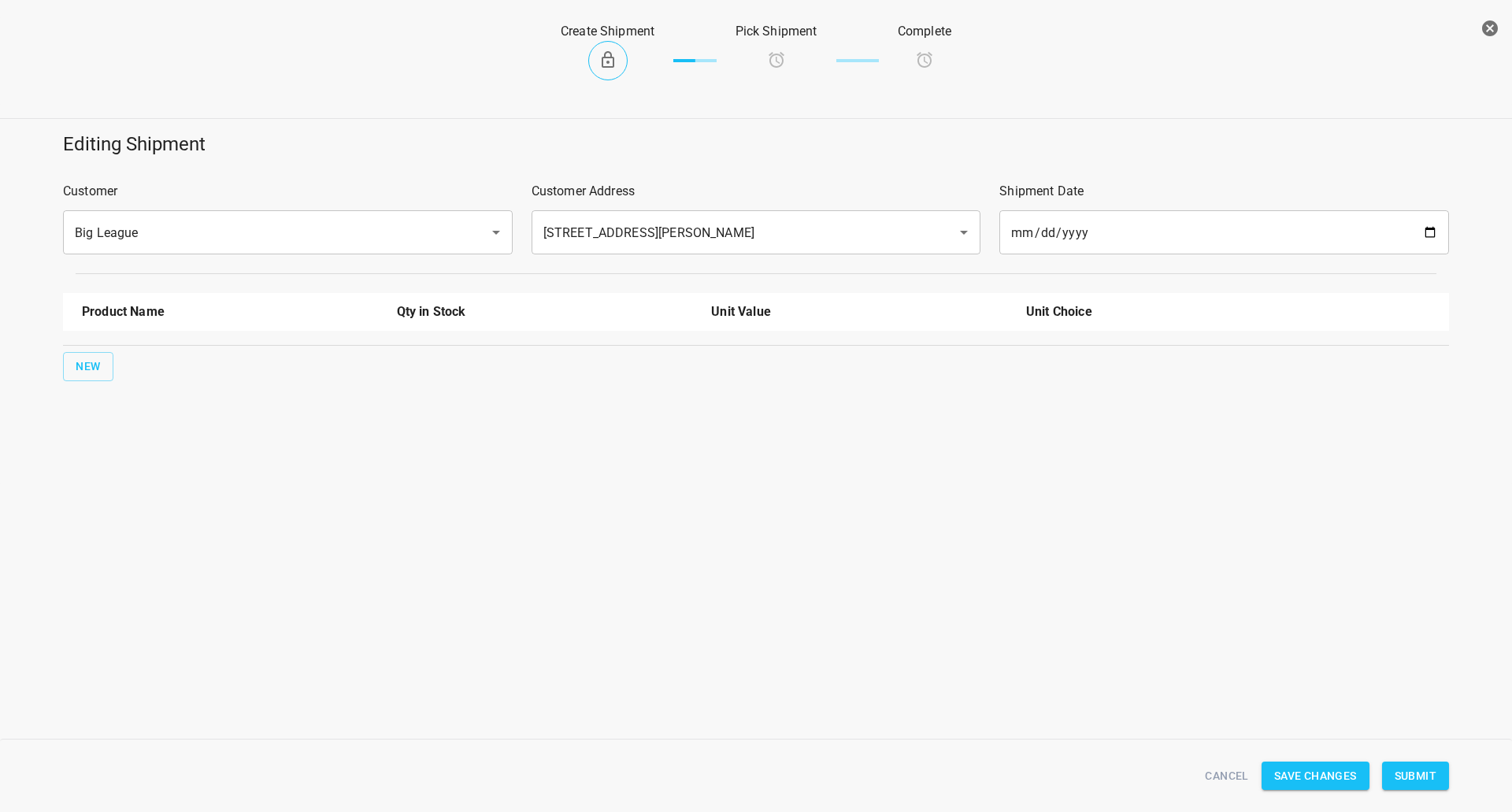
click at [86, 348] on div "Product Name Qty in Stock Unit Value Unit Choice New" at bounding box center [756, 337] width 1404 height 107
click at [86, 372] on span "New" at bounding box center [87, 366] width 25 height 19
click at [111, 364] on input "text" at bounding box center [208, 356] width 252 height 25
click at [145, 488] on li "330ml Sparkling" at bounding box center [230, 478] width 296 height 29
type input "330ml Sparkling"
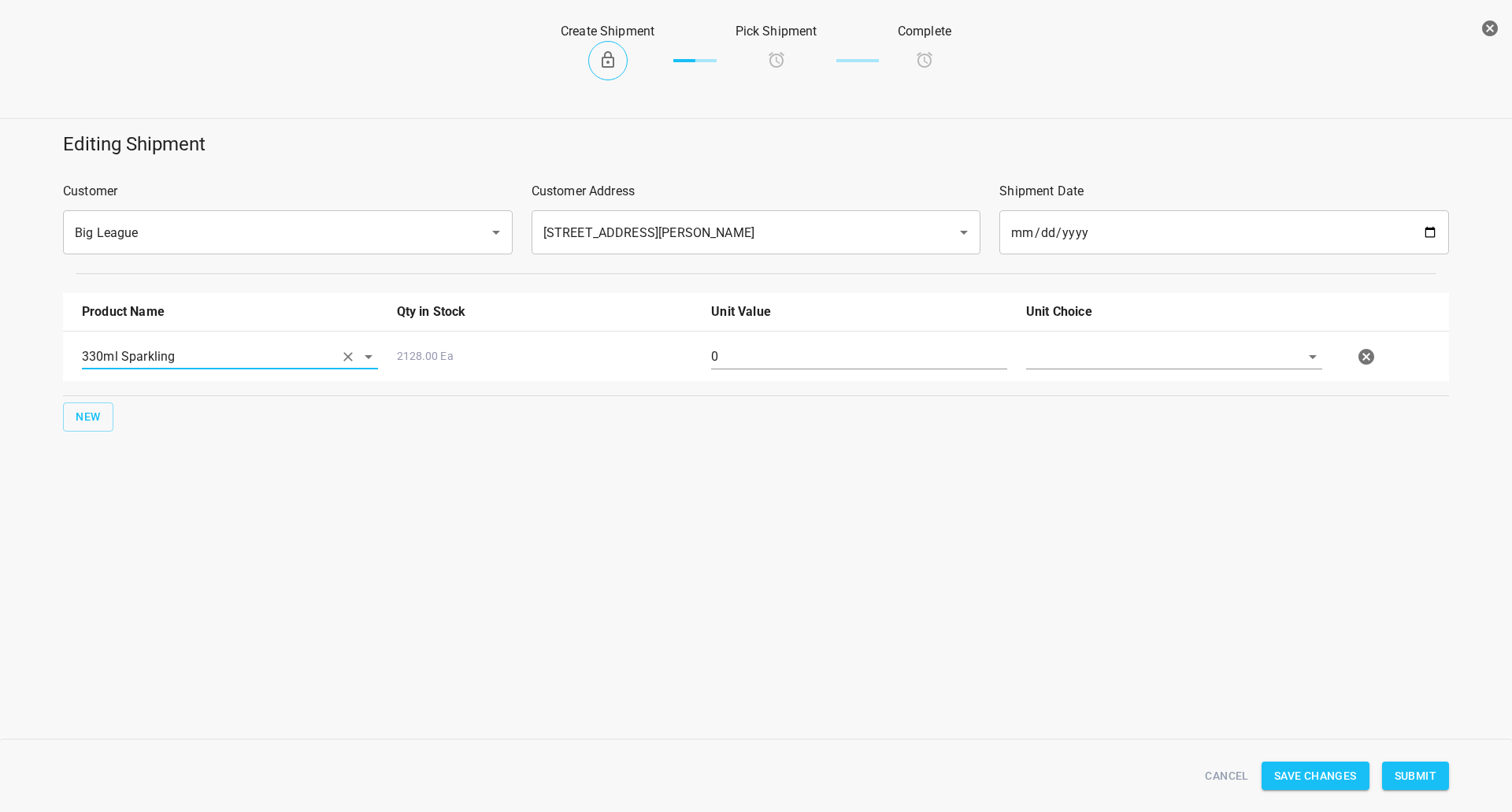
click at [782, 373] on div "0" at bounding box center [859, 364] width 315 height 57
drag, startPoint x: 795, startPoint y: 347, endPoint x: 527, endPoint y: 378, distance: 269.8
click at [589, 384] on div "330ml Sparkling 2128.00 Ea 0" at bounding box center [759, 356] width 1373 height 69
type input "12"
click at [1098, 363] on input "text" at bounding box center [1152, 356] width 252 height 25
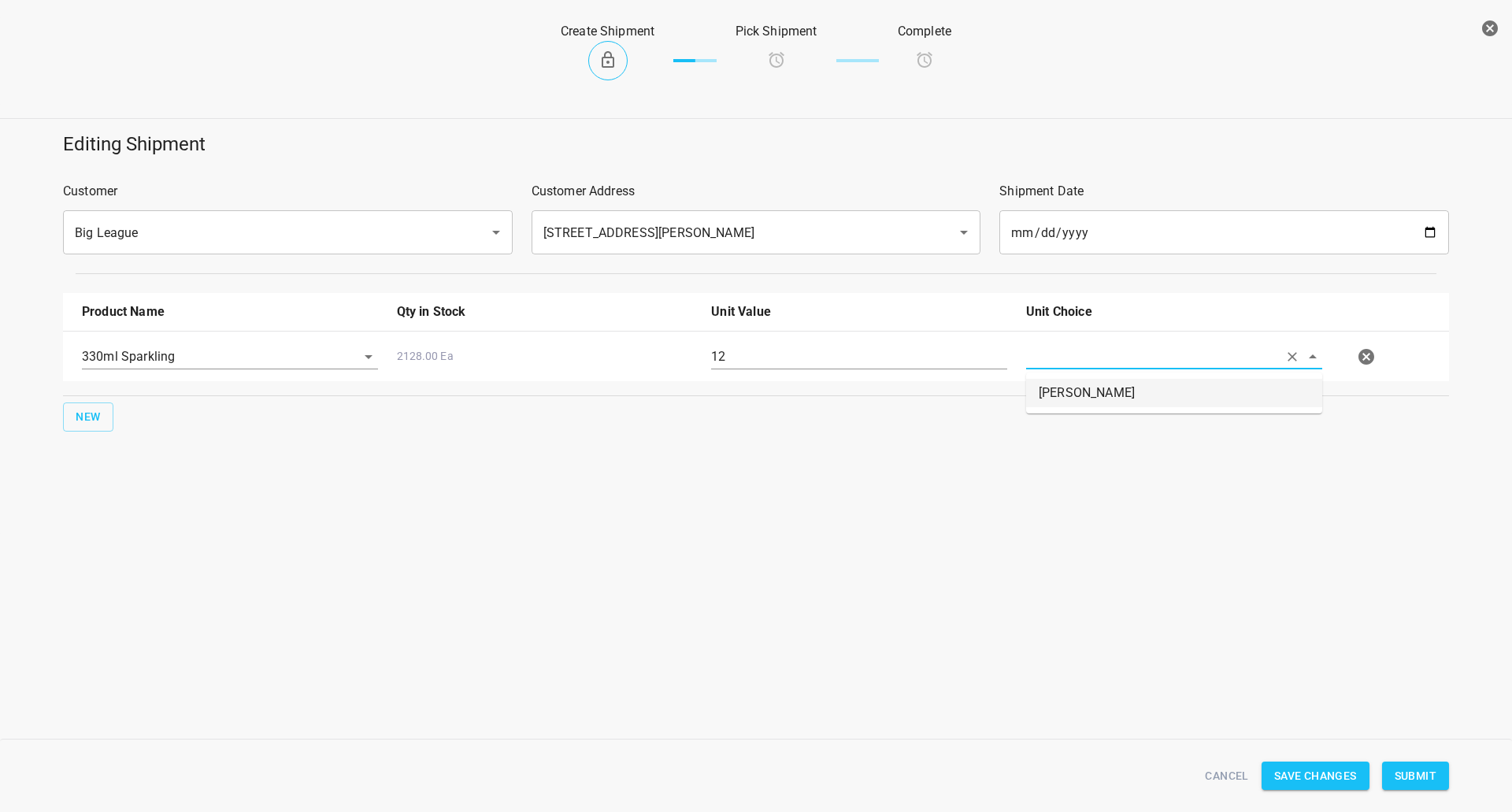
click at [1086, 403] on li "[PERSON_NAME]" at bounding box center [1174, 392] width 296 height 29
type input "[PERSON_NAME]"
click at [870, 543] on div "Create Shipment Pick Shipment Complete Editing Shipment Customer Big League ​ C…" at bounding box center [756, 406] width 1512 height 812
click at [807, 346] on div "12" at bounding box center [859, 364] width 315 height 57
click at [806, 346] on input "12" at bounding box center [860, 356] width 296 height 25
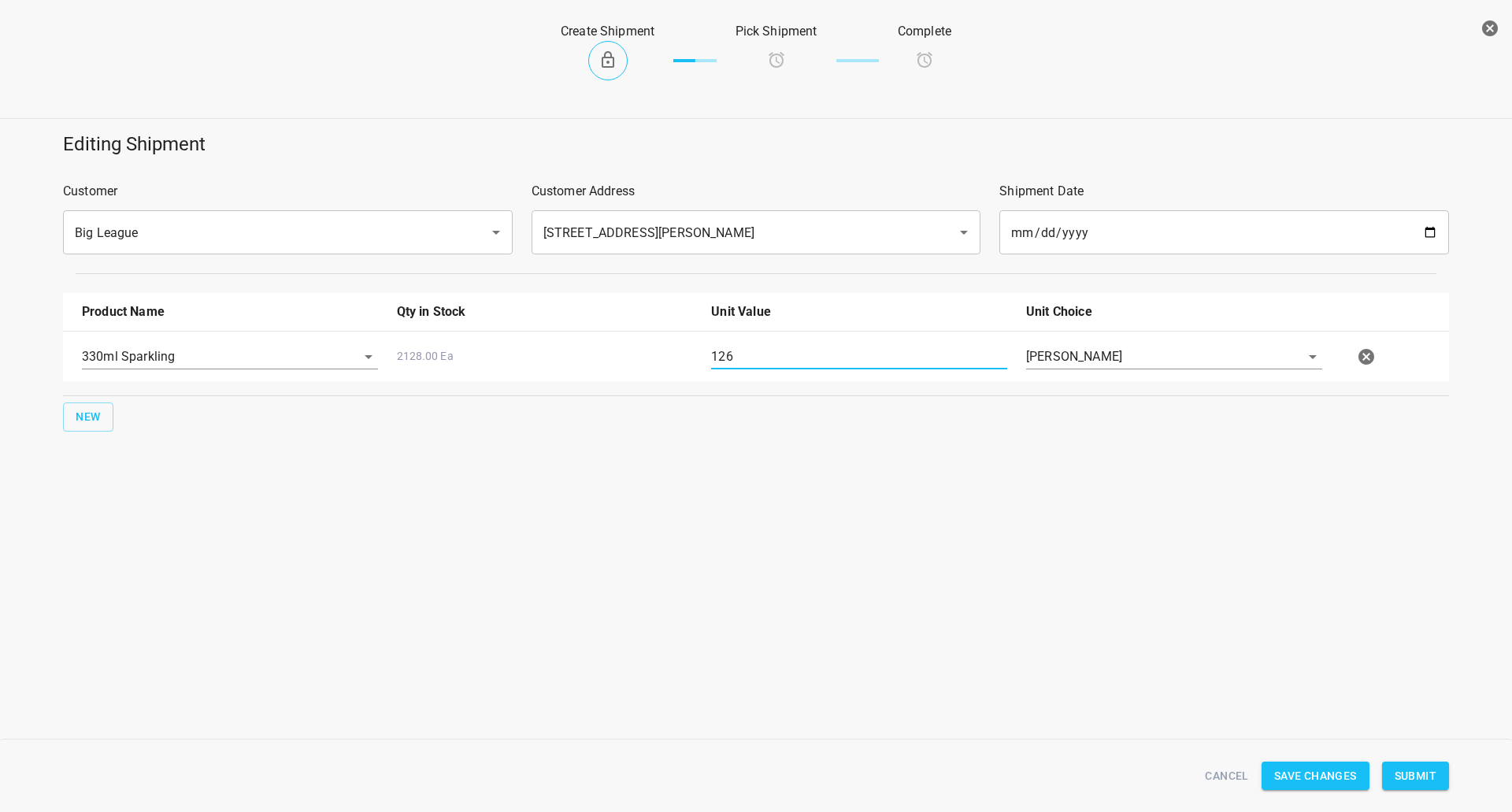
type input "126"
click at [1414, 779] on span "Submit" at bounding box center [1414, 775] width 41 height 19
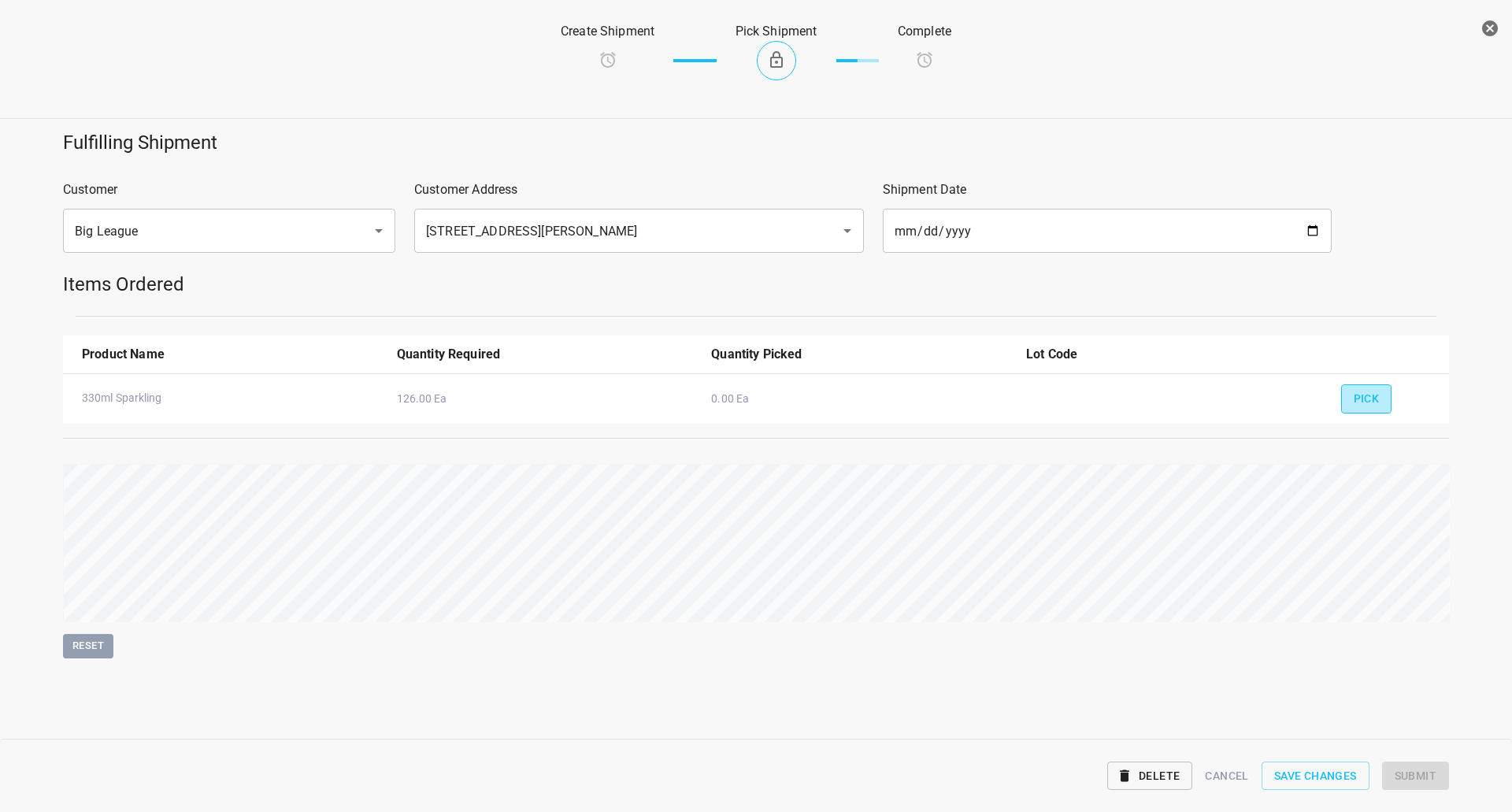
click at [1369, 409] on button "Pick" at bounding box center [1367, 399] width 52 height 29
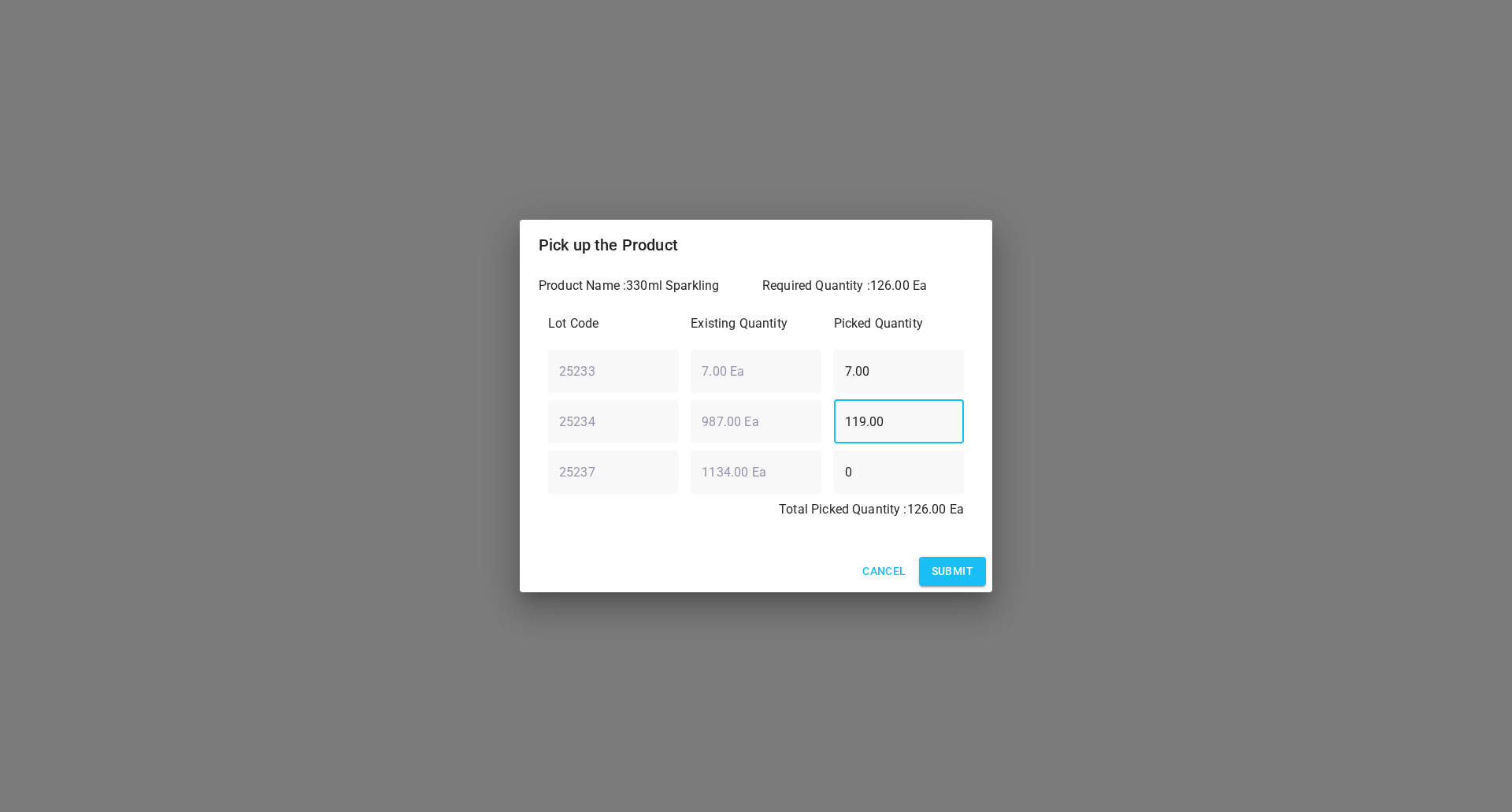
drag, startPoint x: 935, startPoint y: 427, endPoint x: 654, endPoint y: 529, distance: 298.9
click at [656, 528] on div "Lot Code Existing Quantity Picked Quantity 25233 ​ 7.00 Ea ​ 7.00 ​ 25234 ​ 987…" at bounding box center [756, 421] width 434 height 233
type input "0"
drag, startPoint x: 916, startPoint y: 352, endPoint x: 627, endPoint y: 363, distance: 289.2
click at [520, 400] on div "Product Name : 330ml Sparkling Required Quantity : 126.00 Ea Lot Code Existing …" at bounding box center [756, 410] width 472 height 281
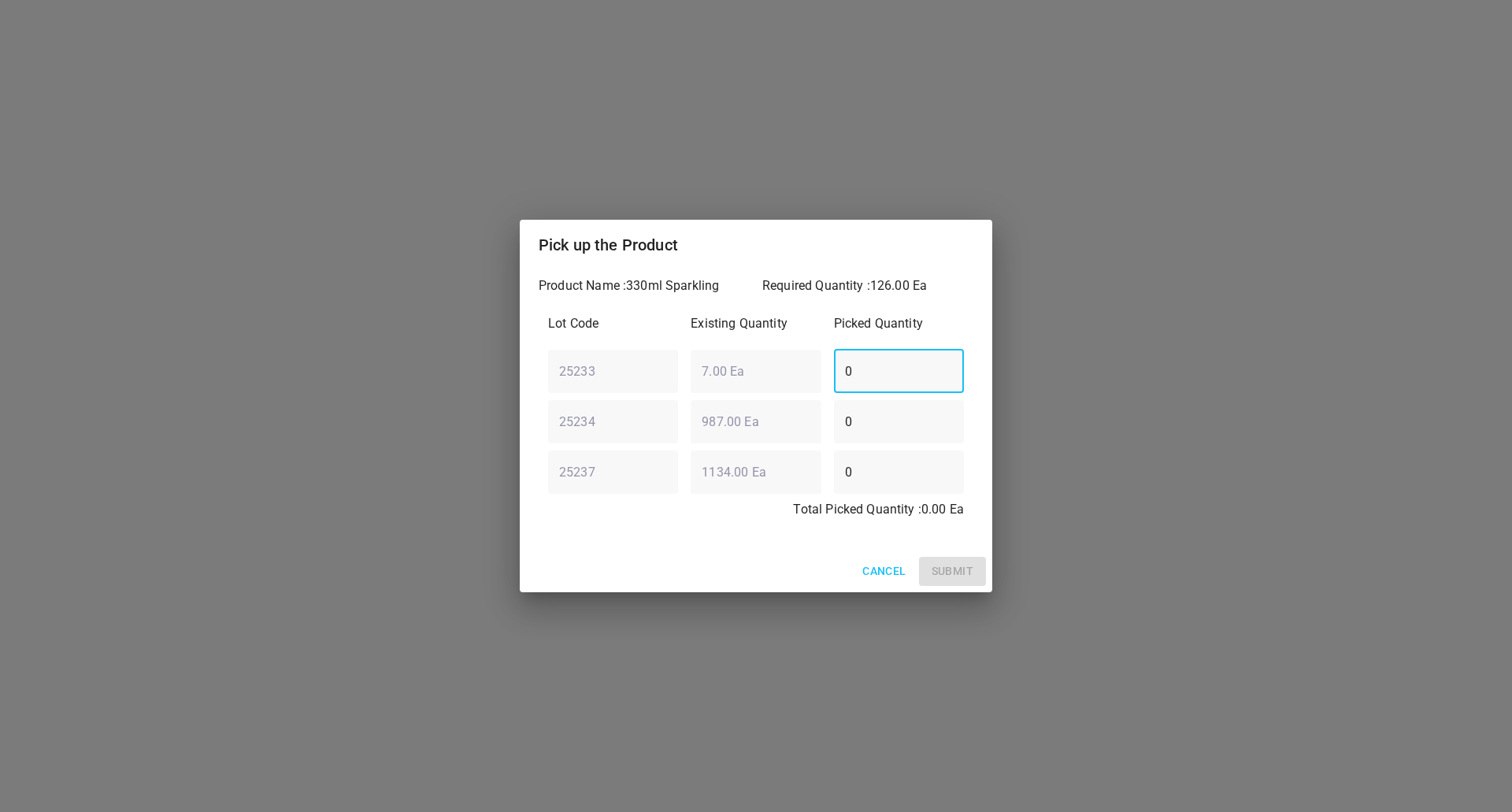
type input "0"
click at [791, 489] on div "25237 ​ 1134.00 Ea ​ 0 ​" at bounding box center [756, 472] width 428 height 57
type input "126"
click at [940, 560] on button "Submit" at bounding box center [952, 572] width 67 height 29
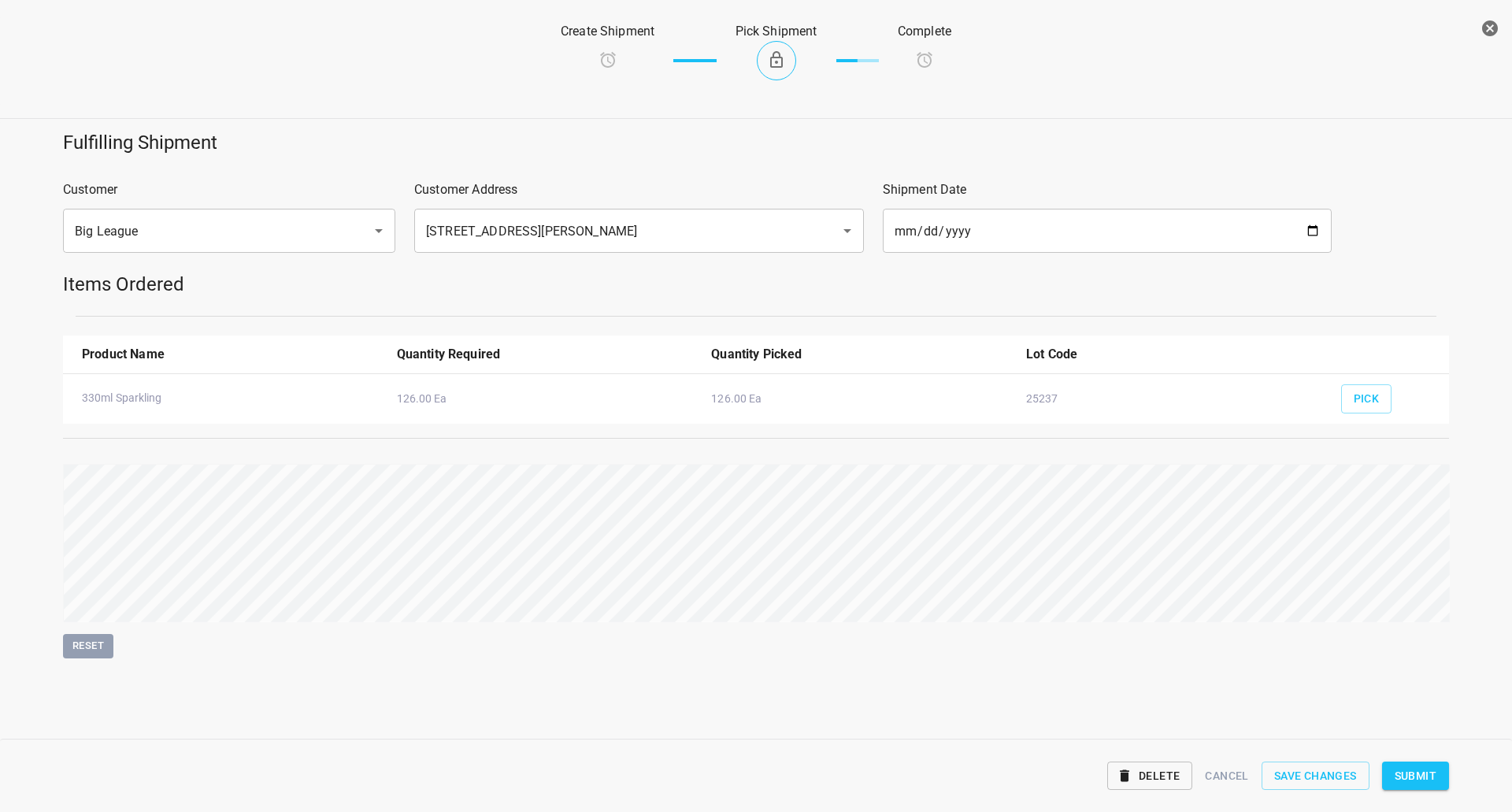
click at [1406, 766] on span "Submit" at bounding box center [1414, 775] width 41 height 19
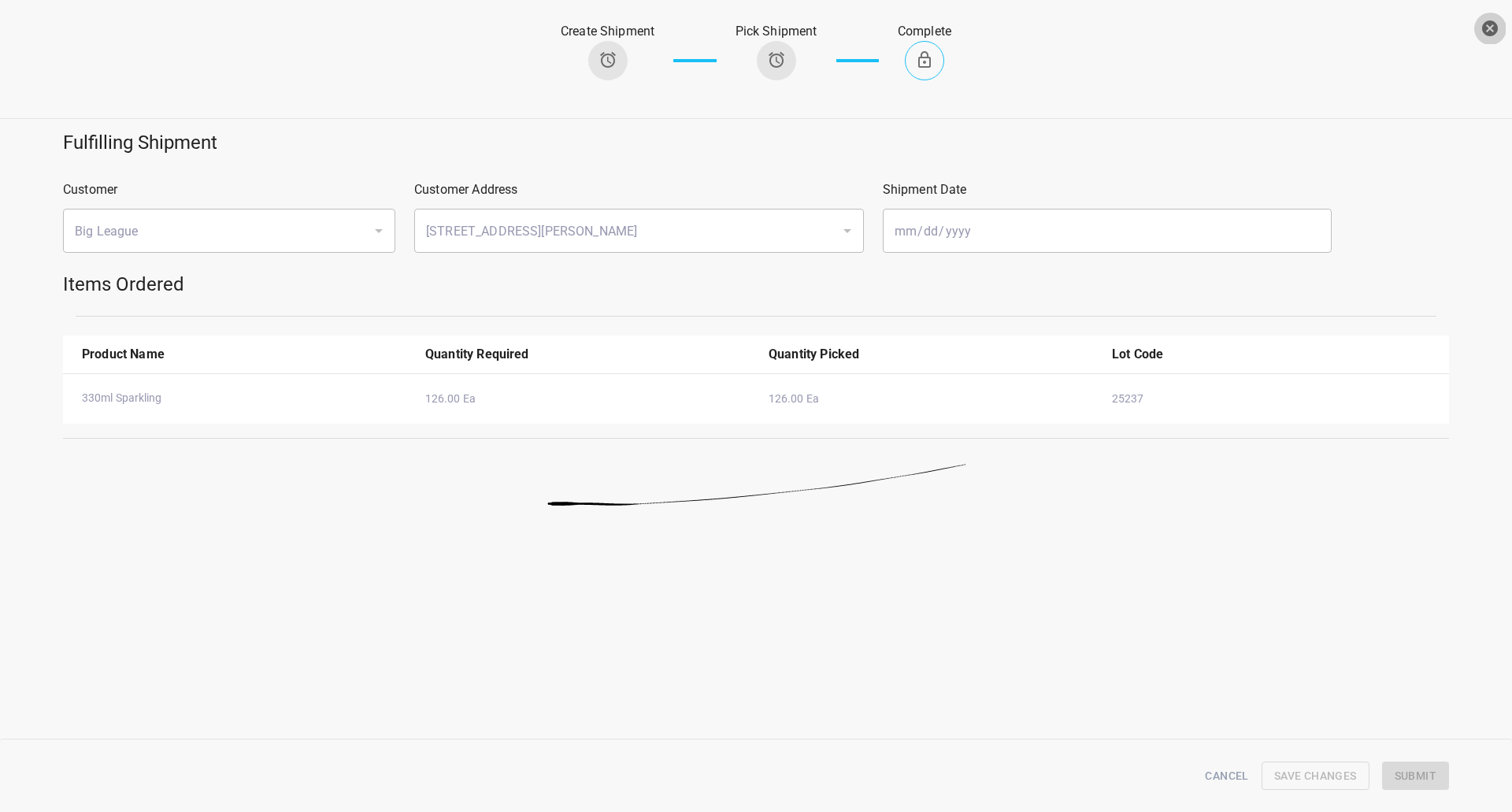
click at [1496, 35] on icon "button" at bounding box center [1489, 29] width 19 height 19
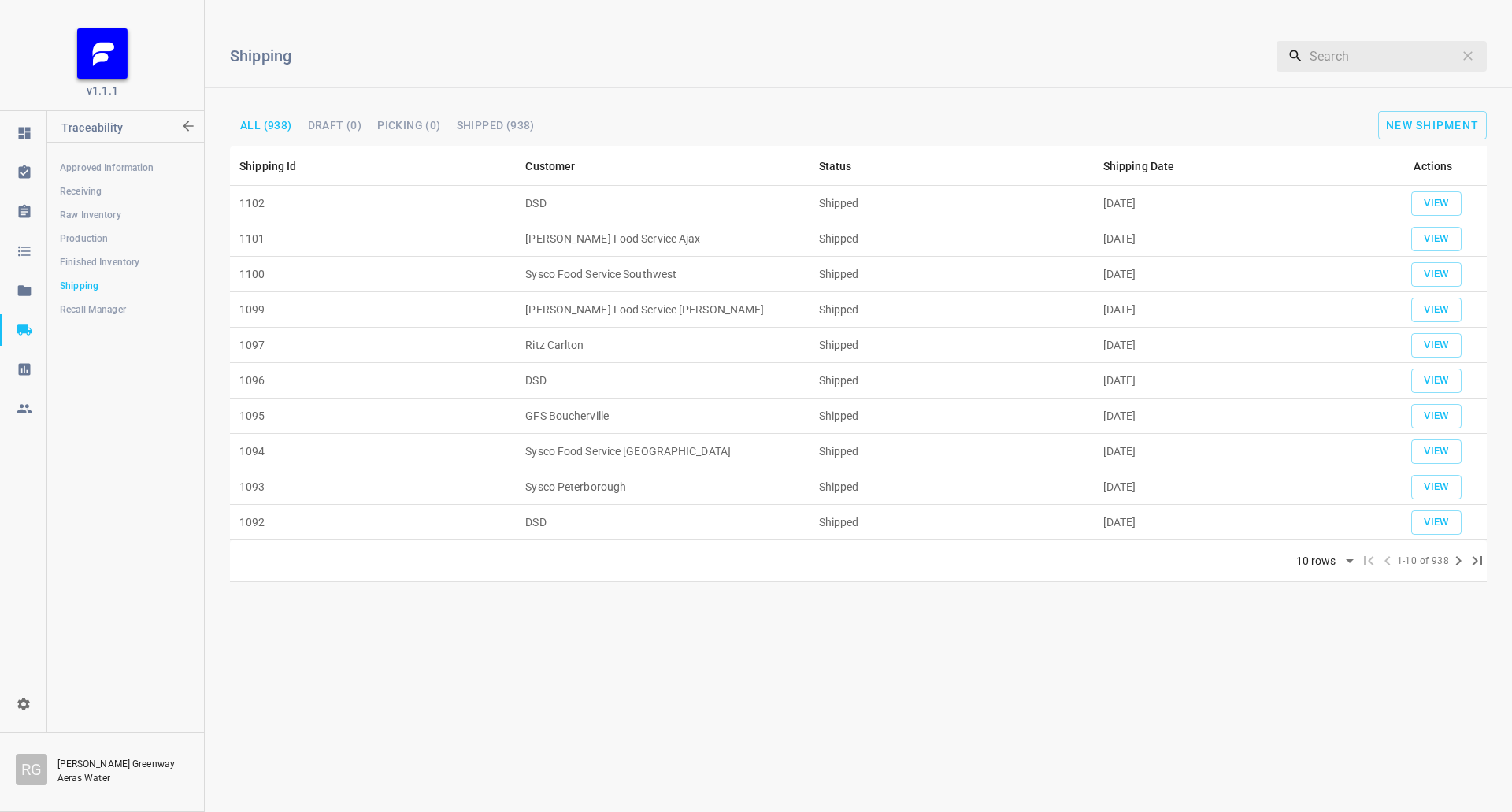
click at [1397, 104] on div "Shipping ​ All (938) Draft (0) Picking (0) Shipped (938) New Shipment" at bounding box center [858, 79] width 1307 height 133
drag, startPoint x: 1404, startPoint y: 110, endPoint x: 1371, endPoint y: 145, distance: 48.1
click at [1405, 110] on div "Shipping ​ All (938) Draft (0) Picking (0) Shipped (938) New Shipment" at bounding box center [858, 79] width 1307 height 133
click at [1375, 146] on th "Shipping Date" at bounding box center [1236, 166] width 286 height 40
click at [1400, 122] on span "New Shipment" at bounding box center [1432, 125] width 93 height 13
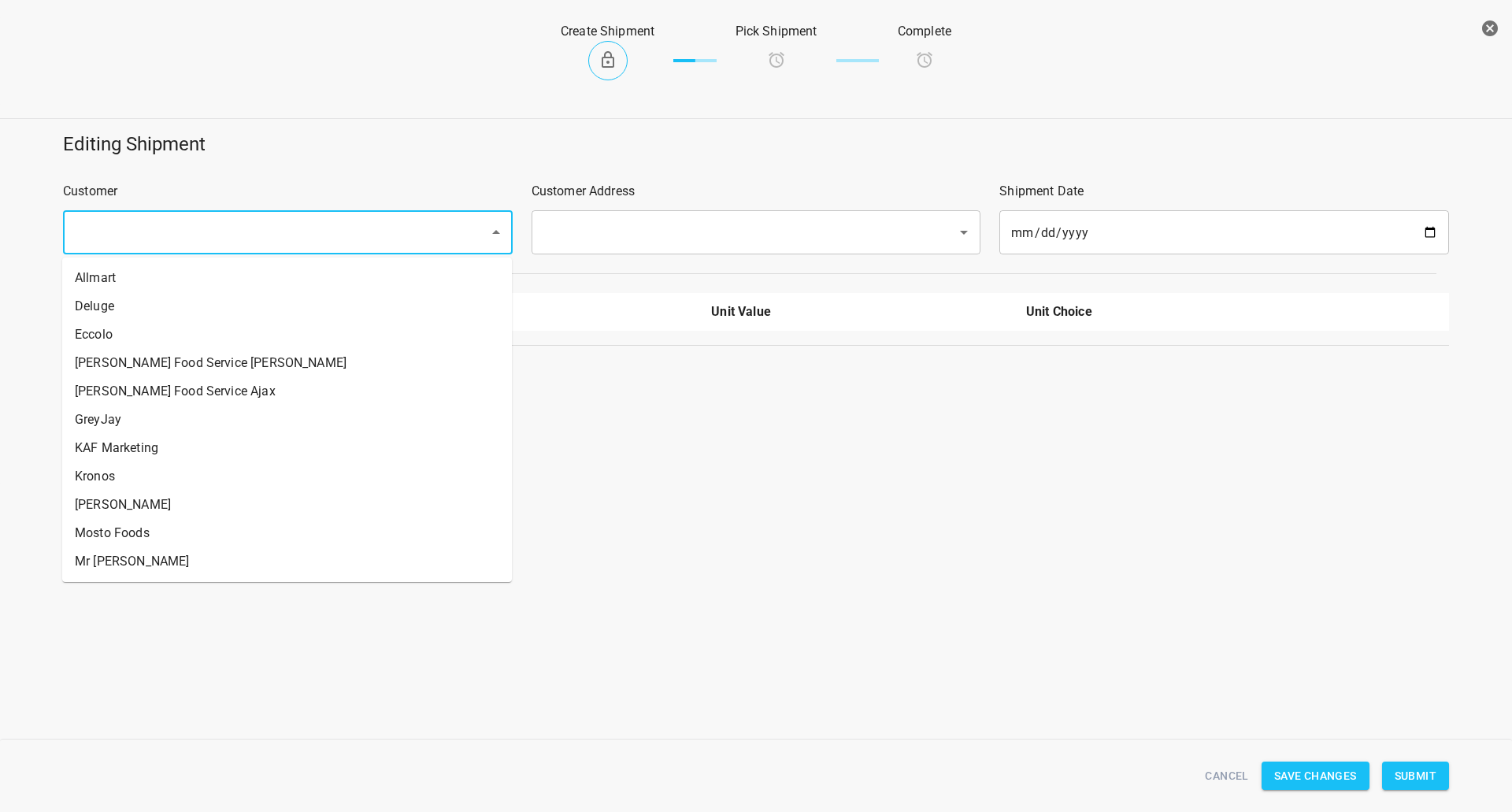
click at [248, 242] on input "text" at bounding box center [265, 232] width 391 height 30
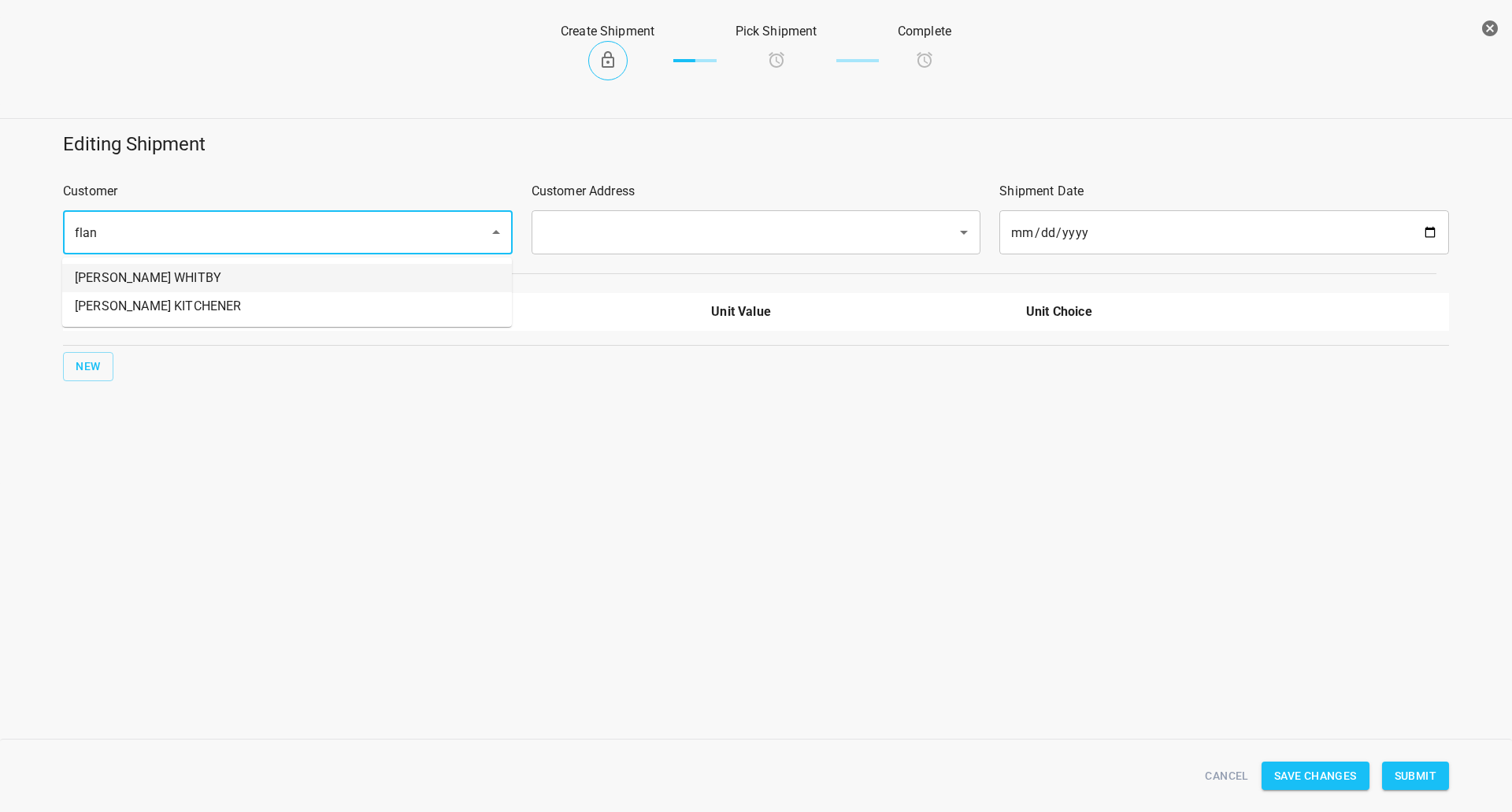
click at [237, 281] on li "[PERSON_NAME] WHITBY" at bounding box center [287, 278] width 449 height 29
type input "[PERSON_NAME] WHITBY"
click at [550, 243] on input "text" at bounding box center [733, 232] width 391 height 30
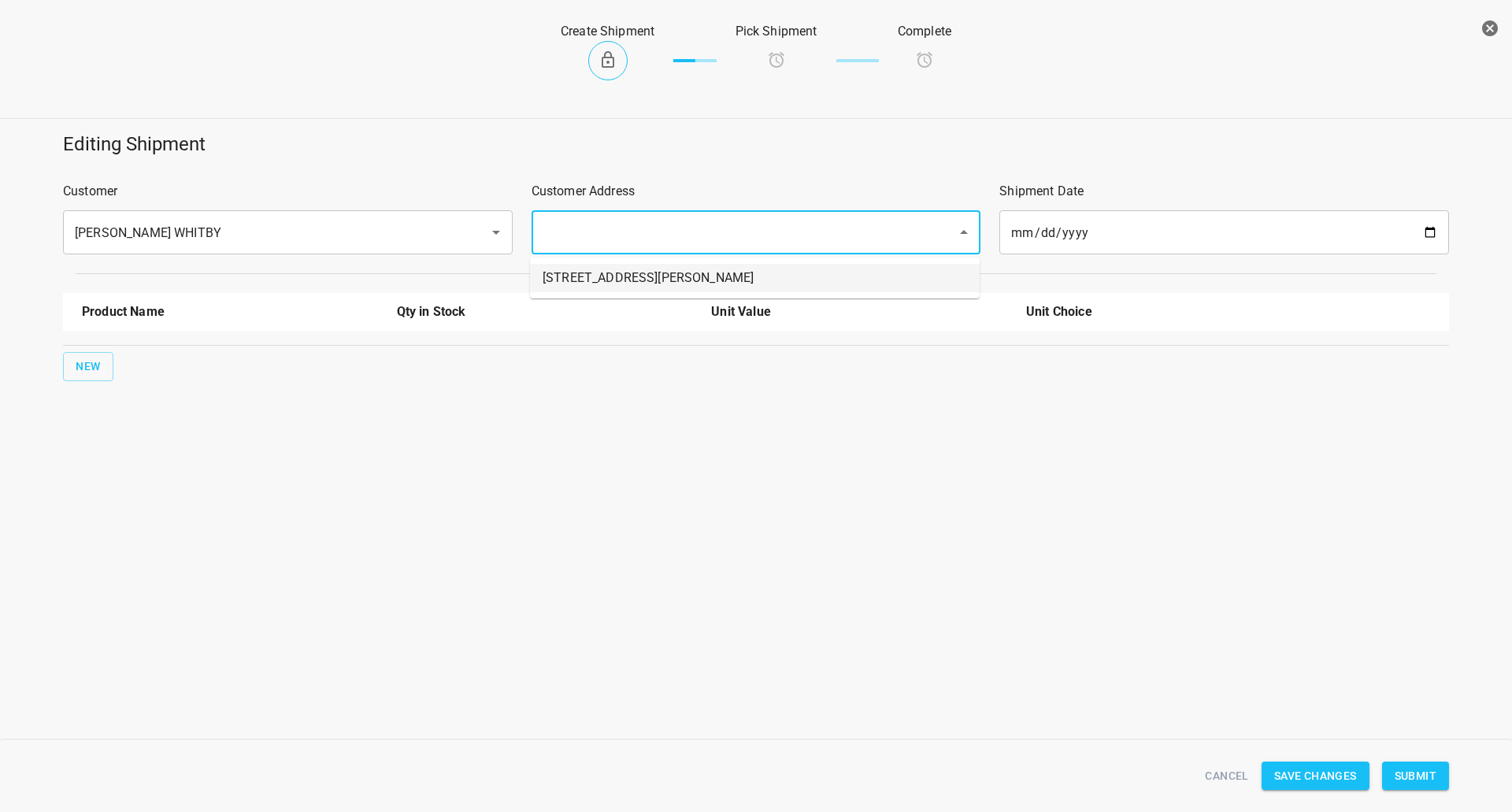
drag, startPoint x: 557, startPoint y: 248, endPoint x: 575, endPoint y: 273, distance: 30.8
click at [575, 273] on li "[STREET_ADDRESS][PERSON_NAME]" at bounding box center [755, 278] width 449 height 29
type input "[STREET_ADDRESS][PERSON_NAME]"
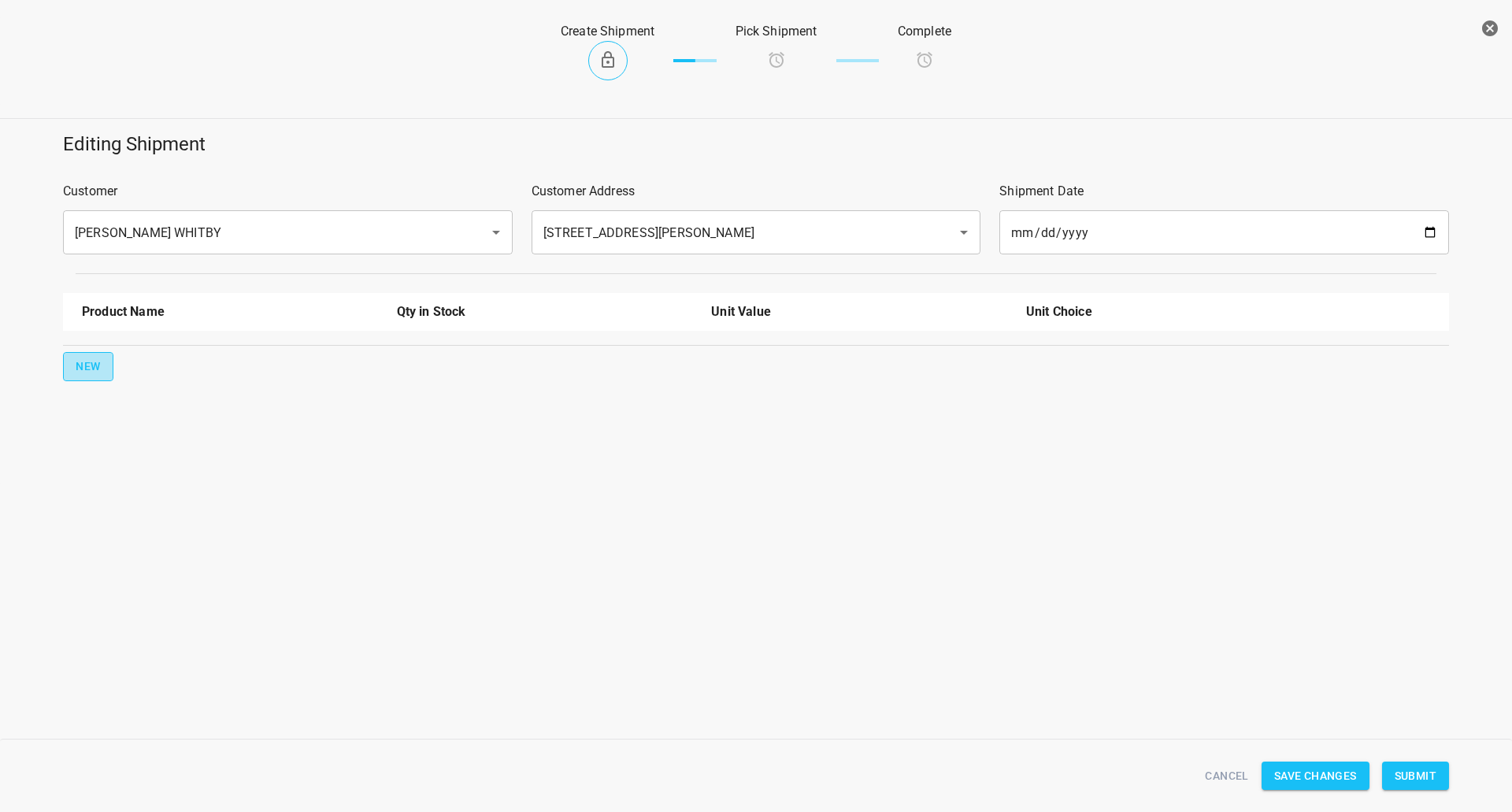
click at [96, 378] on button "New" at bounding box center [87, 366] width 51 height 29
click at [121, 371] on div at bounding box center [230, 364] width 315 height 57
click at [164, 359] on input "text" at bounding box center [208, 356] width 252 height 25
click at [192, 470] on li "330ml Sparkling" at bounding box center [230, 478] width 296 height 29
type input "330ml Sparkling"
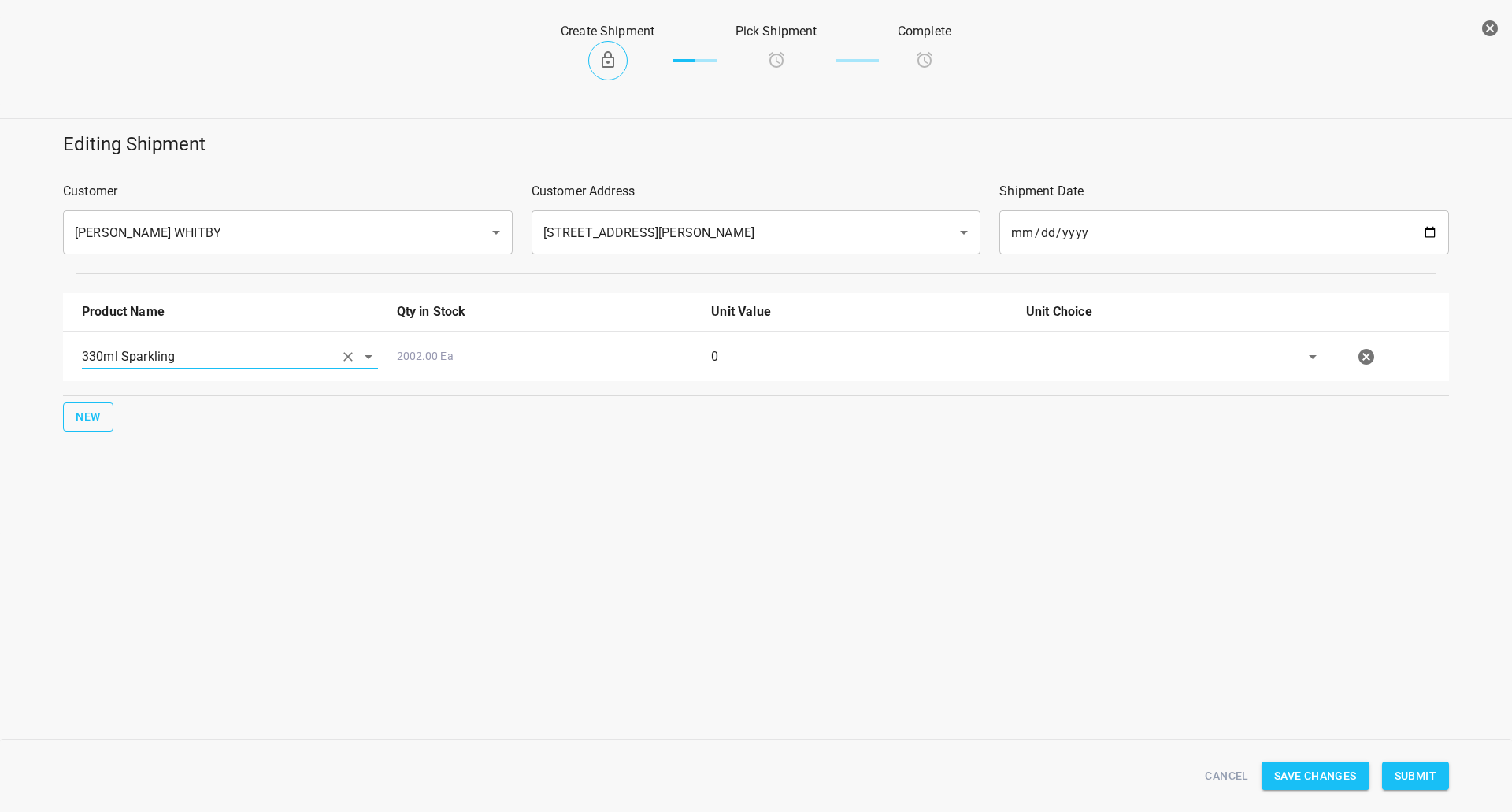
click at [66, 419] on button "New" at bounding box center [87, 417] width 51 height 29
click at [96, 422] on div at bounding box center [230, 413] width 315 height 57
click at [122, 417] on input "text" at bounding box center [208, 407] width 252 height 25
click at [188, 466] on li "750ml Still" at bounding box center [230, 471] width 296 height 29
type input "750ml Still"
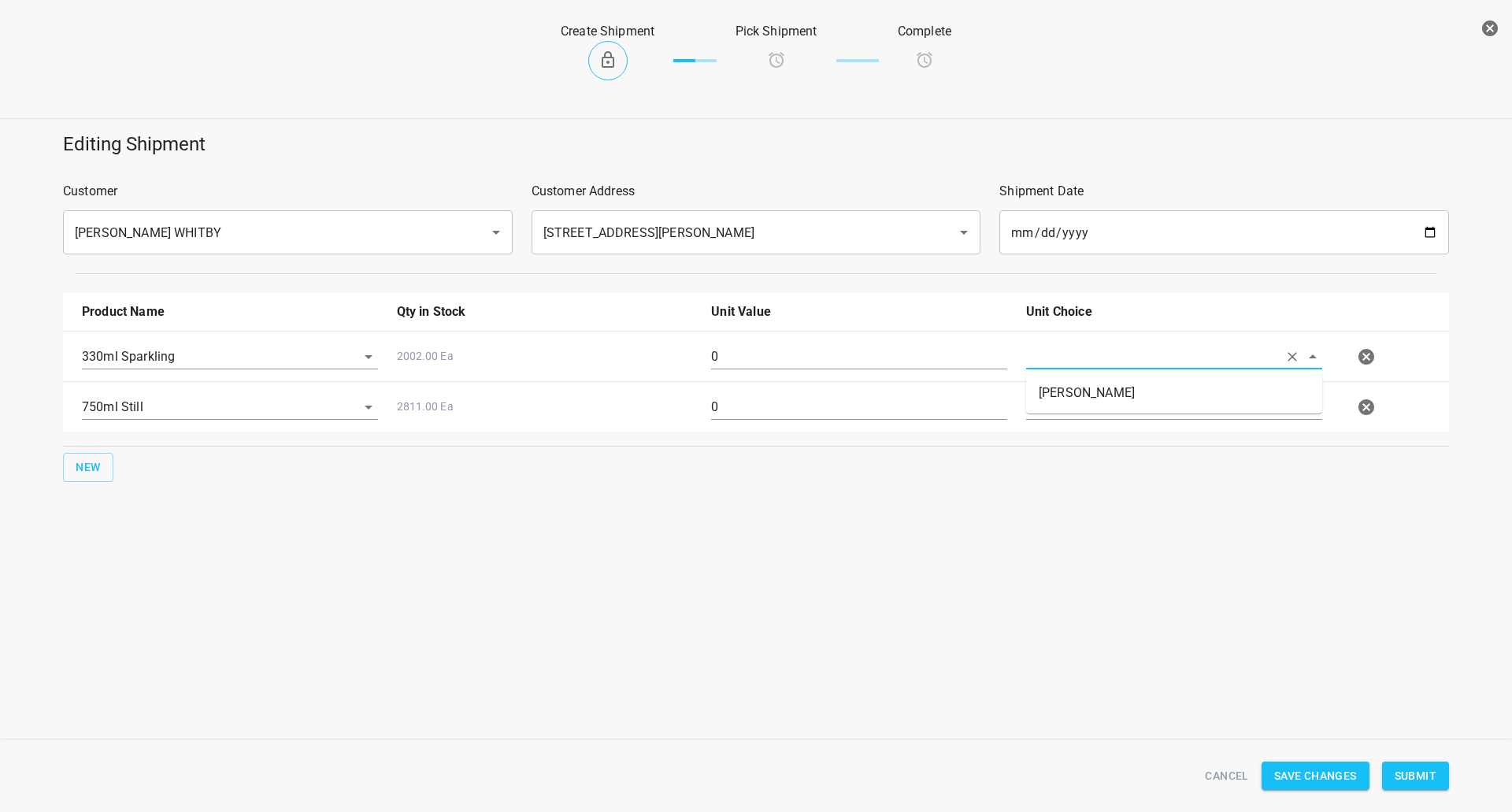
click at [1079, 363] on input "text" at bounding box center [1152, 356] width 252 height 25
click at [1079, 381] on ul "[PERSON_NAME]" at bounding box center [1174, 393] width 296 height 41
click at [1079, 382] on li "[PERSON_NAME]" at bounding box center [1174, 392] width 296 height 29
type input "[PERSON_NAME]"
click at [1072, 423] on div at bounding box center [1173, 413] width 315 height 57
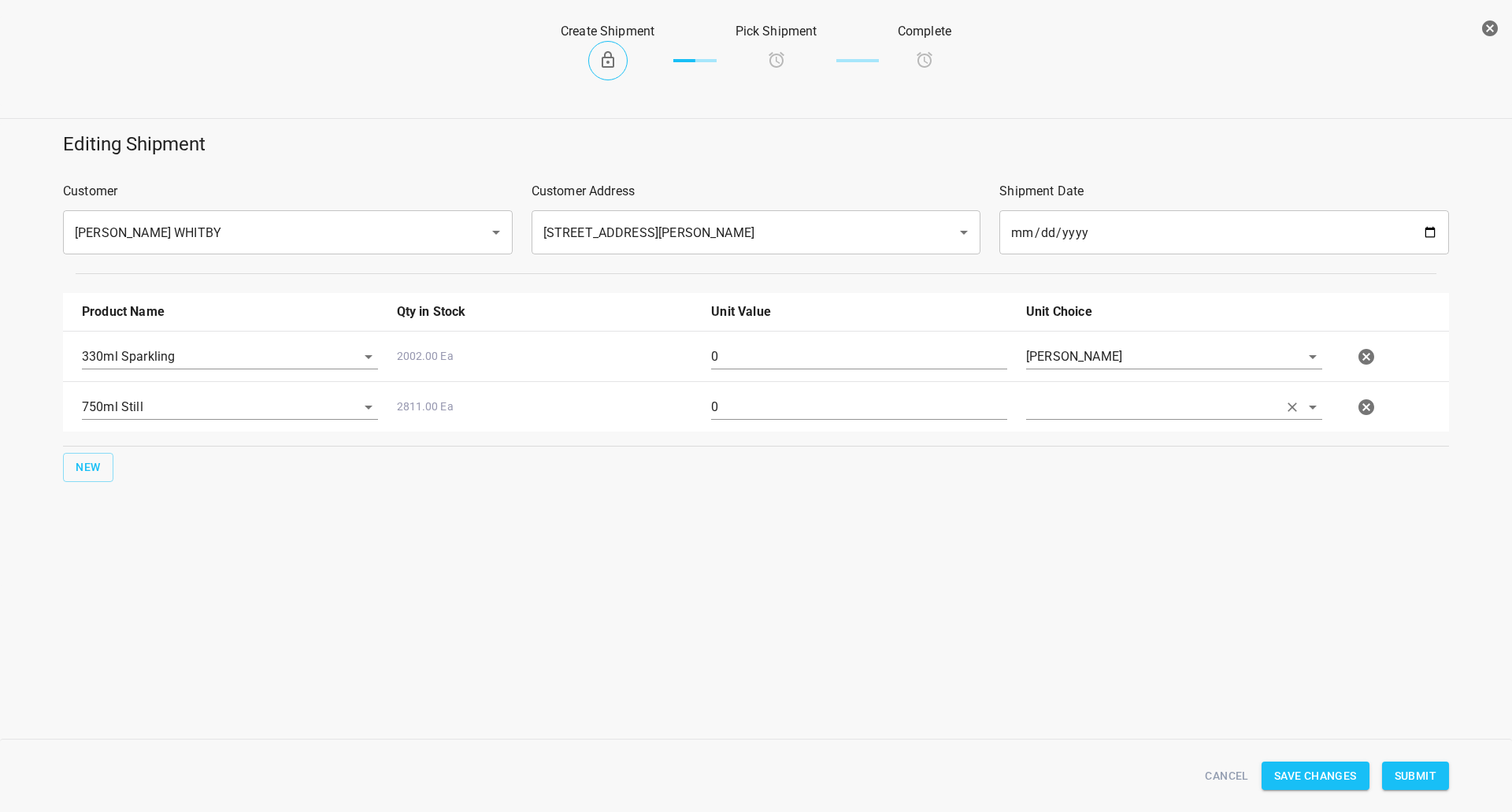
click at [1083, 416] on input "text" at bounding box center [1152, 407] width 252 height 25
drag, startPoint x: 1082, startPoint y: 416, endPoint x: 1054, endPoint y: 439, distance: 36.2
click at [1076, 446] on li "[PERSON_NAME]" at bounding box center [1174, 443] width 296 height 29
type input "[PERSON_NAME]"
click at [875, 363] on input "0" at bounding box center [860, 356] width 296 height 25
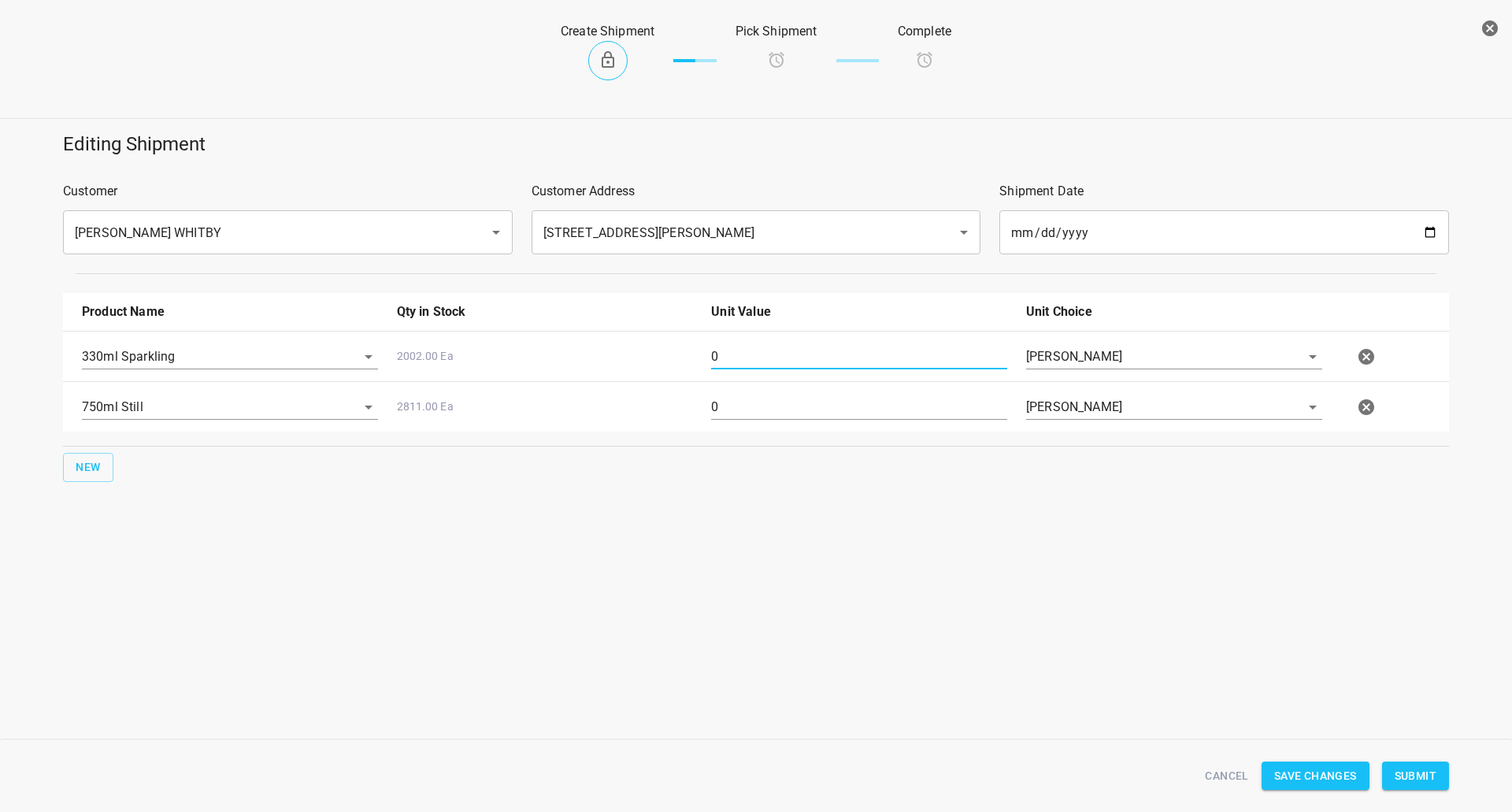
click at [876, 363] on input "0" at bounding box center [860, 356] width 296 height 25
type input "72"
click at [744, 408] on input "0" at bounding box center [860, 407] width 296 height 25
type input "48"
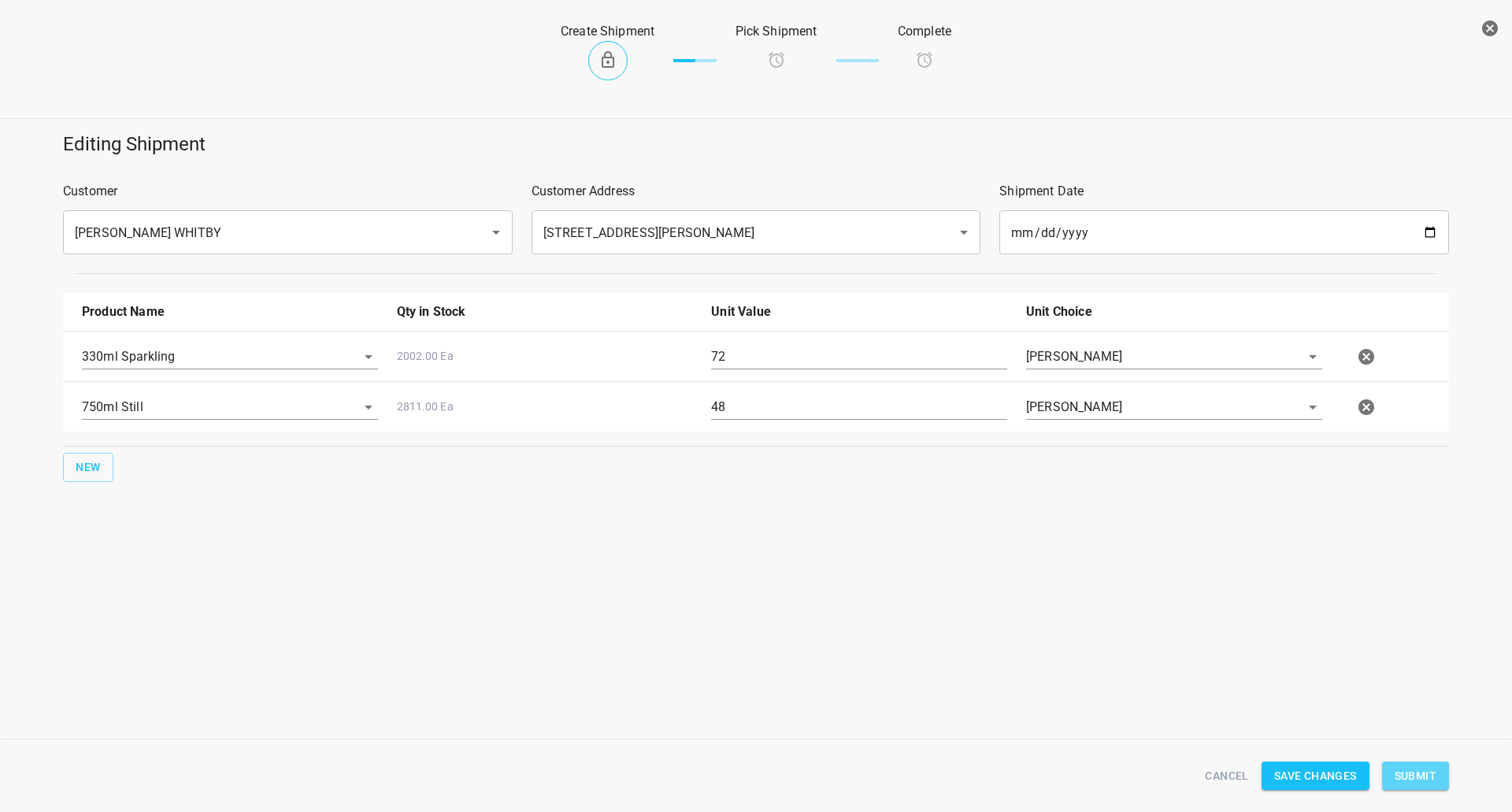
click at [1419, 771] on span "Submit" at bounding box center [1414, 775] width 41 height 19
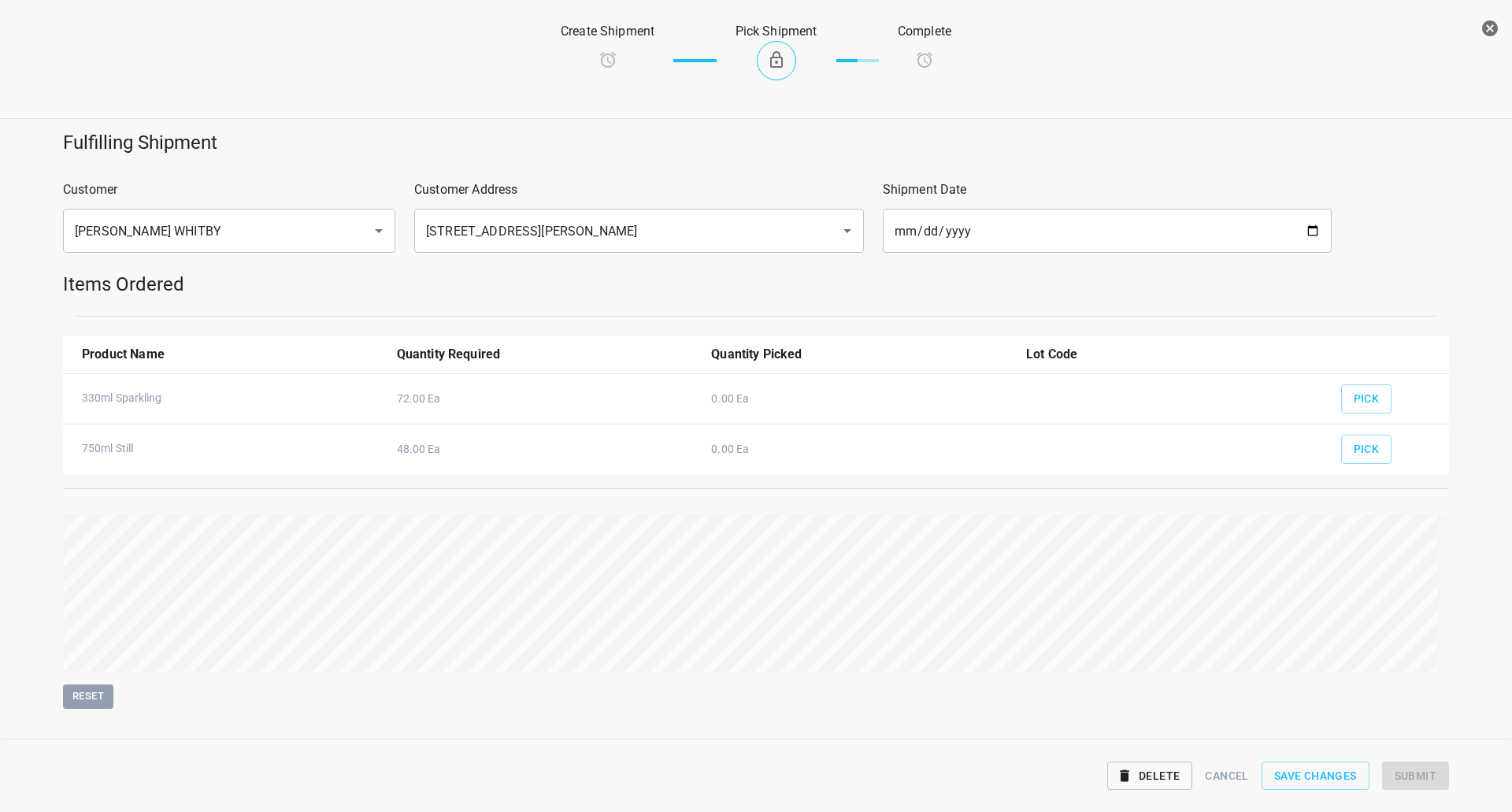
click at [1339, 417] on div "Pick" at bounding box center [1389, 444] width 114 height 58
click at [1355, 405] on span "Pick" at bounding box center [1367, 399] width 26 height 19
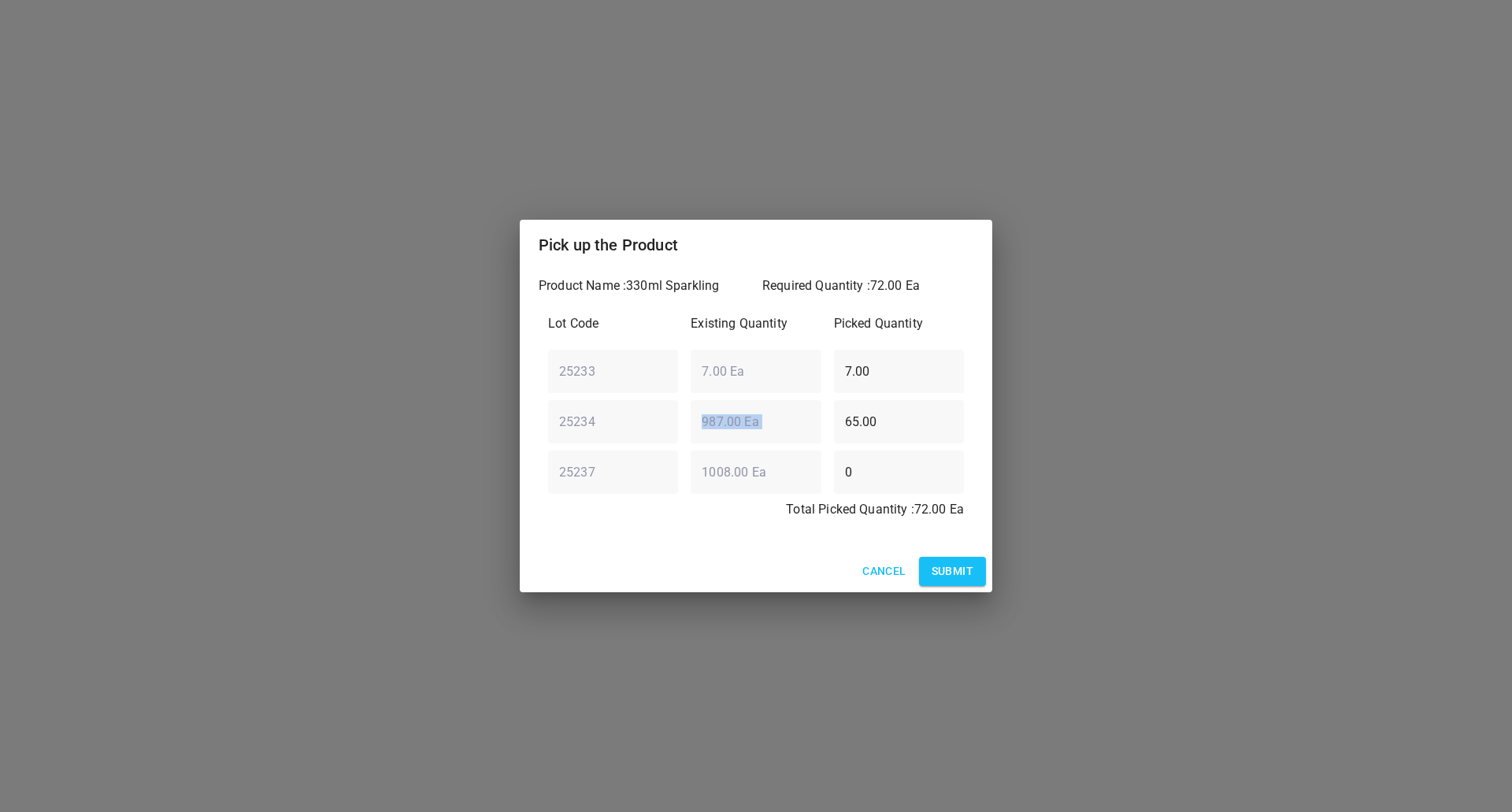
click at [777, 430] on div "25234 ​ 987.00 Ea ​ 65.00 ​" at bounding box center [756, 422] width 428 height 57
click at [635, 439] on div "25234 ​ 987.00 Ea ​ 65.00 ​" at bounding box center [756, 422] width 428 height 57
type input "0"
drag, startPoint x: 909, startPoint y: 362, endPoint x: 804, endPoint y: 396, distance: 110.4
click at [805, 395] on div "Lot Code Existing Quantity Picked Quantity 25233 ​ 7.00 Ea ​ 7.00 ​ 25234 ​ 987…" at bounding box center [756, 421] width 434 height 233
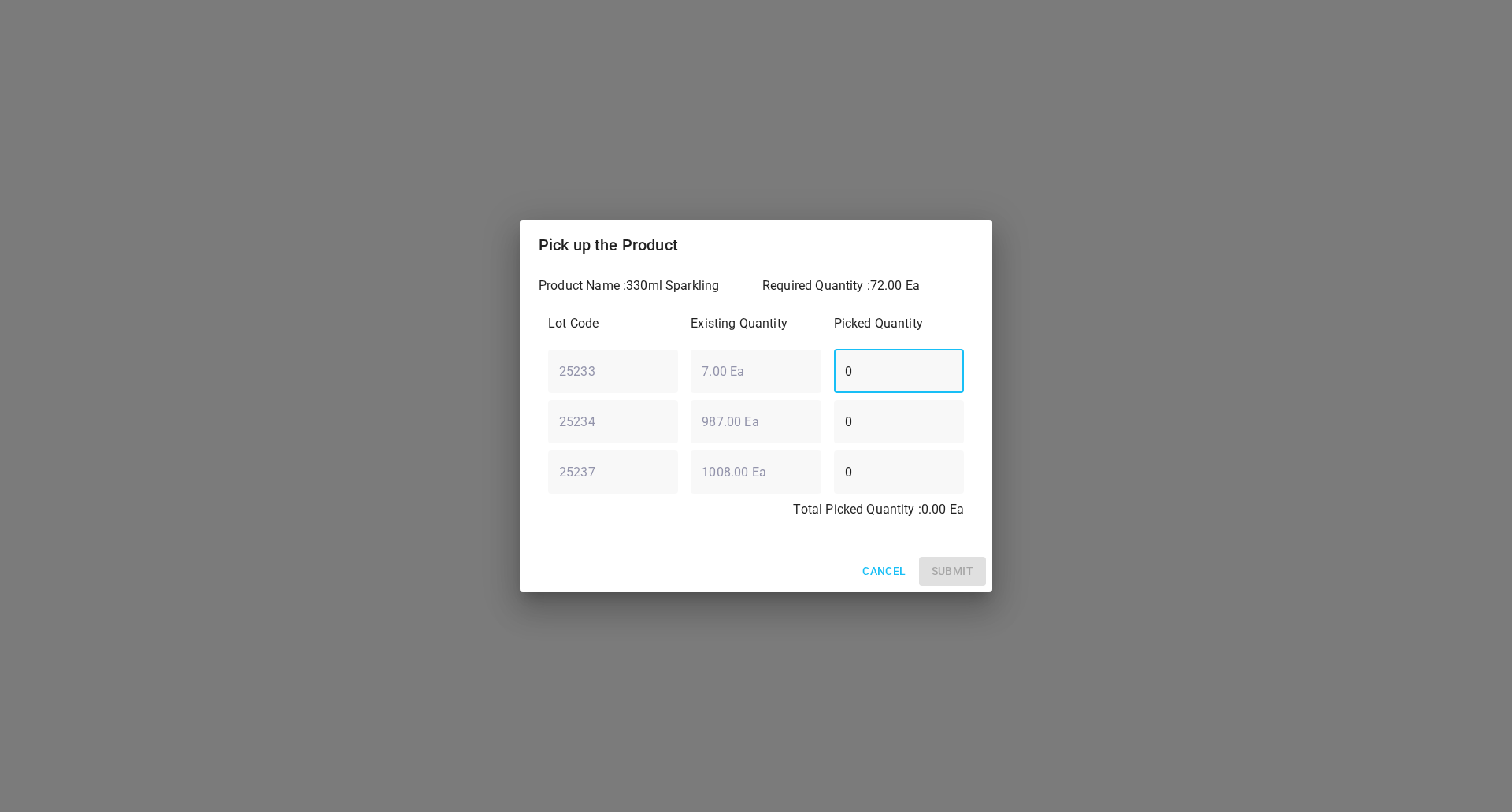
type input "0"
click at [779, 456] on div "Lot Code Existing Quantity Picked Quantity 25233 ​ 7.00 Ea ​ 0 ​ 25234 ​ 987.00…" at bounding box center [756, 421] width 434 height 233
type input "72"
click at [939, 570] on span "Submit" at bounding box center [952, 571] width 41 height 19
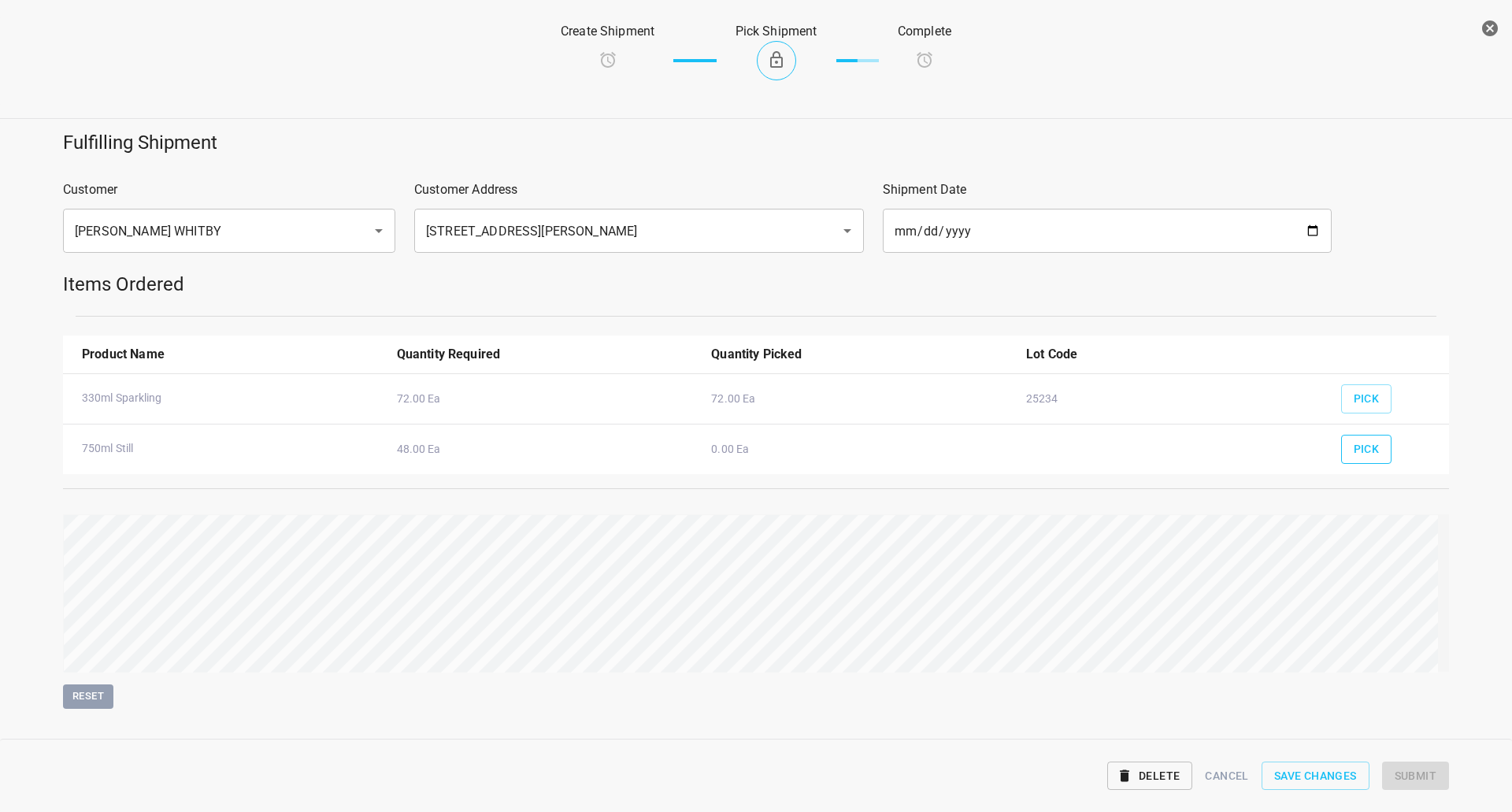
click at [1349, 460] on button "Pick" at bounding box center [1367, 449] width 52 height 29
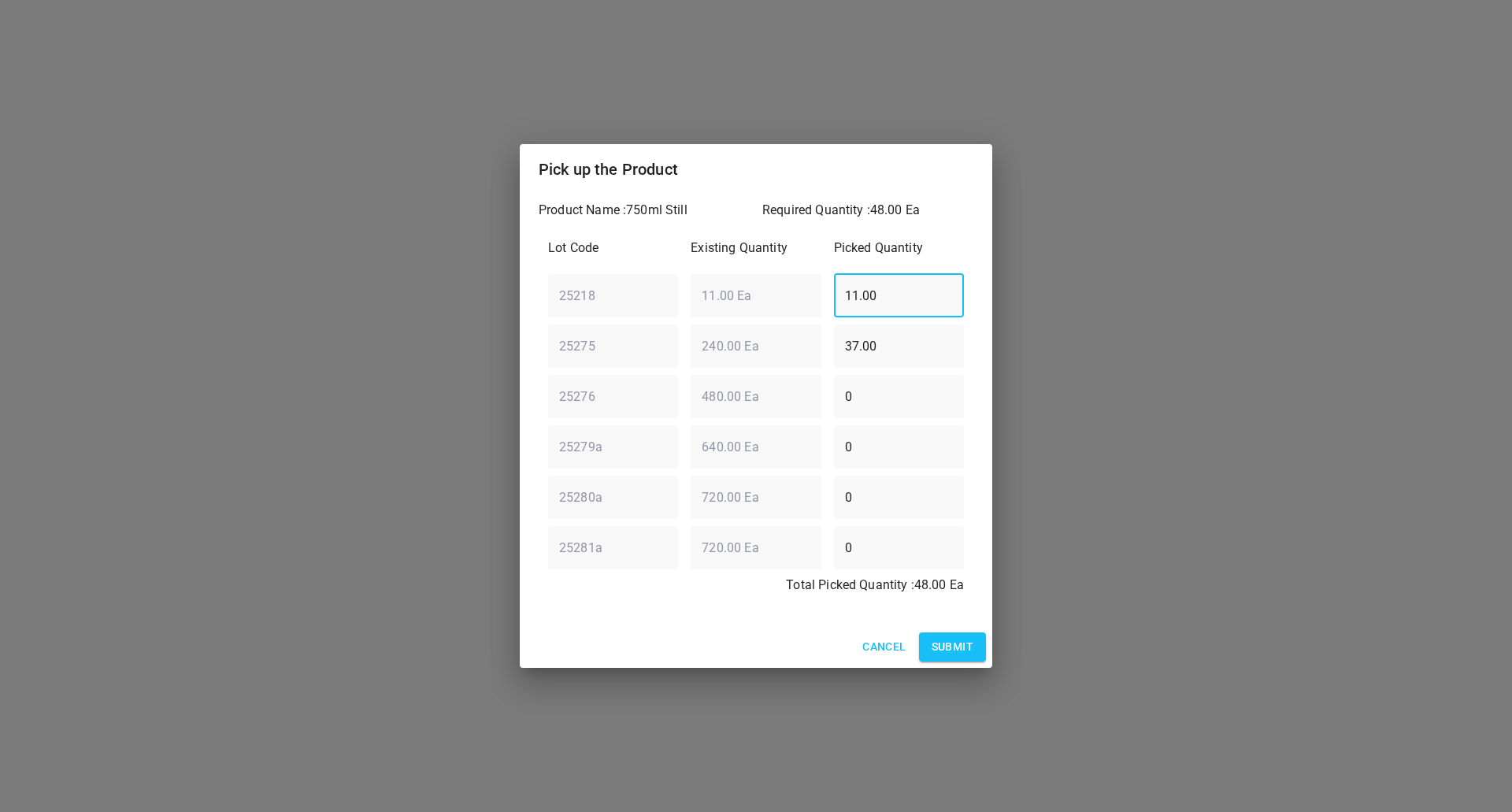
drag, startPoint x: 912, startPoint y: 313, endPoint x: 605, endPoint y: 322, distance: 307.1
click at [605, 322] on div "Lot Code Existing Quantity Picked Quantity 25218 ​ 11.00 Ea ​ 11.00 ​ 25275 ​ 2…" at bounding box center [756, 421] width 434 height 384
type input "0"
click at [607, 346] on div "25275 ​ 240.00 Ea ​ 37.00 ​" at bounding box center [756, 346] width 428 height 57
click at [571, 395] on div "Lot Code Existing Quantity Picked Quantity 25218 ​ 11.00 Ea ​ 0 ​ 25275 ​ 240.0…" at bounding box center [756, 421] width 434 height 384
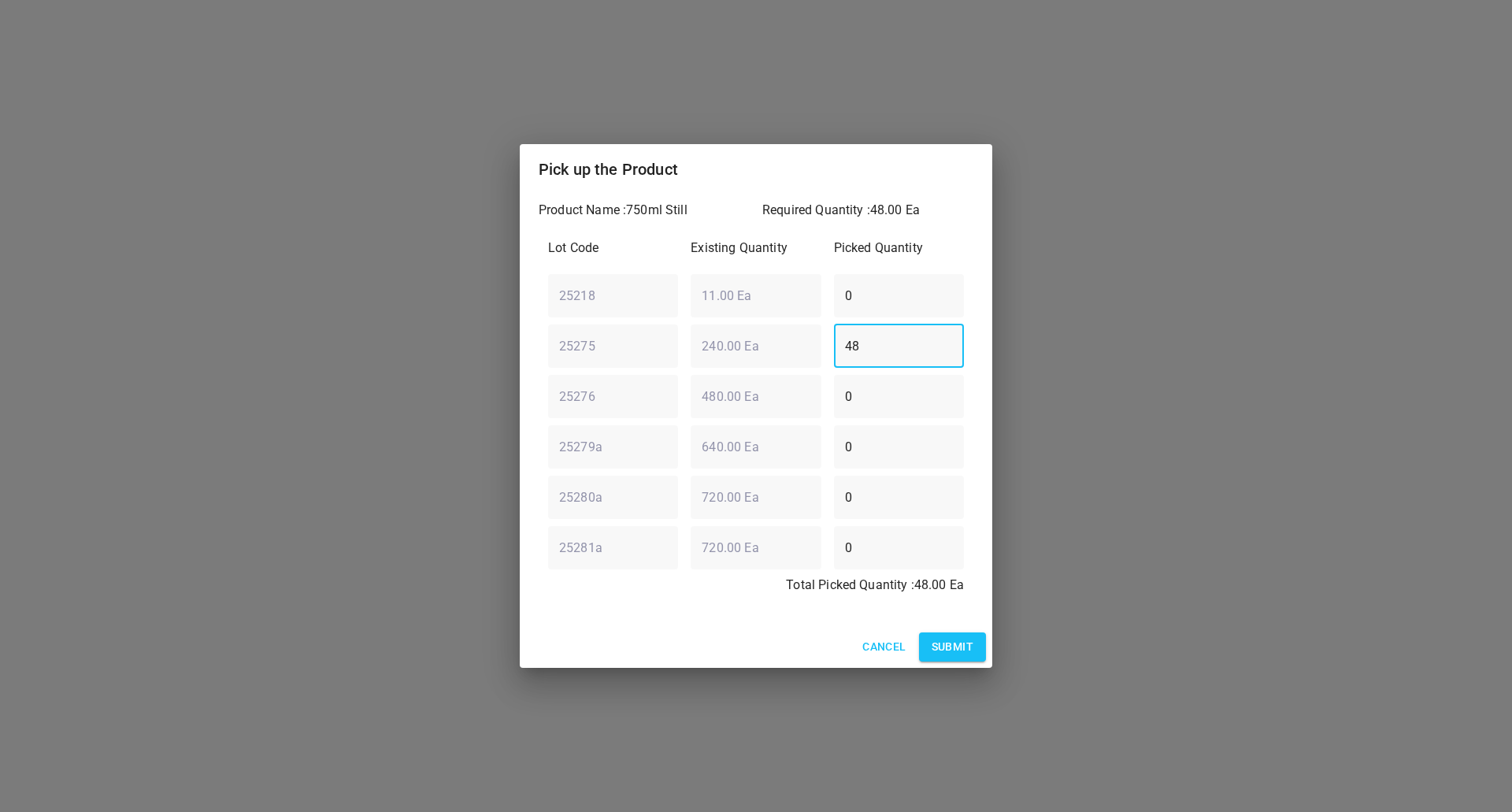
type input "48"
click at [987, 645] on div "Cancel Submit" at bounding box center [756, 646] width 472 height 41
click at [984, 645] on button "Submit" at bounding box center [952, 647] width 67 height 29
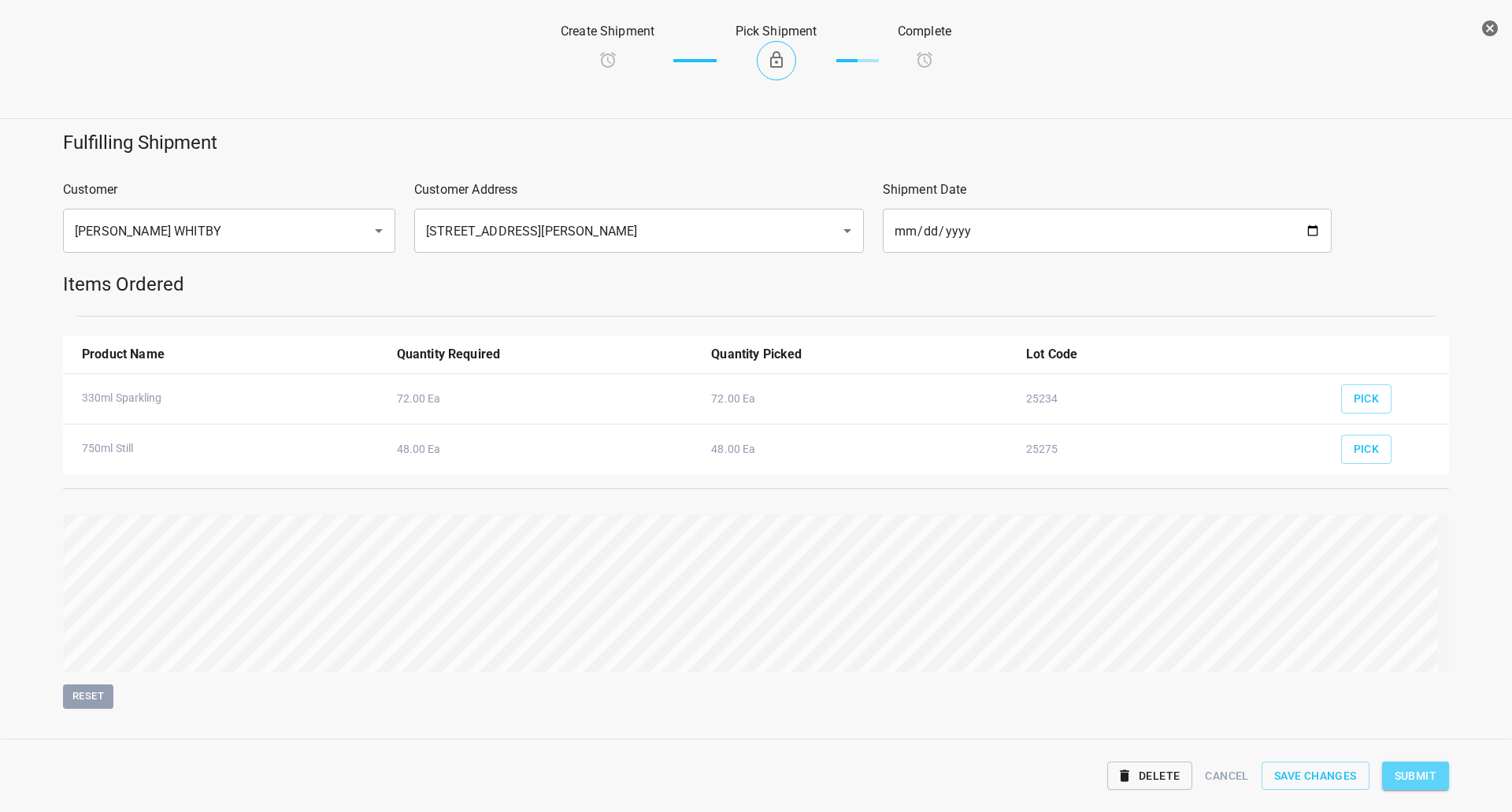
click at [1424, 780] on span "Submit" at bounding box center [1414, 775] width 41 height 19
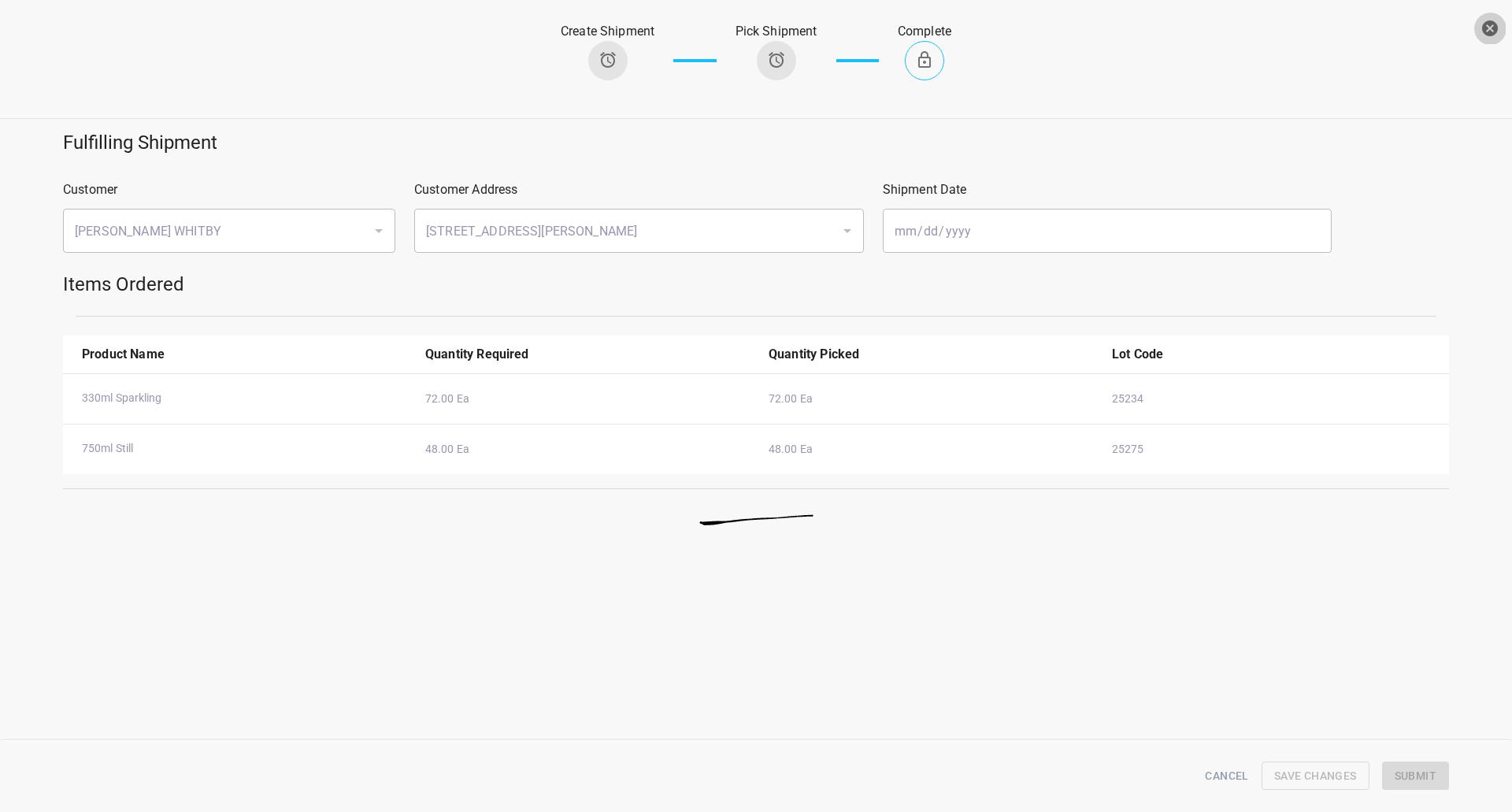
click at [1491, 25] on icon "button" at bounding box center [1489, 28] width 16 height 16
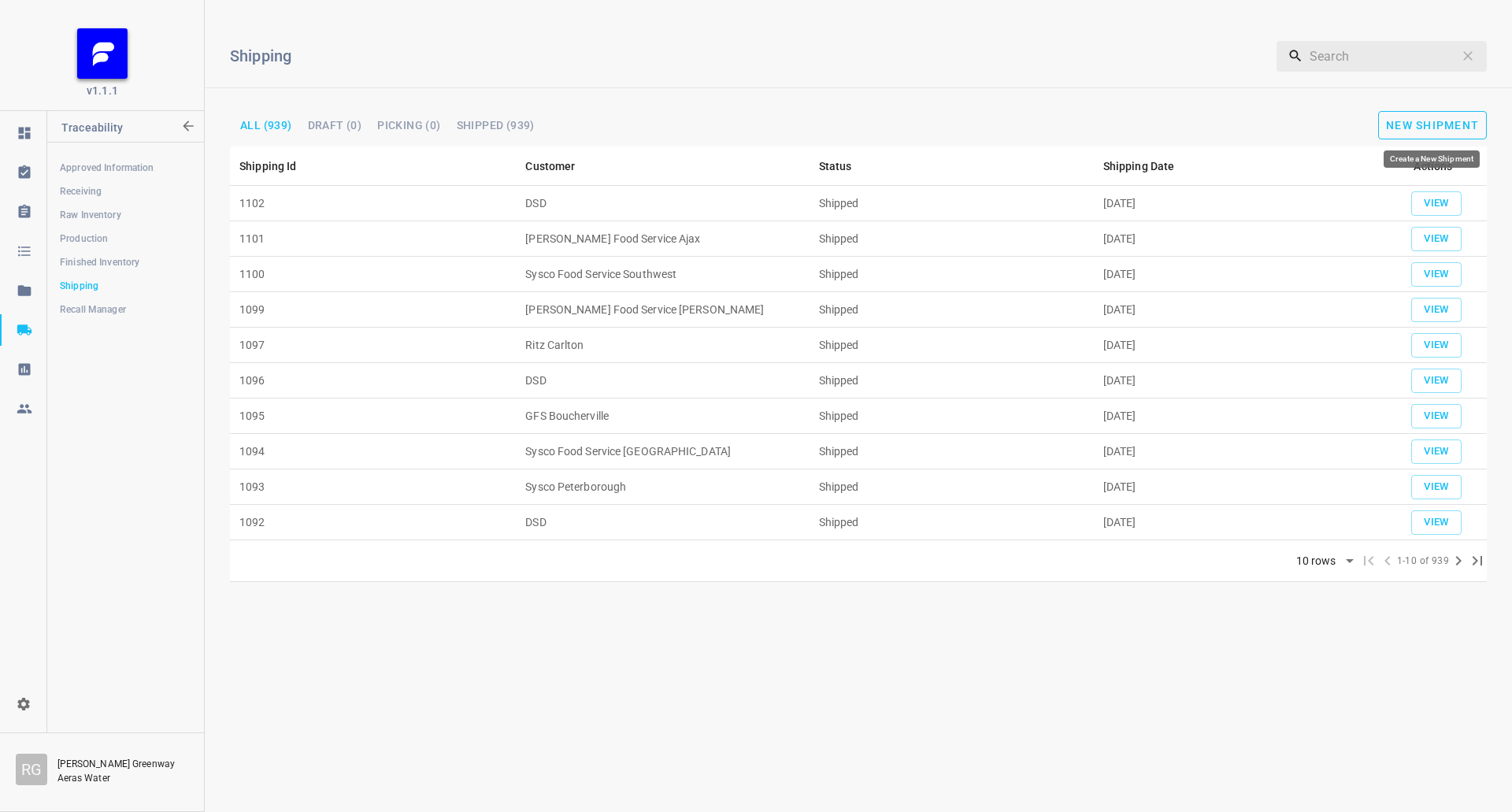
click at [1394, 123] on span "New Shipment" at bounding box center [1432, 125] width 93 height 13
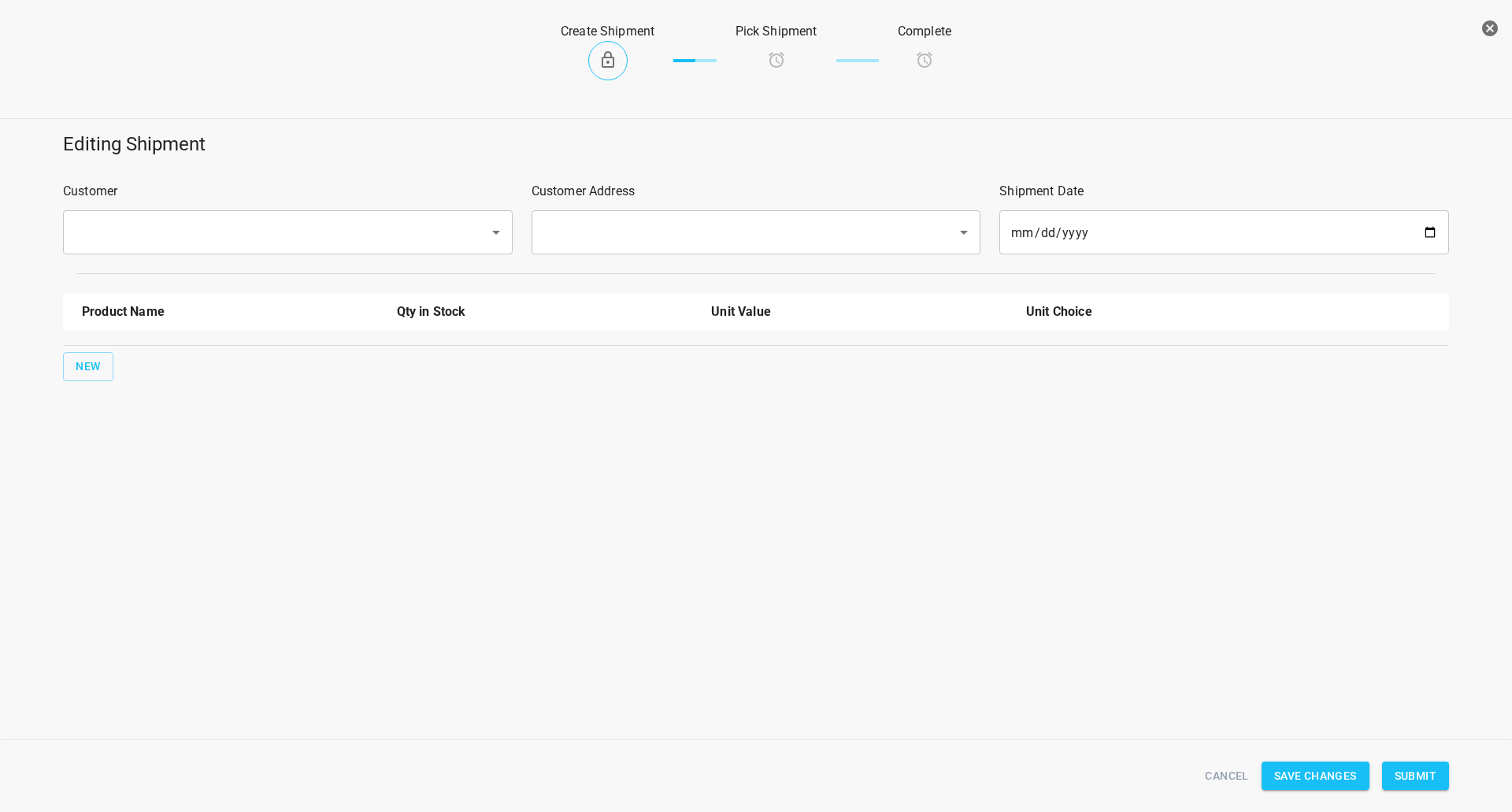
click at [168, 206] on div "Customer ​" at bounding box center [287, 217] width 468 height 91
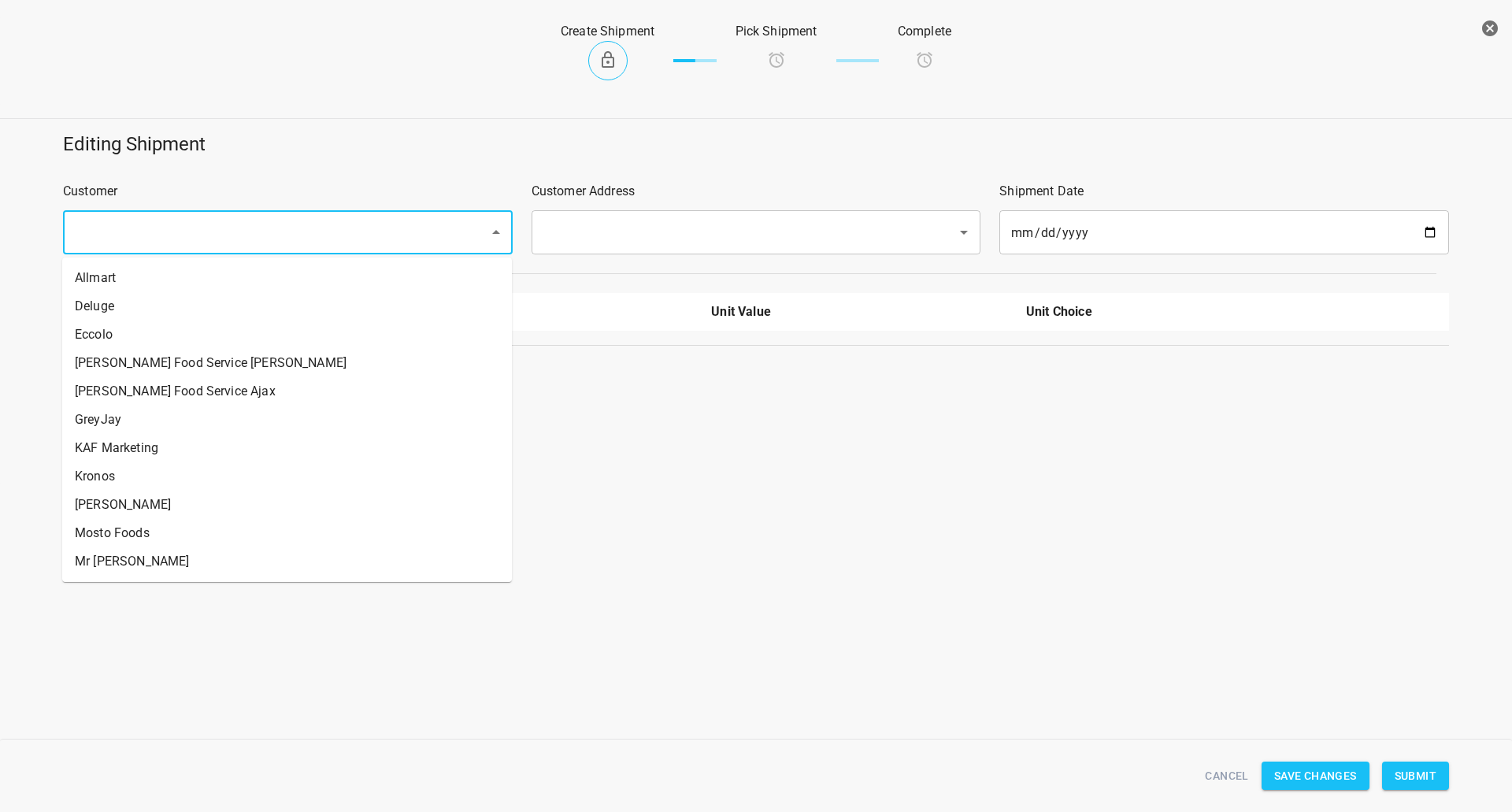
click at [166, 224] on input "text" at bounding box center [265, 232] width 391 height 30
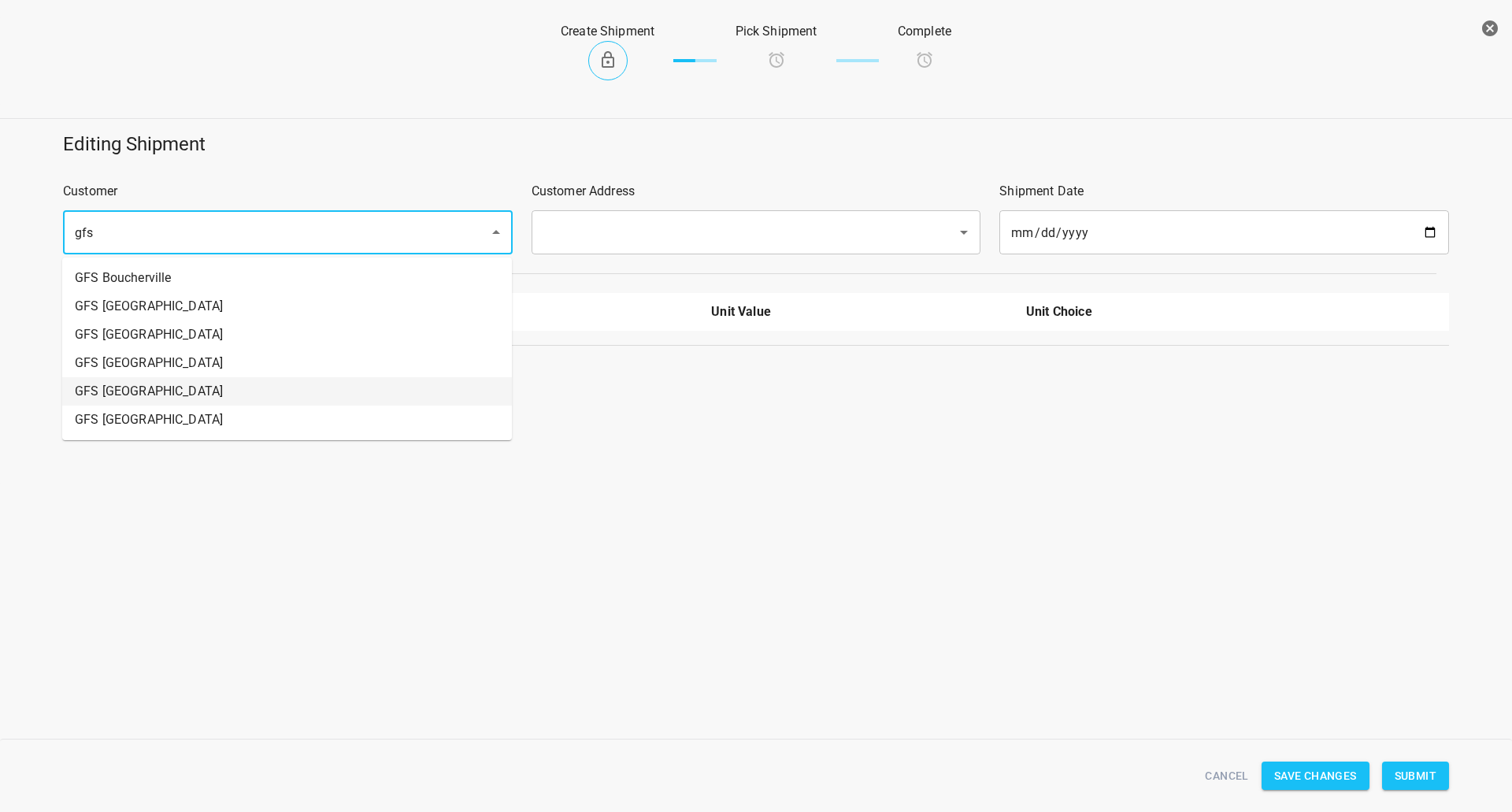
drag, startPoint x: 164, startPoint y: 381, endPoint x: 611, endPoint y: 230, distance: 471.8
click at [165, 381] on li "GFS [GEOGRAPHIC_DATA]" at bounding box center [287, 391] width 449 height 29
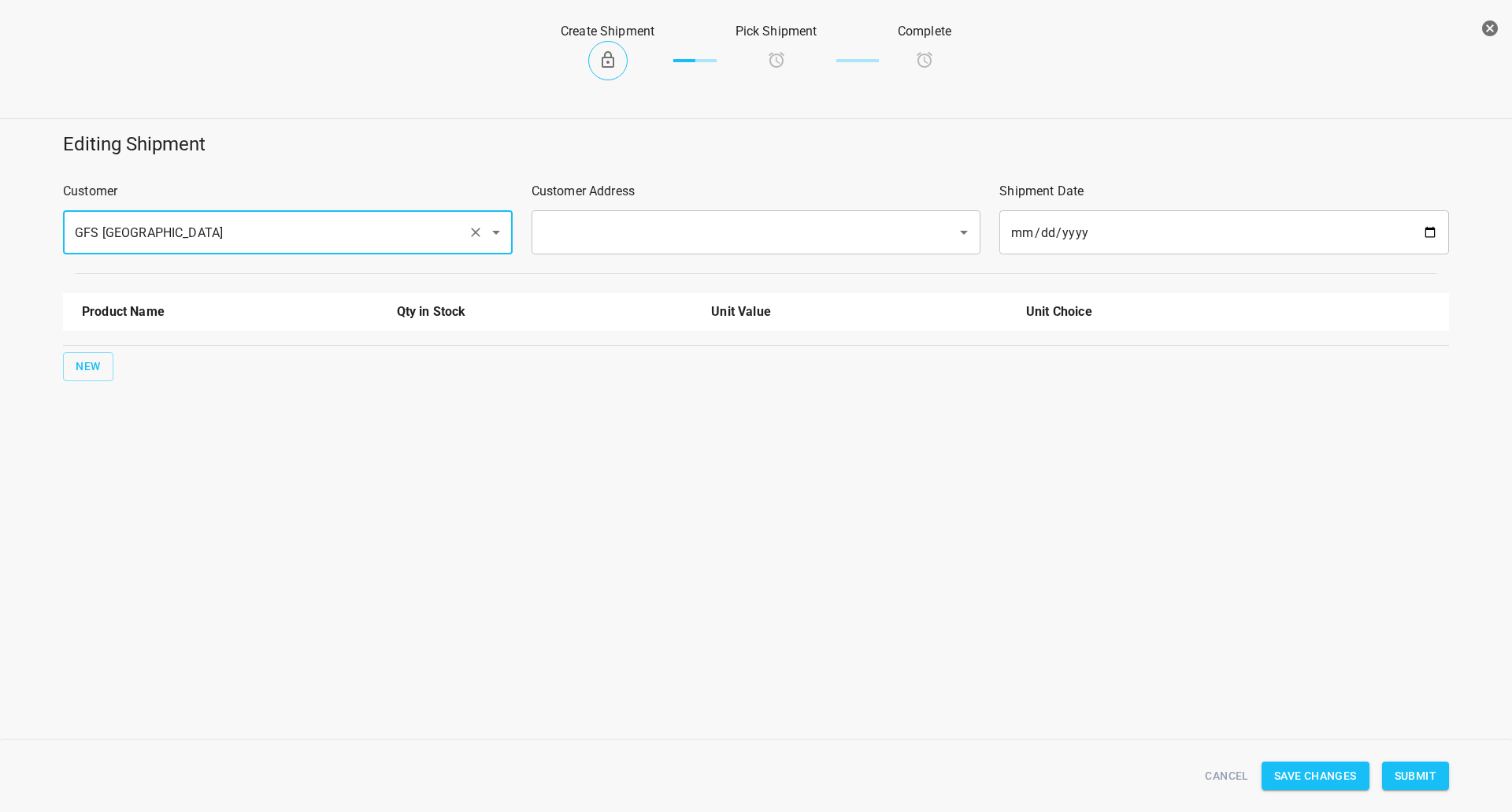
type input "GFS [GEOGRAPHIC_DATA]"
drag, startPoint x: 617, startPoint y: 229, endPoint x: 608, endPoint y: 249, distance: 21.9
click at [620, 229] on input "text" at bounding box center [733, 232] width 391 height 30
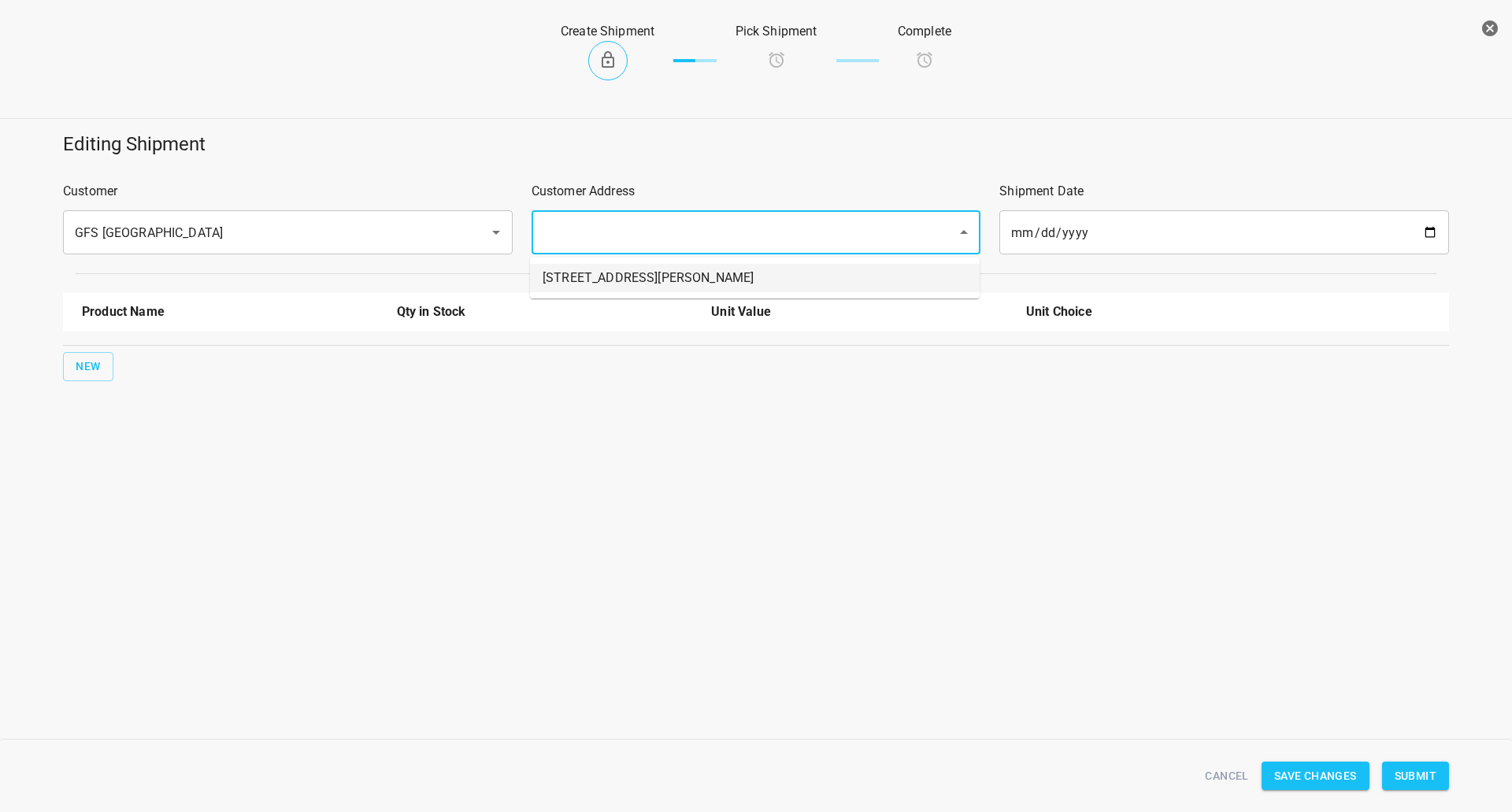
drag, startPoint x: 594, startPoint y: 280, endPoint x: 139, endPoint y: 389, distance: 467.9
click at [593, 281] on li "[STREET_ADDRESS][PERSON_NAME]" at bounding box center [755, 278] width 449 height 29
type input "[STREET_ADDRESS][PERSON_NAME]"
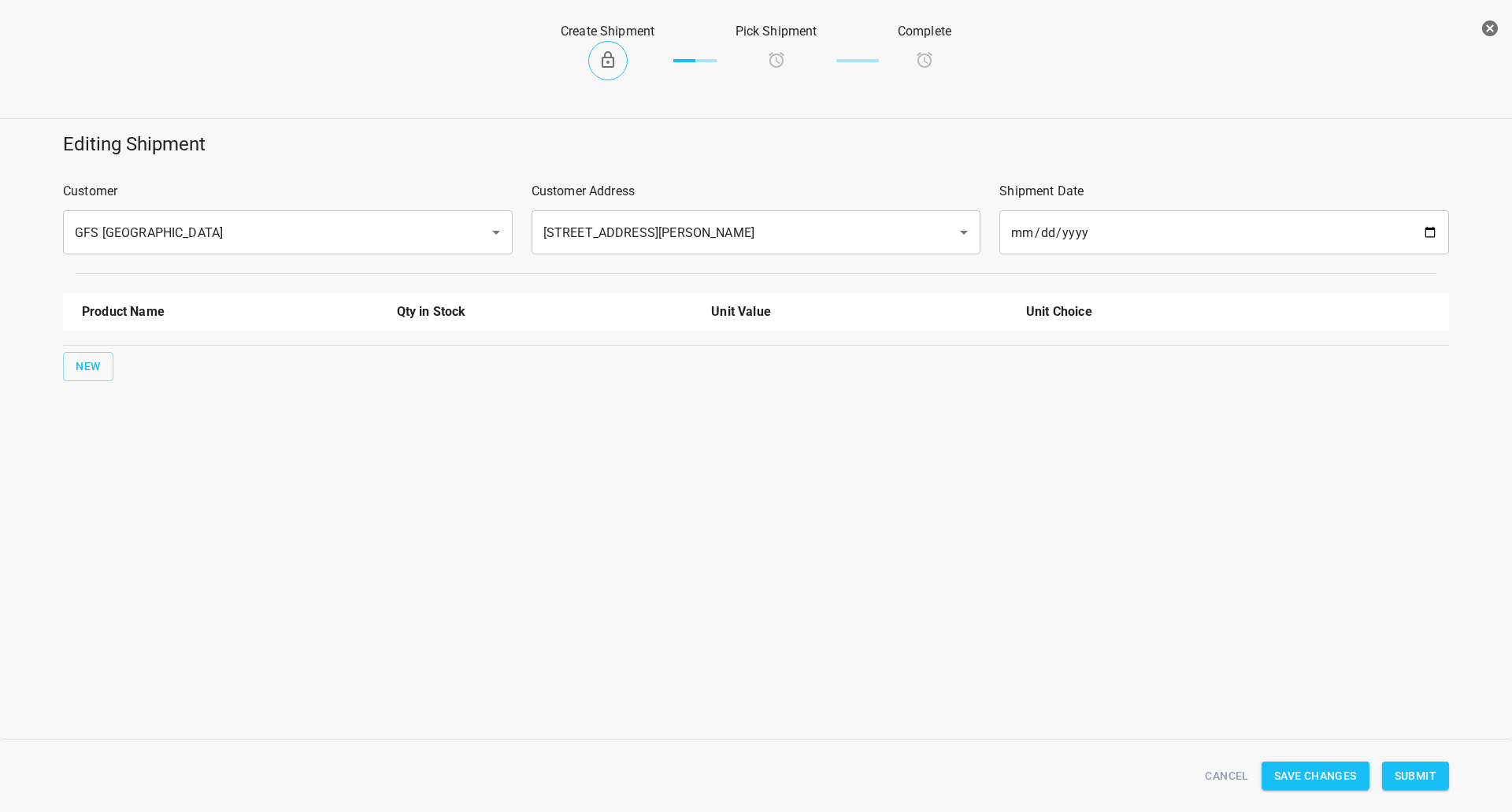
click at [57, 361] on div "Product Name Qty in Stock Unit Value Unit Choice New" at bounding box center [756, 337] width 1404 height 107
click at [115, 355] on div "New" at bounding box center [756, 366] width 1391 height 35
click at [112, 355] on button "New" at bounding box center [87, 366] width 51 height 29
click at [131, 357] on input "text" at bounding box center [208, 356] width 252 height 25
click at [153, 400] on ul "330ml Still 750ml Still 330 ST CRATE 330ml Sparkling 750ml Sparkling" at bounding box center [230, 450] width 296 height 155
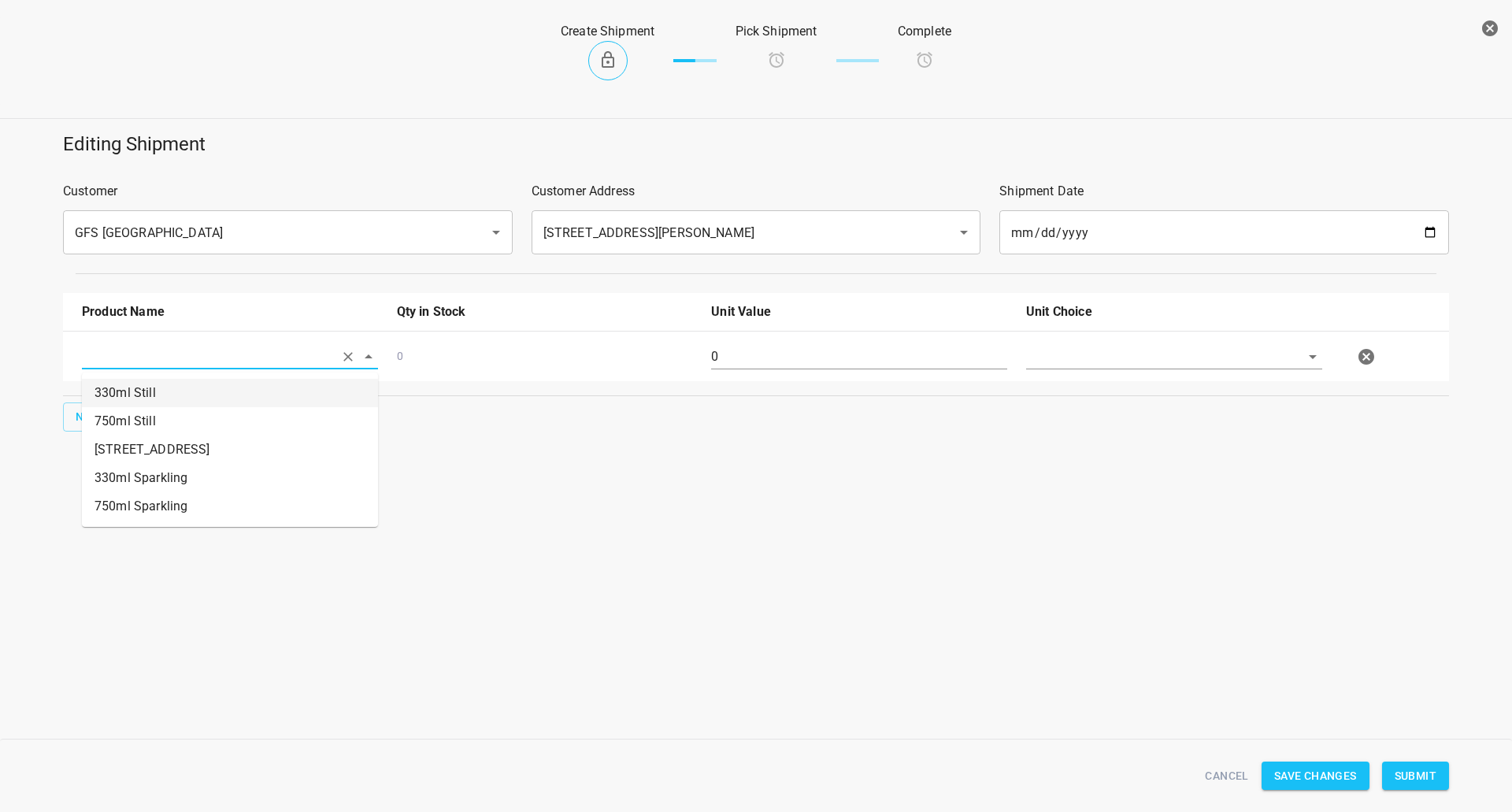
click at [154, 400] on li "330ml Still" at bounding box center [230, 392] width 296 height 29
type input "330ml Still"
click at [1086, 349] on input "text" at bounding box center [1152, 356] width 252 height 25
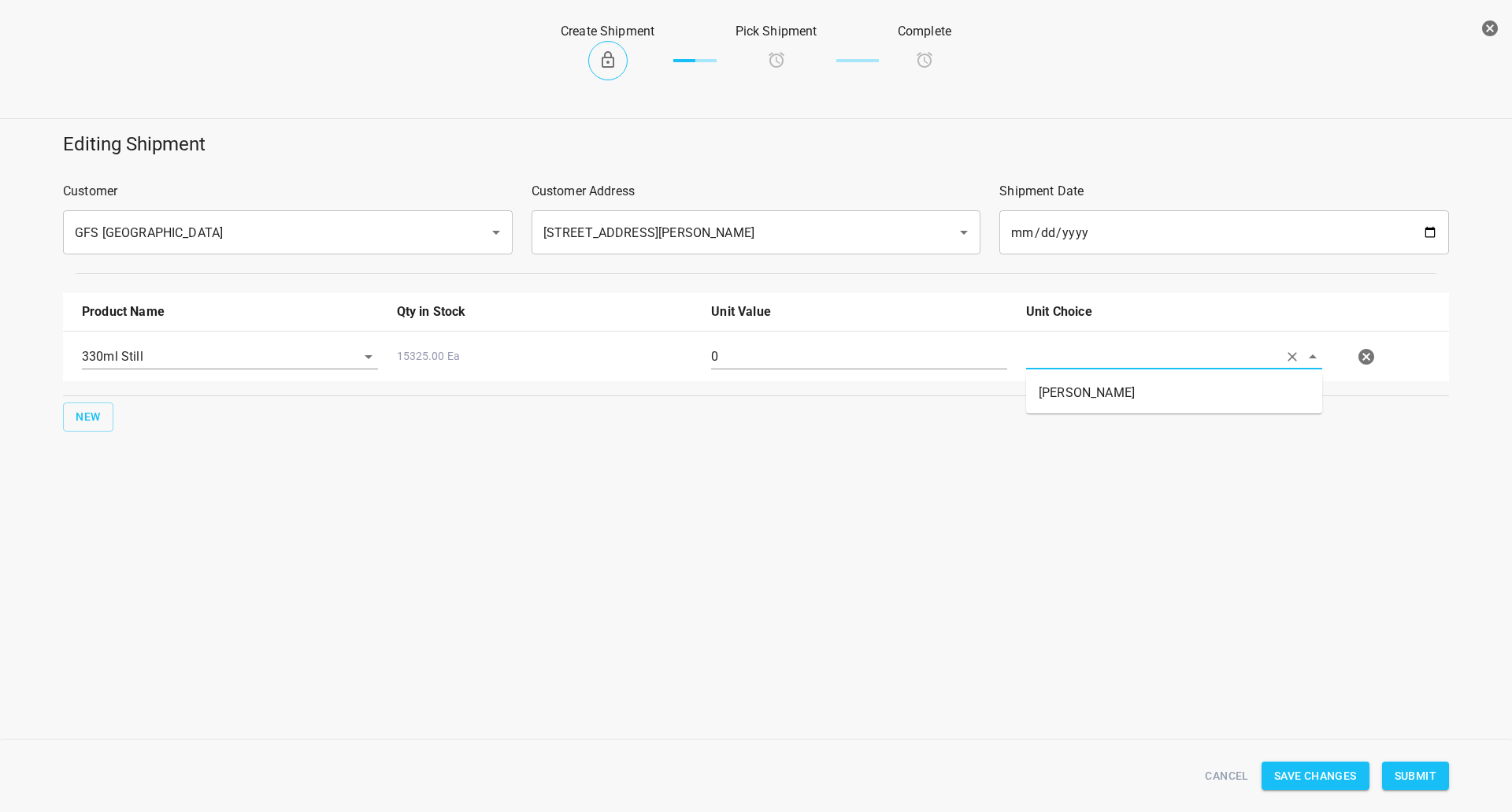
click at [1043, 395] on li "[PERSON_NAME]" at bounding box center [1174, 392] width 296 height 29
type input "[PERSON_NAME]"
click at [811, 357] on input "0" at bounding box center [860, 356] width 296 height 25
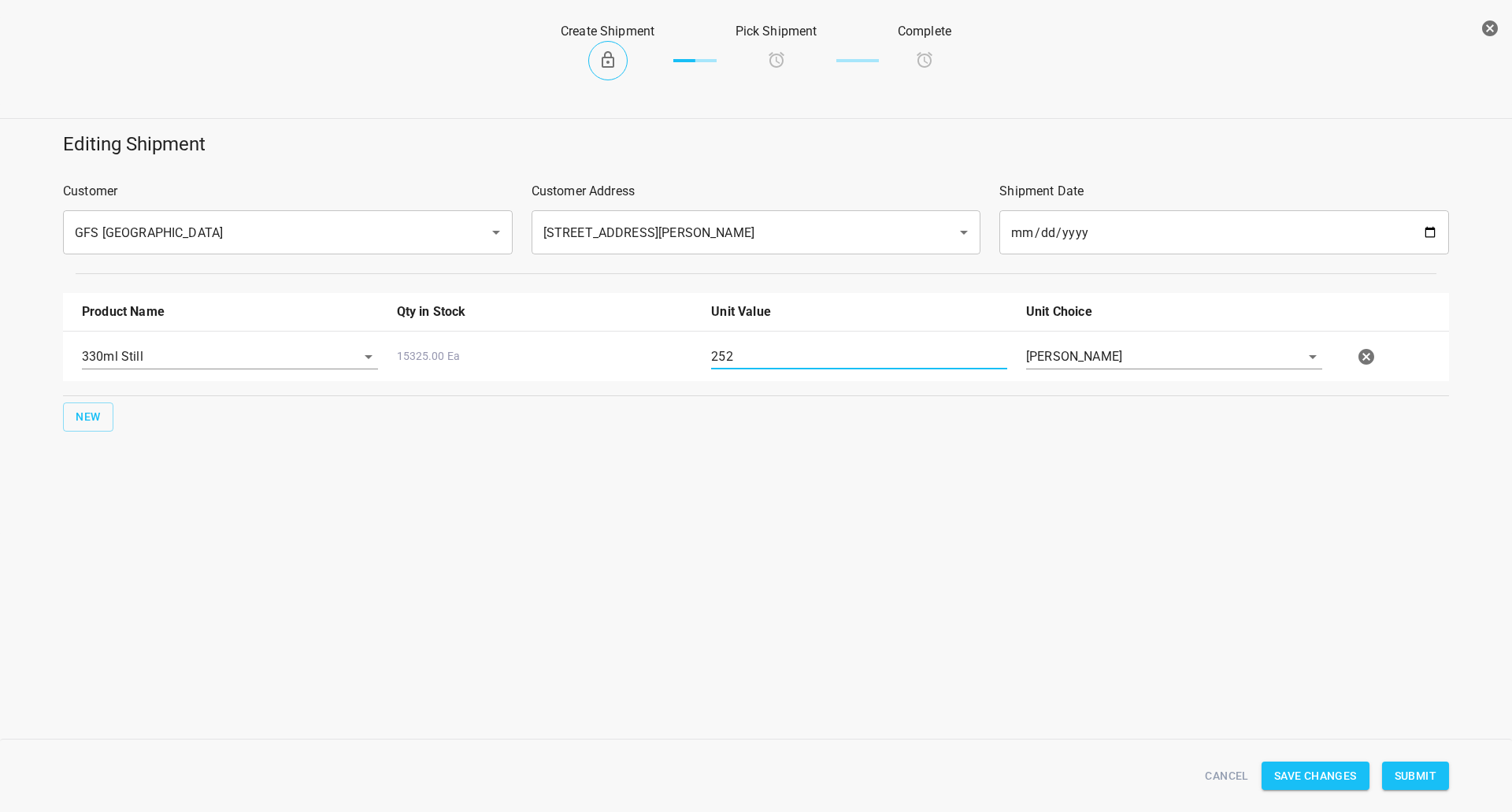
type input "252"
click at [1428, 775] on span "Submit" at bounding box center [1414, 775] width 41 height 19
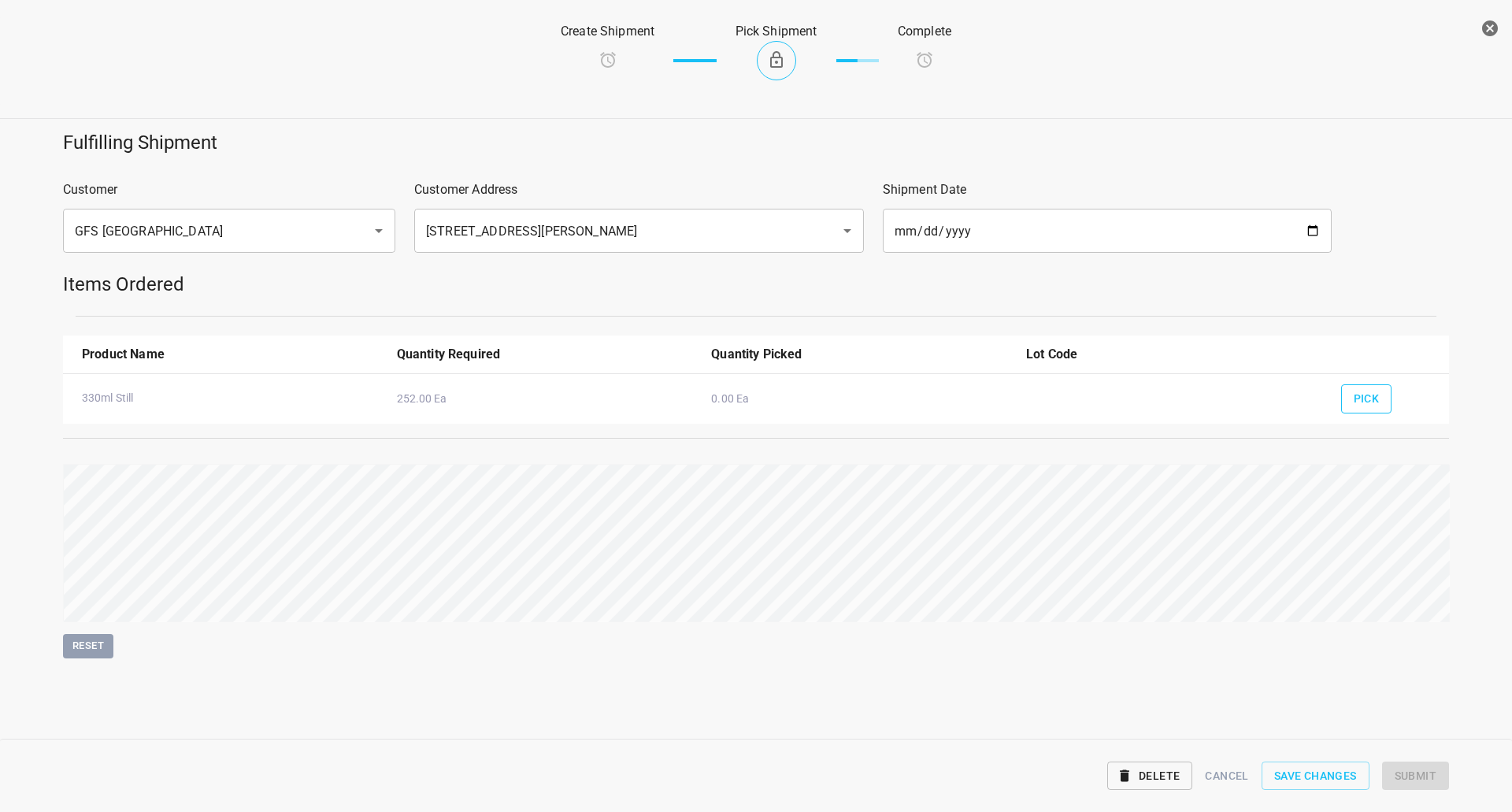
click at [1368, 400] on span "Pick" at bounding box center [1367, 399] width 26 height 19
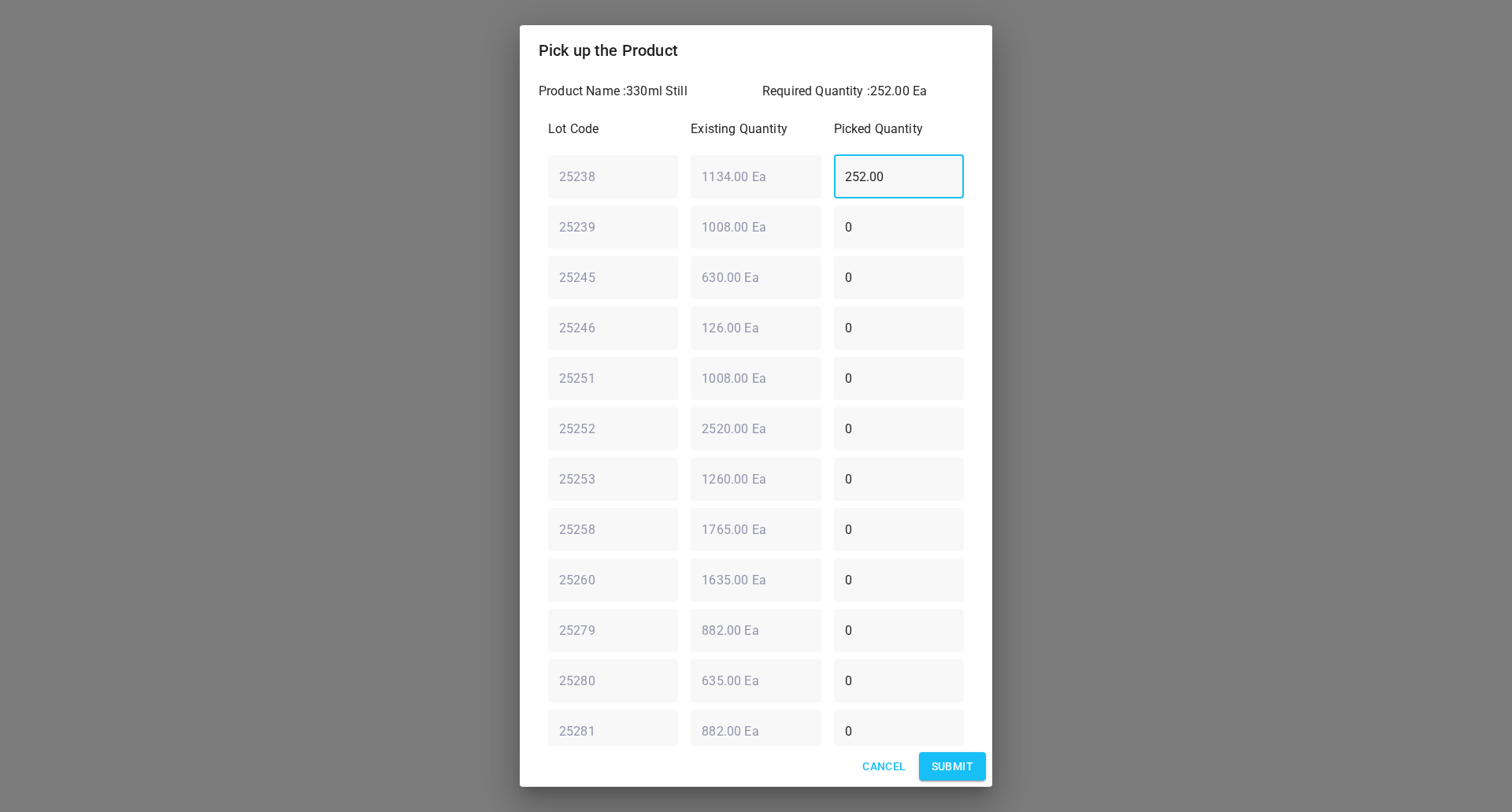
drag, startPoint x: 902, startPoint y: 180, endPoint x: 466, endPoint y: 189, distance: 436.1
click at [372, 217] on div "Pick up the Product Product Name : 330ml Still Required Quantity : 252.00 Ea Lo…" at bounding box center [756, 406] width 1512 height 812
type input "0"
drag, startPoint x: 801, startPoint y: 335, endPoint x: 664, endPoint y: 333, distance: 137.0
click at [681, 369] on div "Lot Code Existing Quantity Picked Quantity 25238 ​ 1134.00 Ea ​ 0 ​ 25239 ​ 100…" at bounding box center [756, 504] width 434 height 787
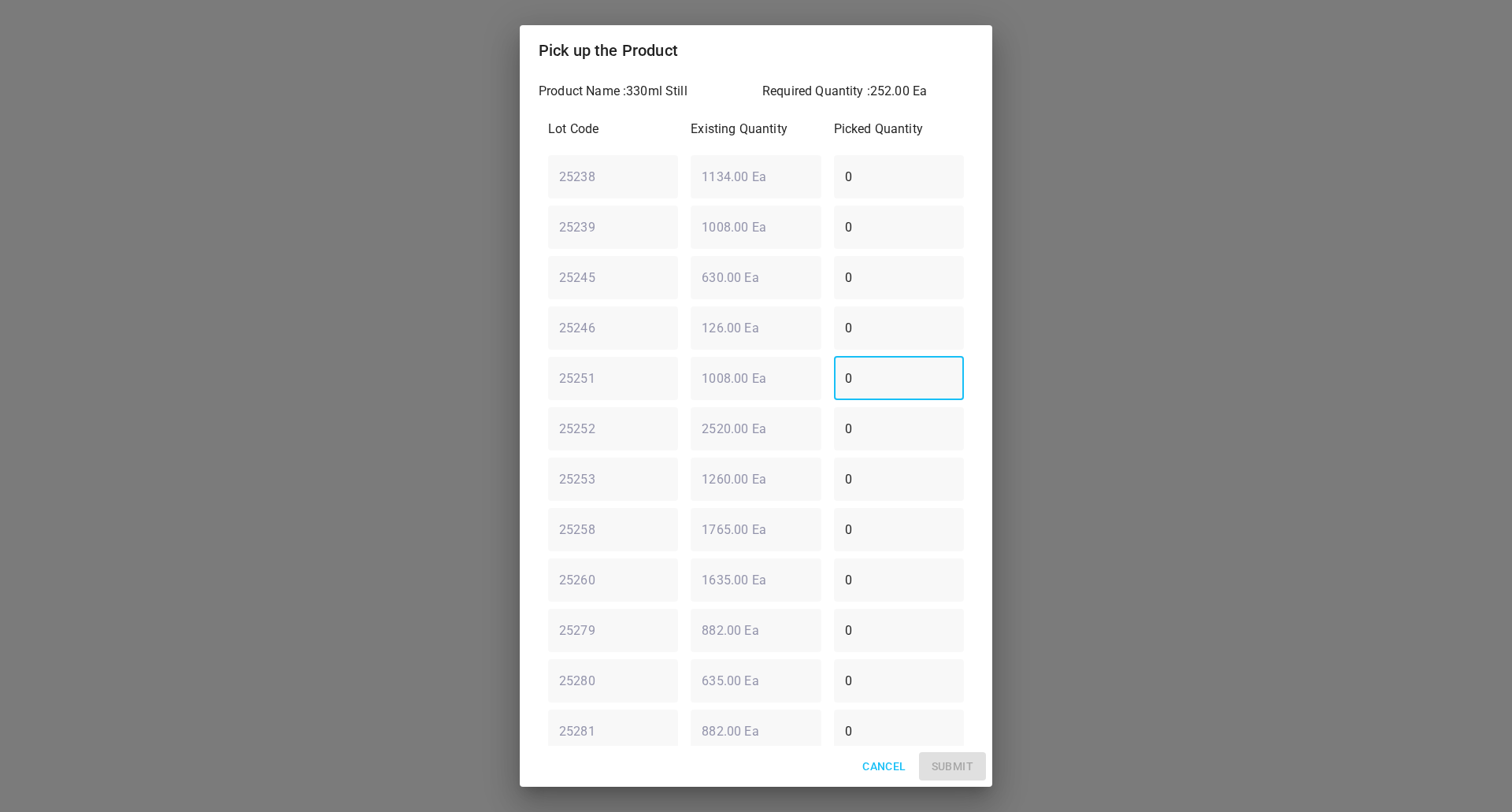
click at [794, 383] on div "25251 ​ 1008.00 Ea ​ 0 ​" at bounding box center [756, 378] width 428 height 57
type input "252"
click at [926, 754] on button "Submit" at bounding box center [952, 767] width 67 height 29
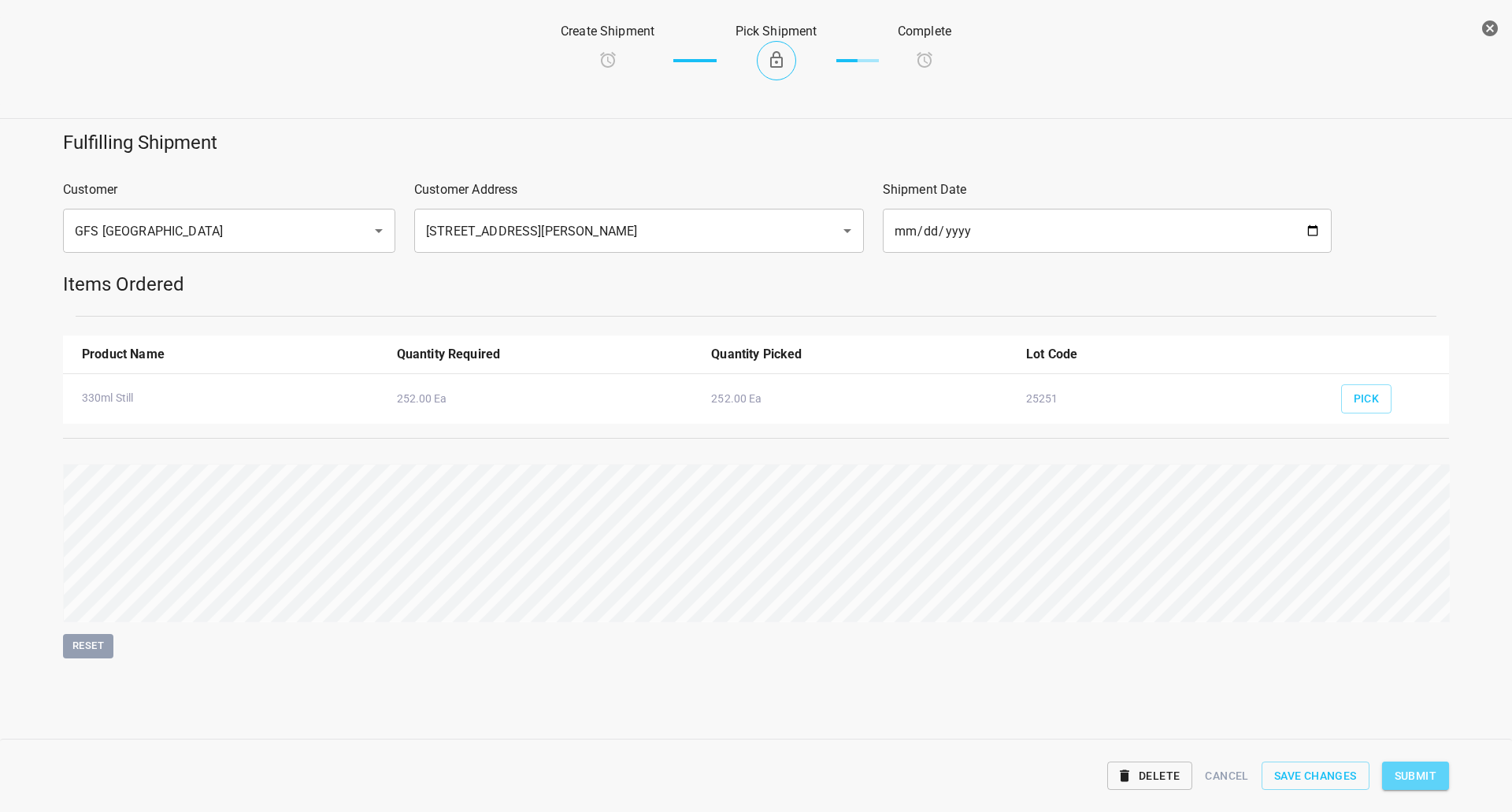
click at [1443, 775] on button "Submit" at bounding box center [1414, 776] width 67 height 29
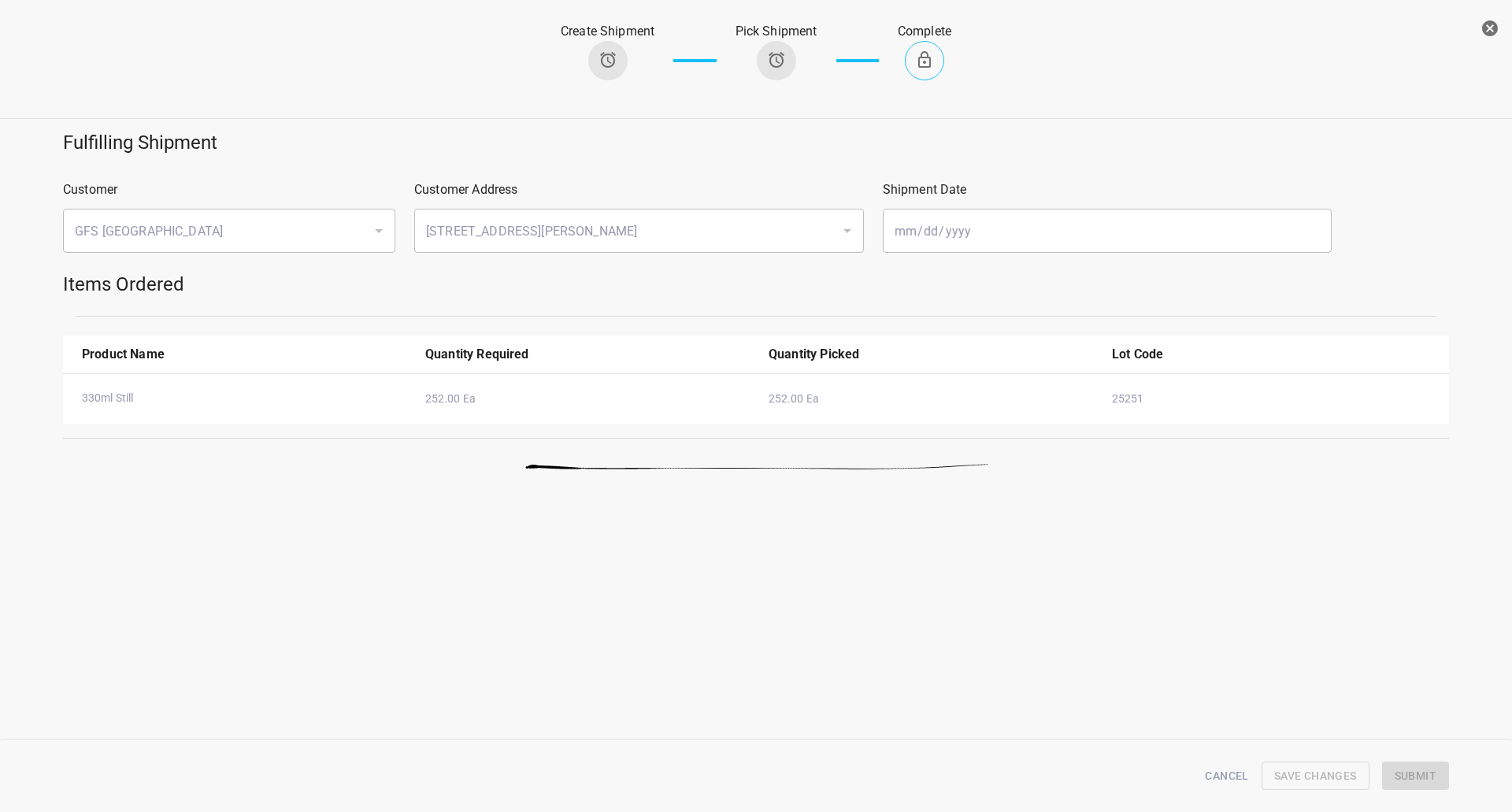
click at [1483, 31] on icon "button" at bounding box center [1489, 29] width 19 height 19
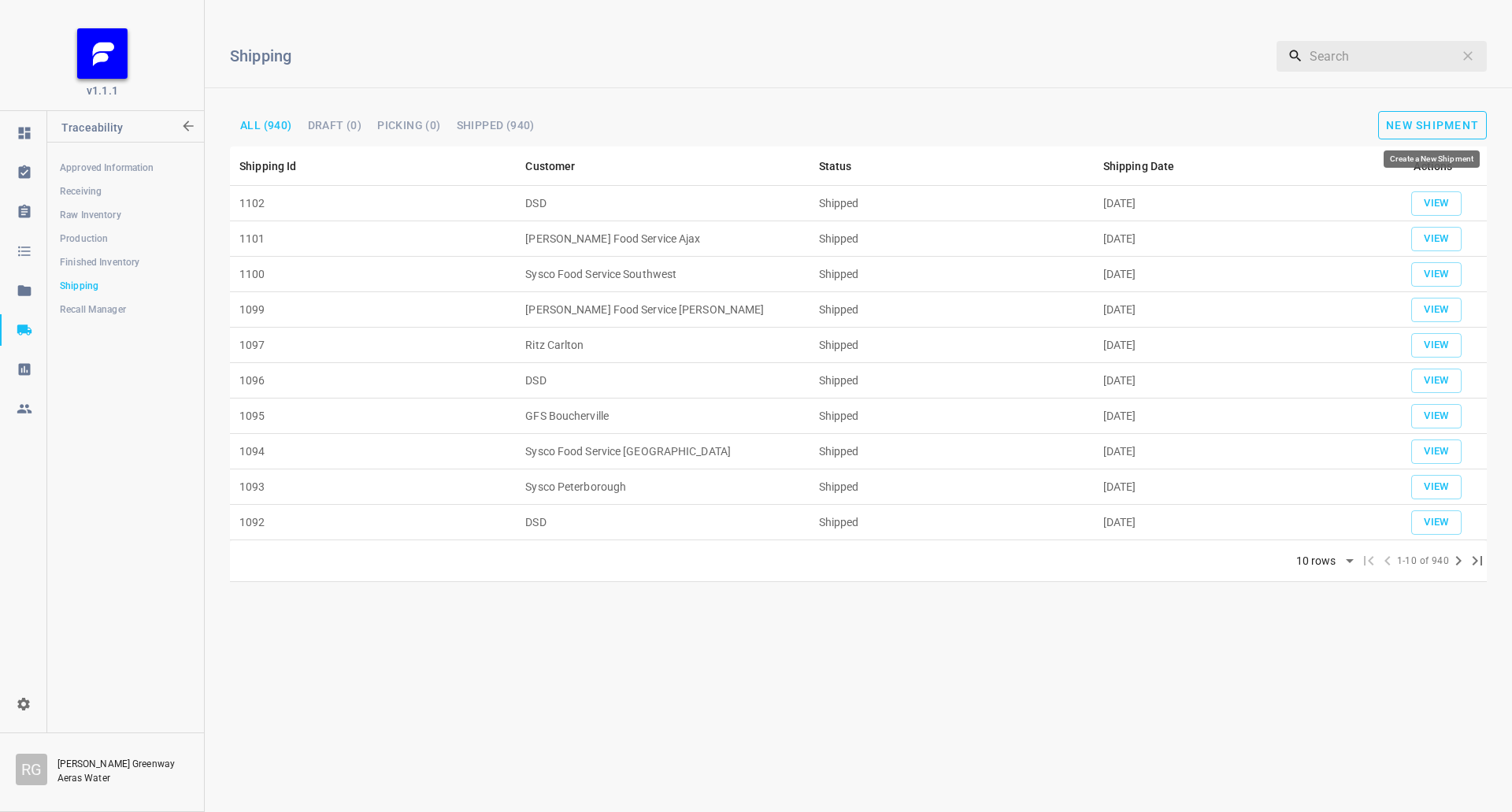
click at [1460, 126] on span "New Shipment" at bounding box center [1432, 125] width 93 height 13
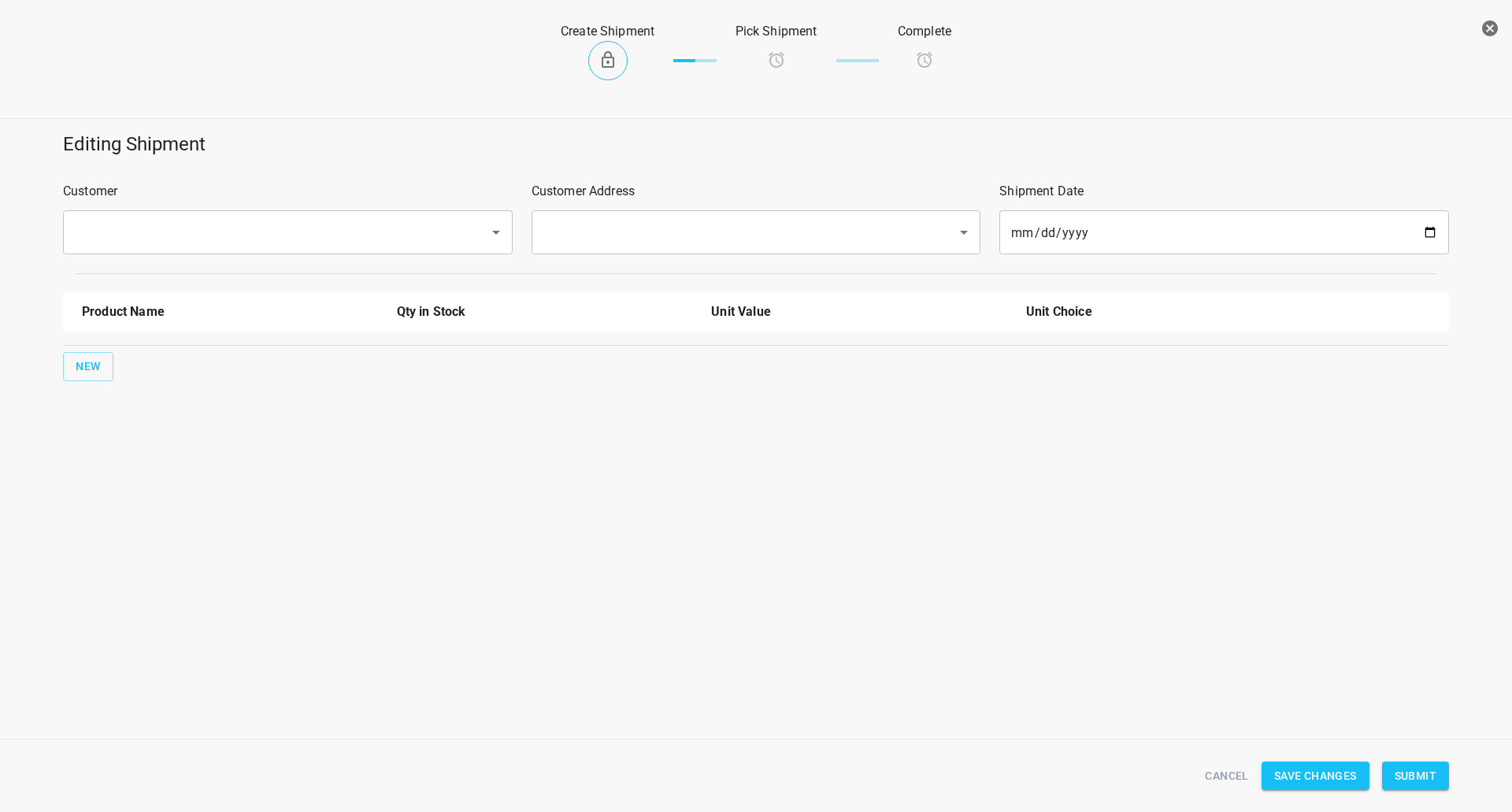
click at [182, 207] on div "Customer ​" at bounding box center [287, 217] width 468 height 91
click at [187, 224] on input "text" at bounding box center [265, 232] width 391 height 30
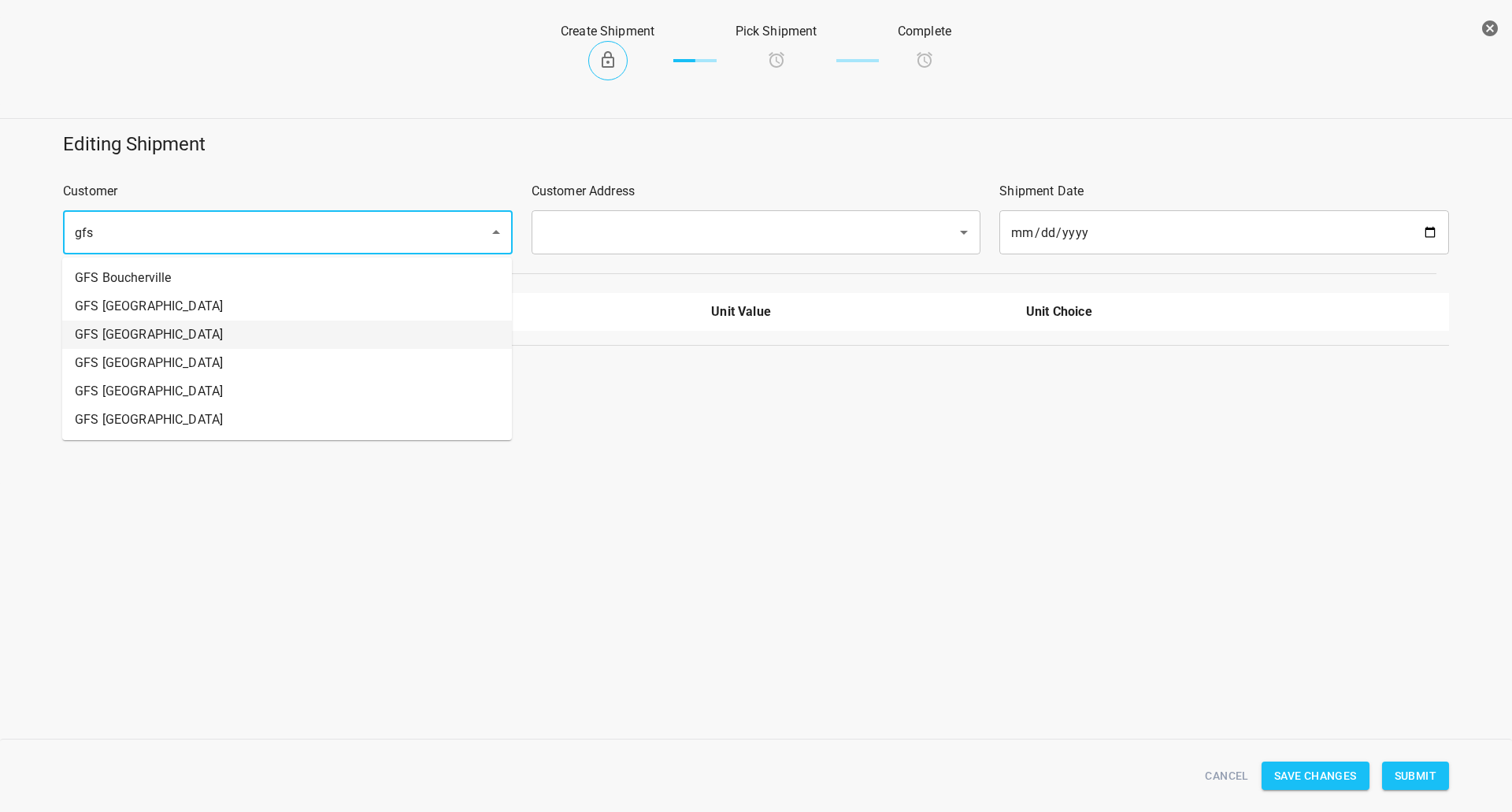
click at [156, 338] on li "GFS [GEOGRAPHIC_DATA]" at bounding box center [287, 334] width 449 height 29
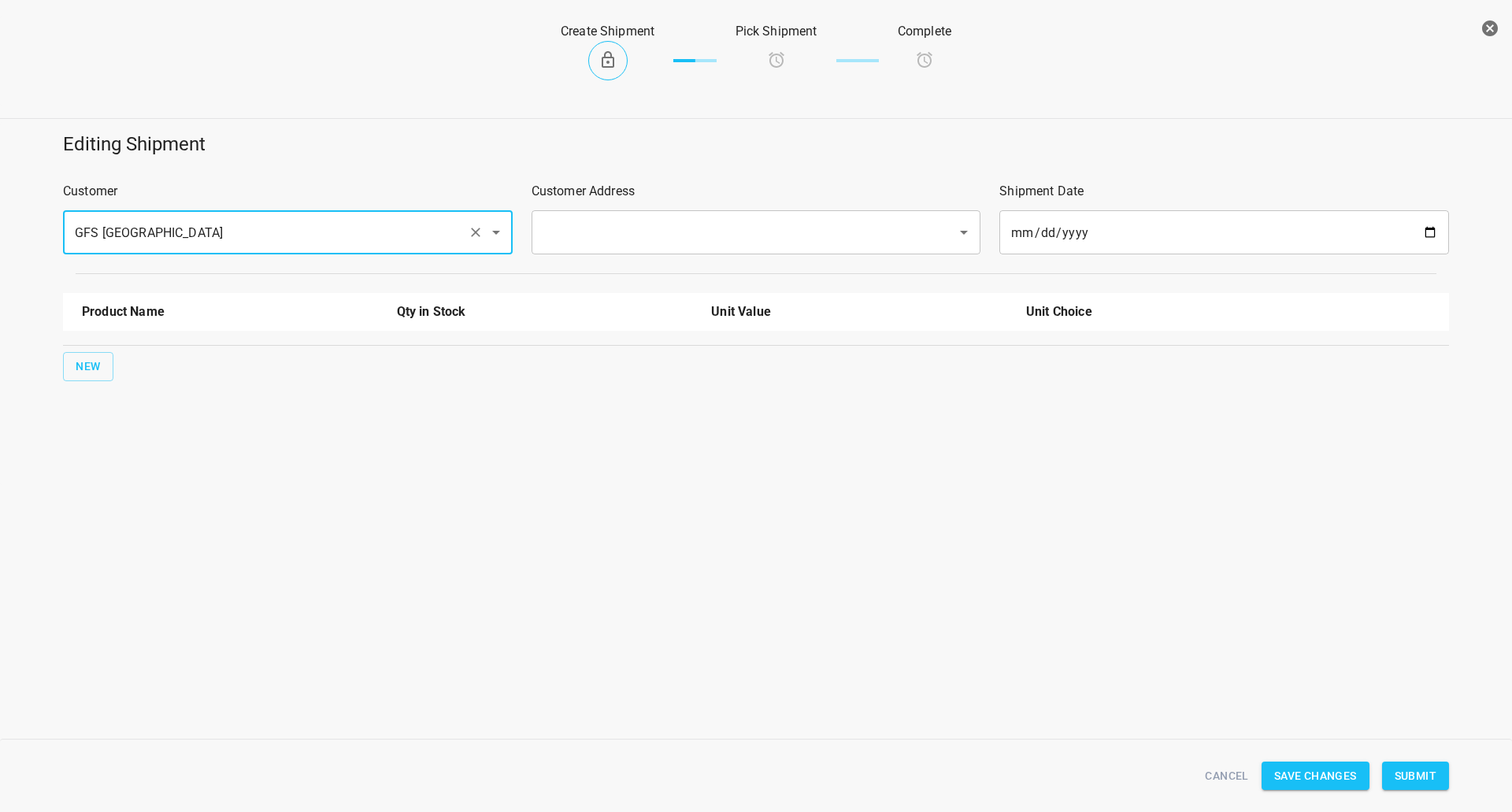
type input "GFS [GEOGRAPHIC_DATA]"
click at [628, 232] on input "text" at bounding box center [733, 232] width 391 height 30
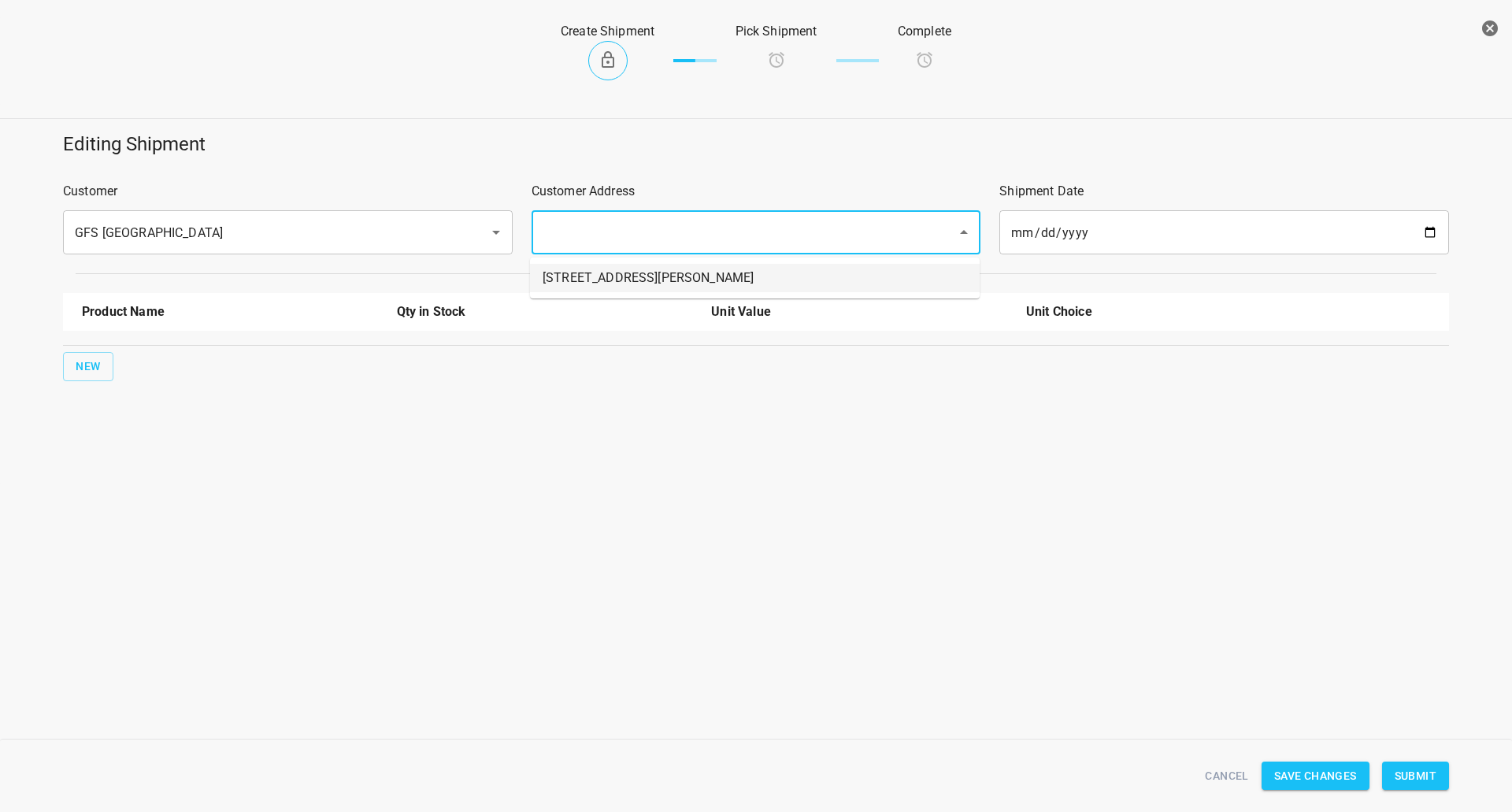
click at [609, 270] on li "[STREET_ADDRESS][PERSON_NAME]" at bounding box center [755, 278] width 449 height 29
type input "[STREET_ADDRESS][PERSON_NAME]"
click at [81, 362] on span "New" at bounding box center [87, 366] width 25 height 19
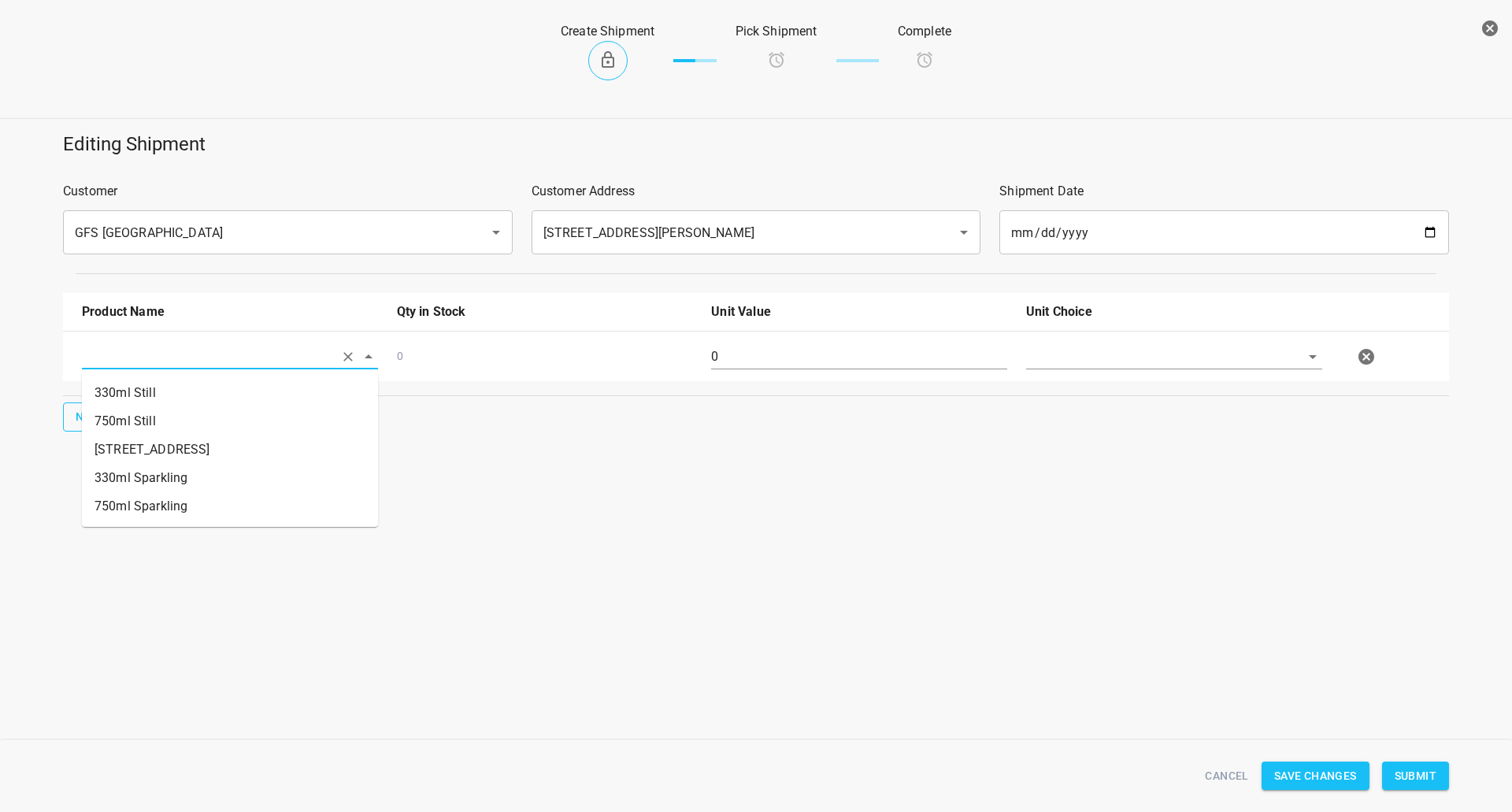
click at [120, 358] on input "text" at bounding box center [208, 356] width 252 height 25
drag, startPoint x: 149, startPoint y: 426, endPoint x: 801, endPoint y: 347, distance: 656.8
click at [150, 424] on li "750ml Still" at bounding box center [230, 421] width 296 height 29
type input "750ml Still"
click at [941, 350] on input "0" at bounding box center [860, 356] width 296 height 25
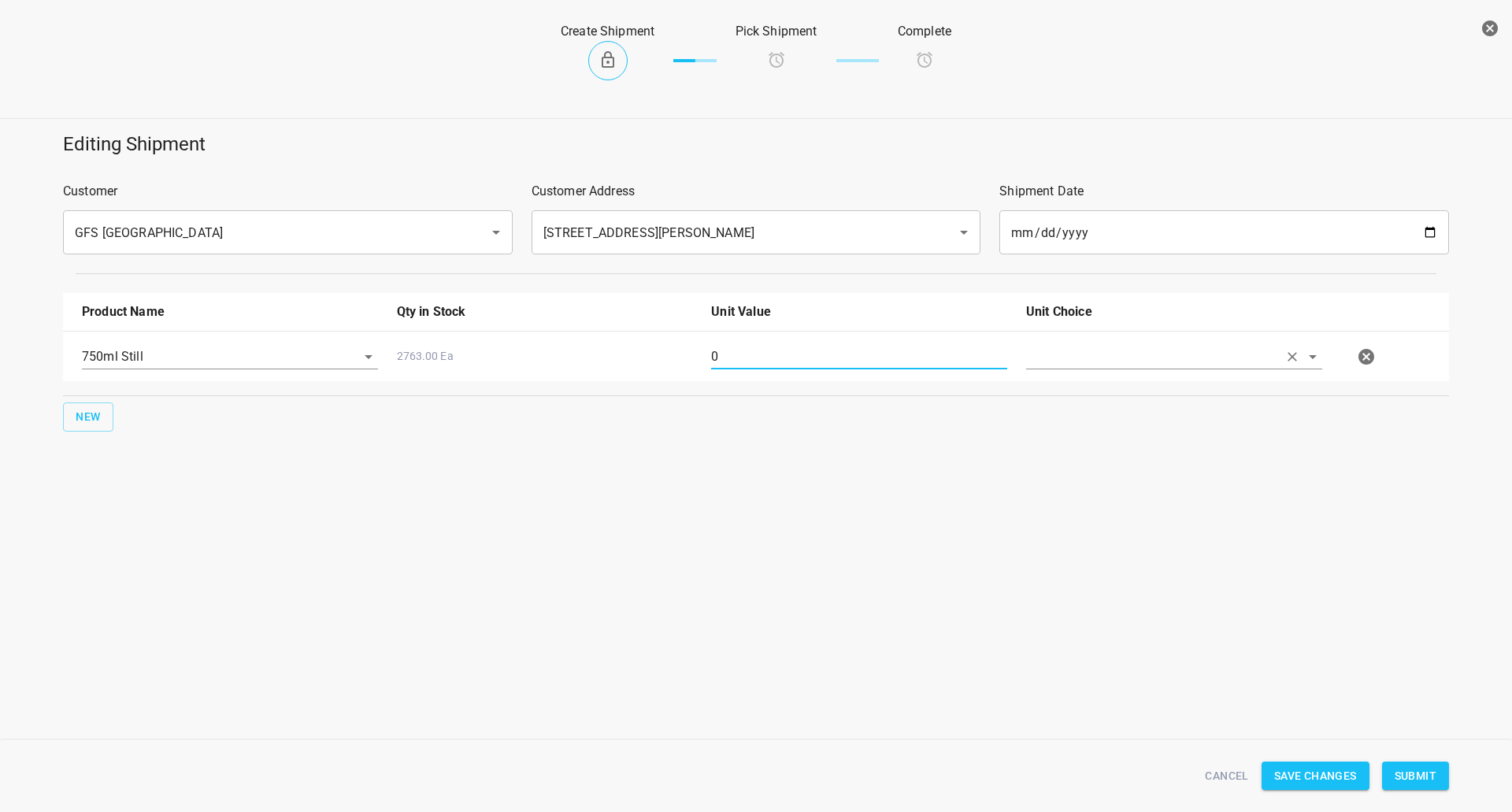
click at [1077, 359] on input "text" at bounding box center [1152, 356] width 252 height 25
click at [1032, 412] on ul "[PERSON_NAME]" at bounding box center [1174, 393] width 296 height 41
click at [1049, 389] on li "[PERSON_NAME]" at bounding box center [1174, 392] width 296 height 29
type input "[PERSON_NAME]"
drag, startPoint x: 744, startPoint y: 357, endPoint x: 629, endPoint y: 352, distance: 115.1
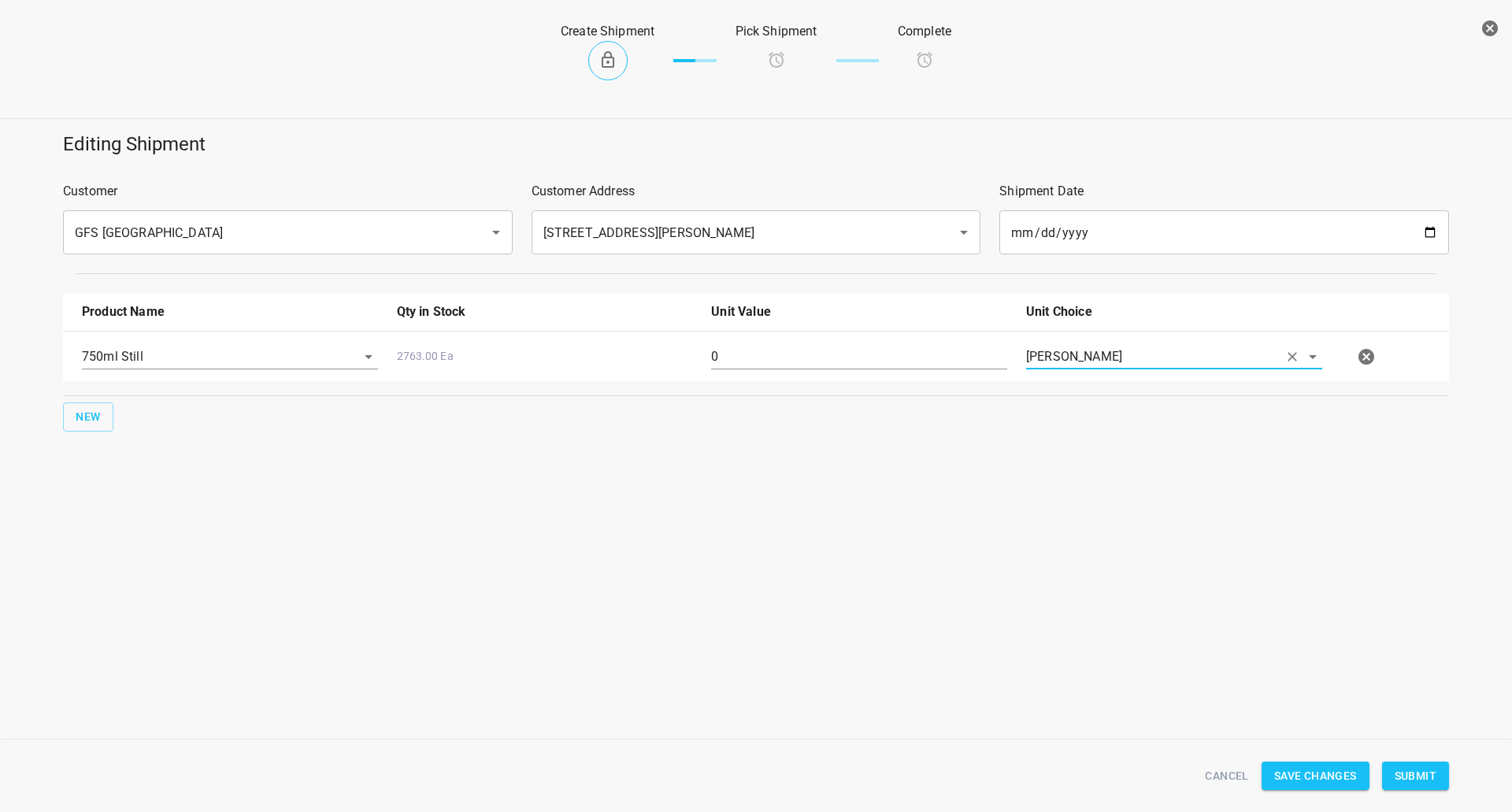
click at [581, 382] on div "750ml Still 2763.00 Ea 0 [PERSON_NAME]" at bounding box center [759, 356] width 1373 height 69
type input "80"
click at [1408, 788] on button "Submit" at bounding box center [1414, 776] width 67 height 29
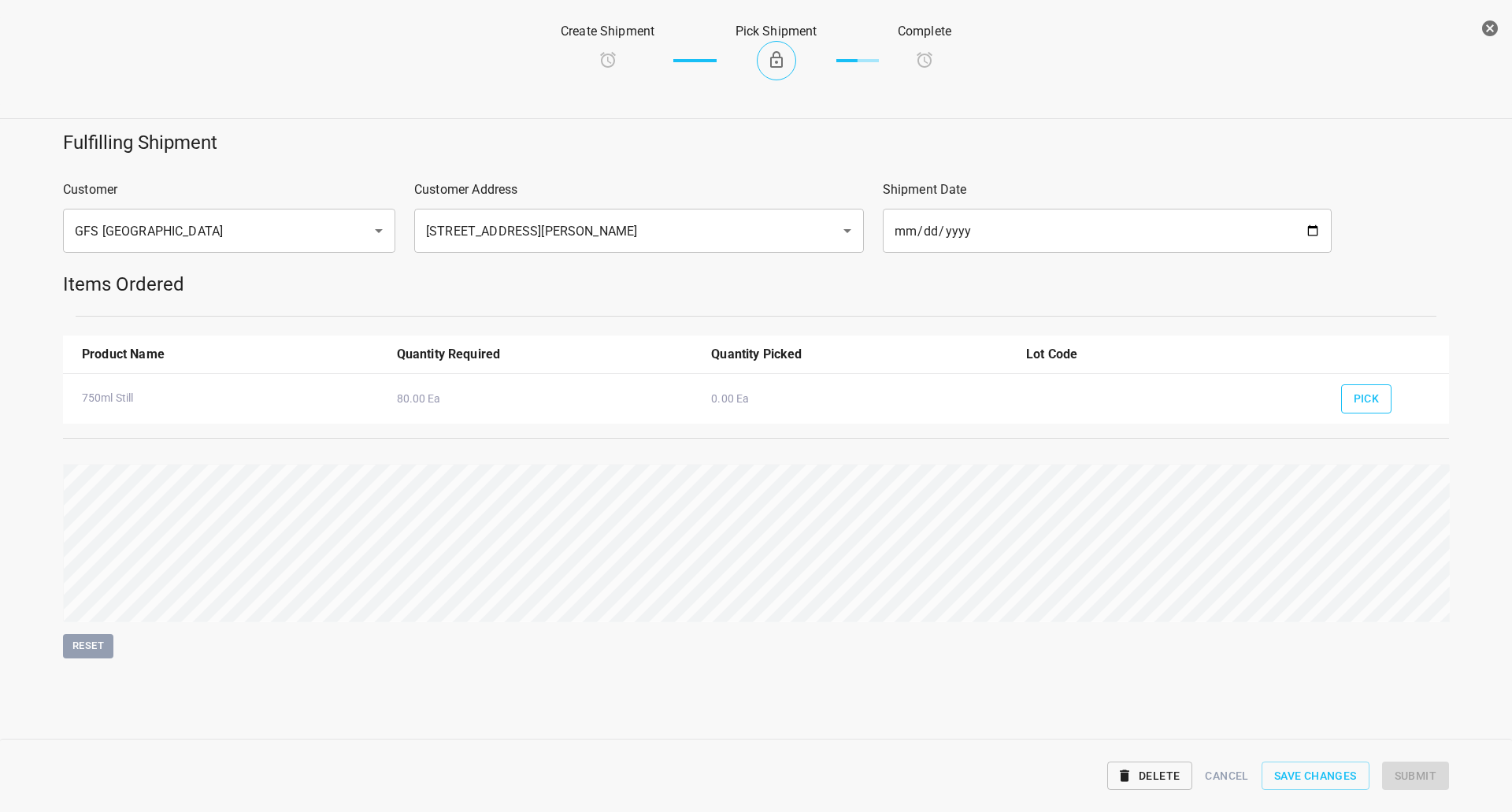
click at [1368, 388] on button "Pick" at bounding box center [1367, 399] width 52 height 29
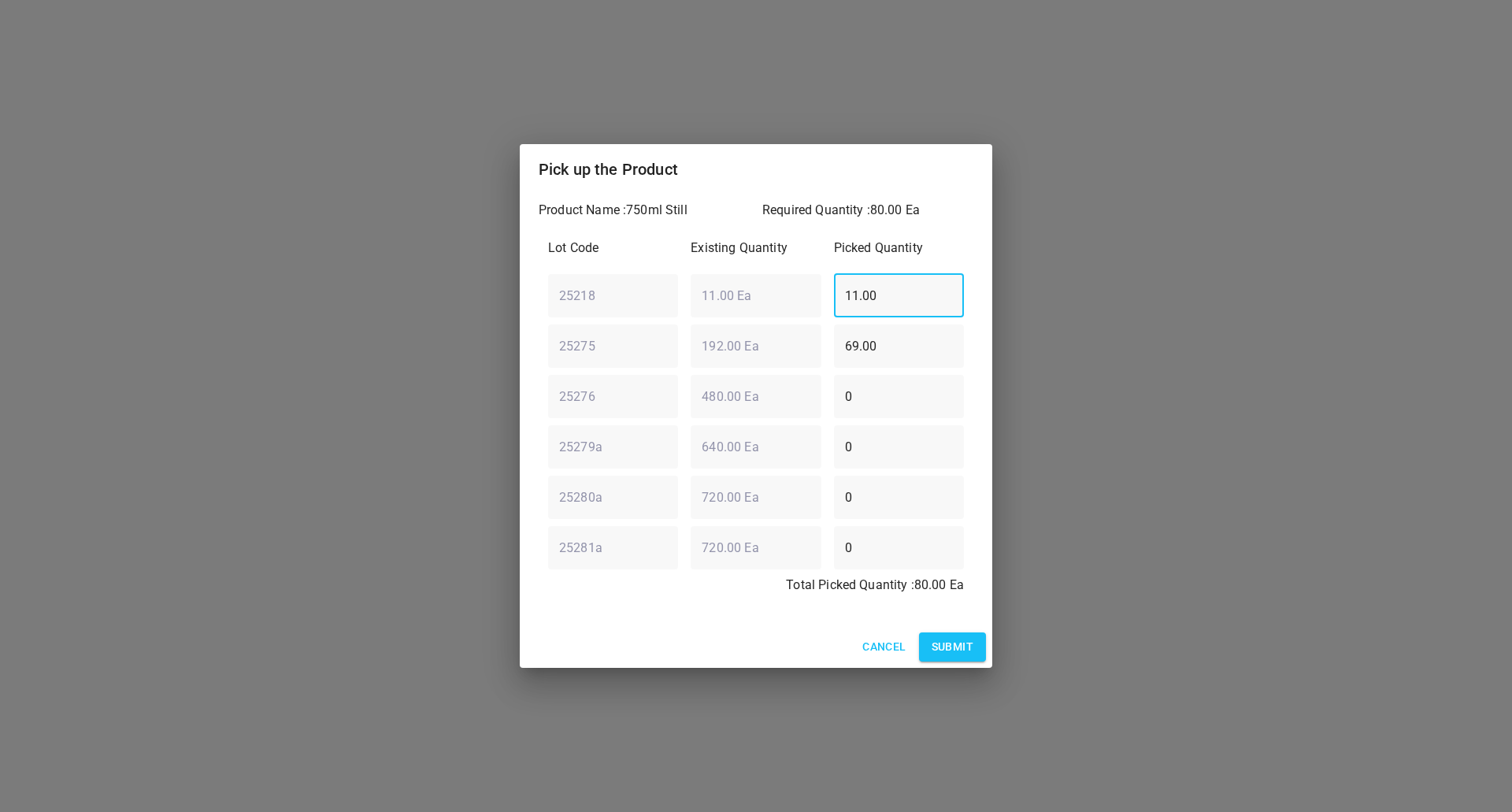
drag, startPoint x: 914, startPoint y: 278, endPoint x: 504, endPoint y: 319, distance: 412.0
click at [504, 319] on div "Pick up the Product Product Name : 750ml Still Required Quantity : 80.00 Ea Lot…" at bounding box center [756, 406] width 1512 height 812
type input "0"
drag, startPoint x: 886, startPoint y: 339, endPoint x: 48, endPoint y: 133, distance: 862.9
click at [421, 320] on div "Pick up the Product Product Name : 750ml Still Required Quantity : 80.00 Ea Lot…" at bounding box center [756, 406] width 1512 height 812
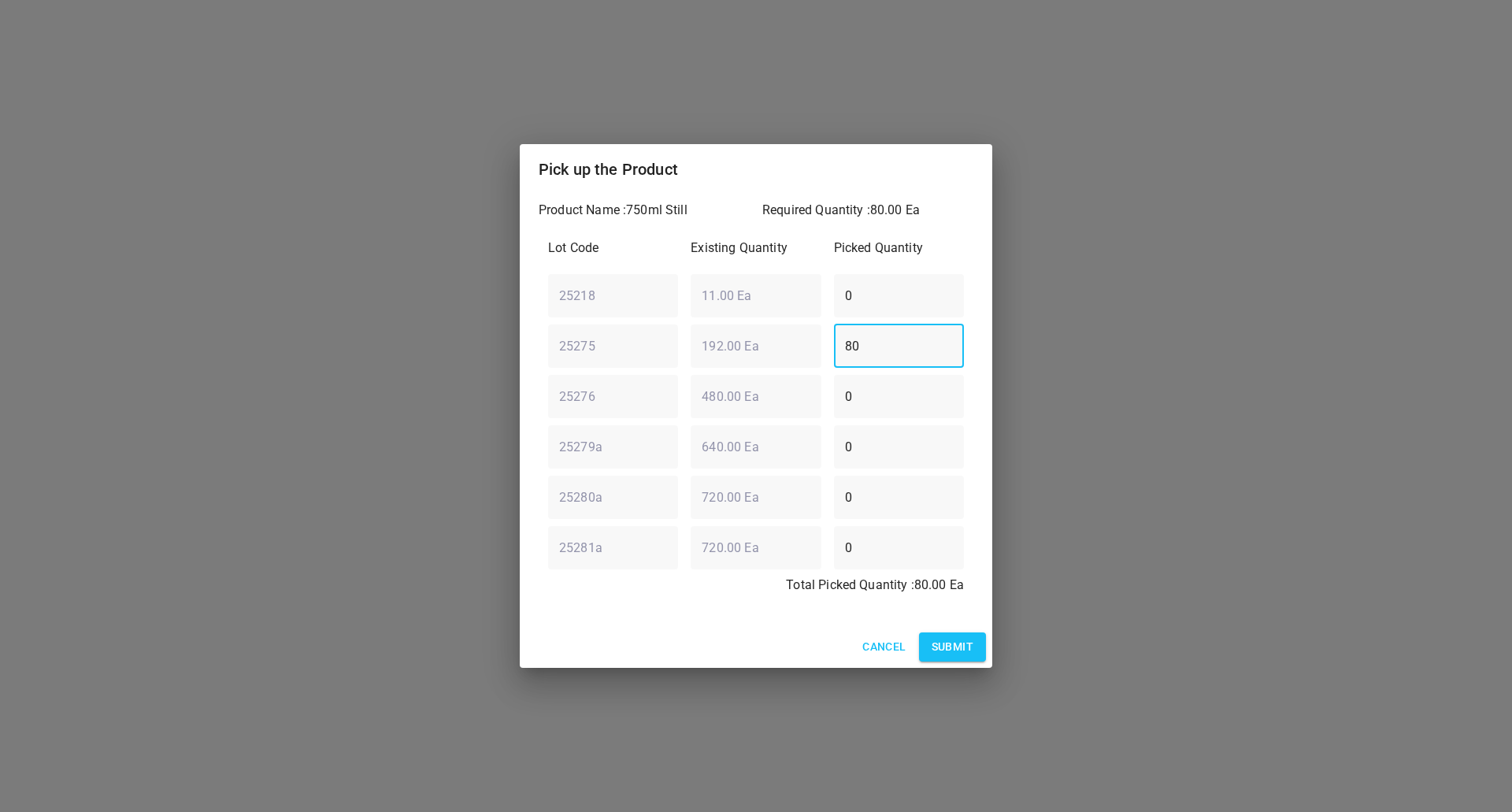
type input "80"
click at [968, 629] on div "Cancel Submit" at bounding box center [756, 646] width 472 height 41
click at [968, 638] on span "Submit" at bounding box center [952, 646] width 41 height 19
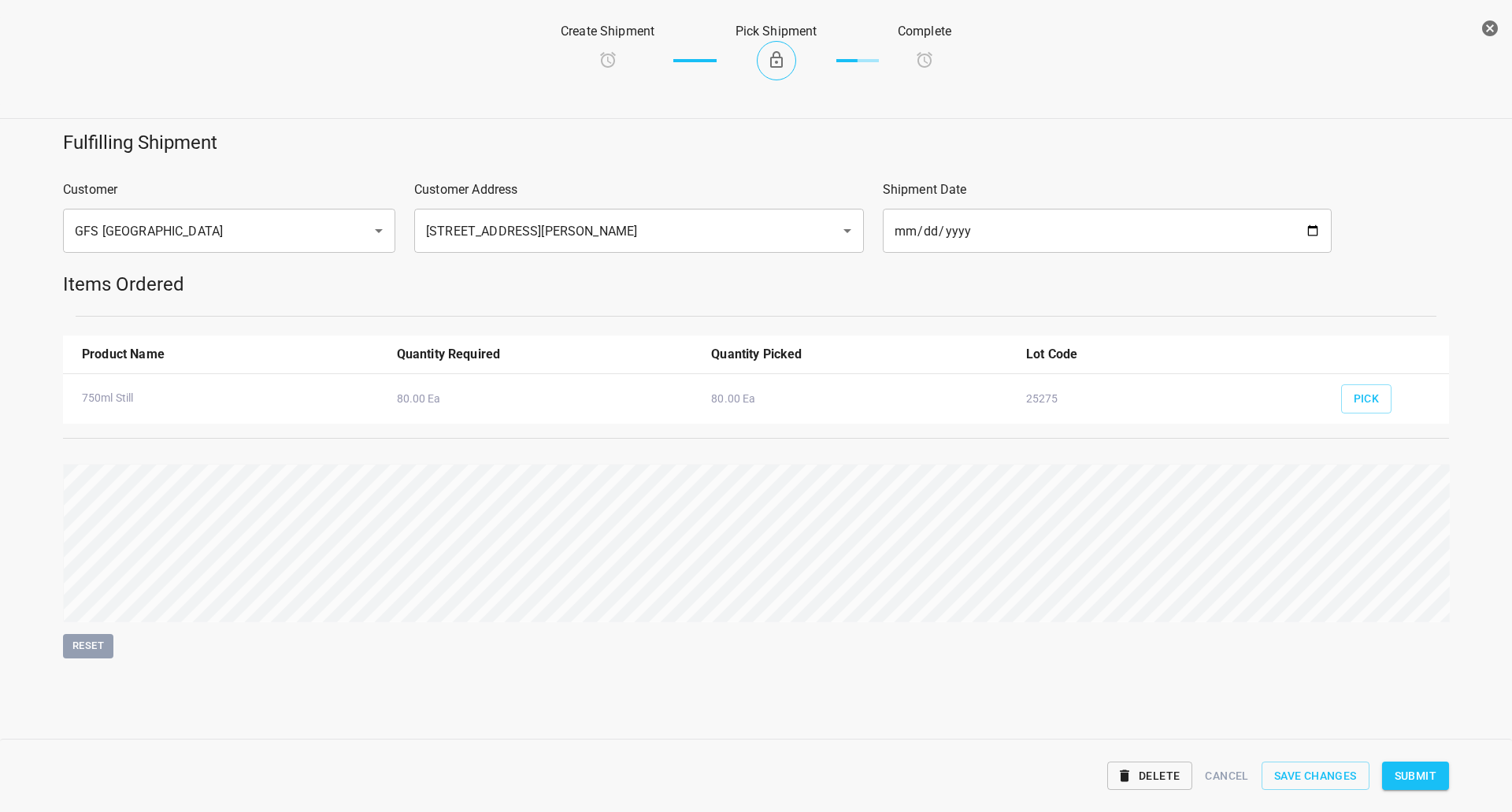
click at [1440, 767] on button "Submit" at bounding box center [1414, 776] width 67 height 29
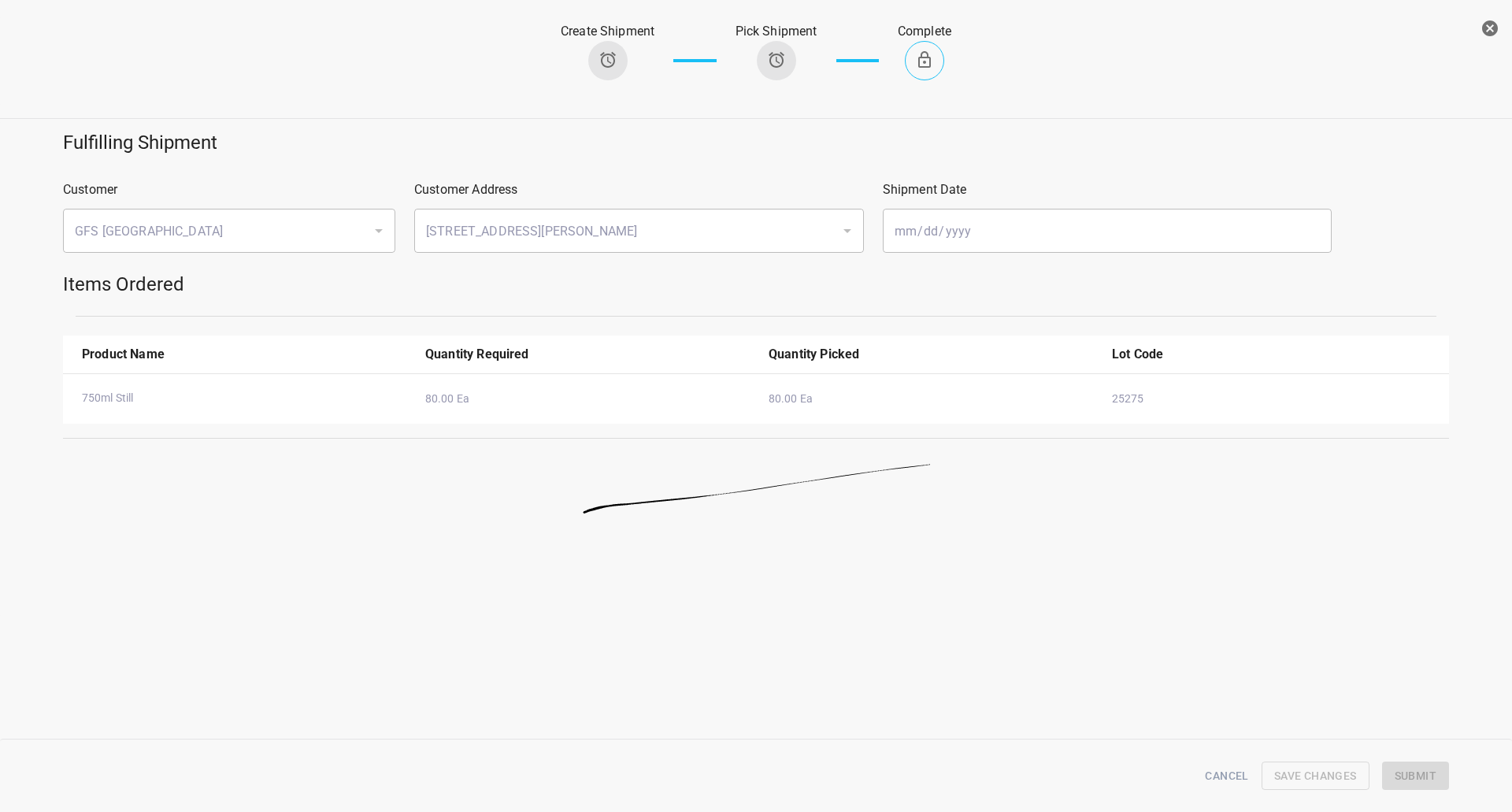
click at [1488, 27] on icon "button" at bounding box center [1489, 29] width 19 height 19
